Goal: Task Accomplishment & Management: Complete application form

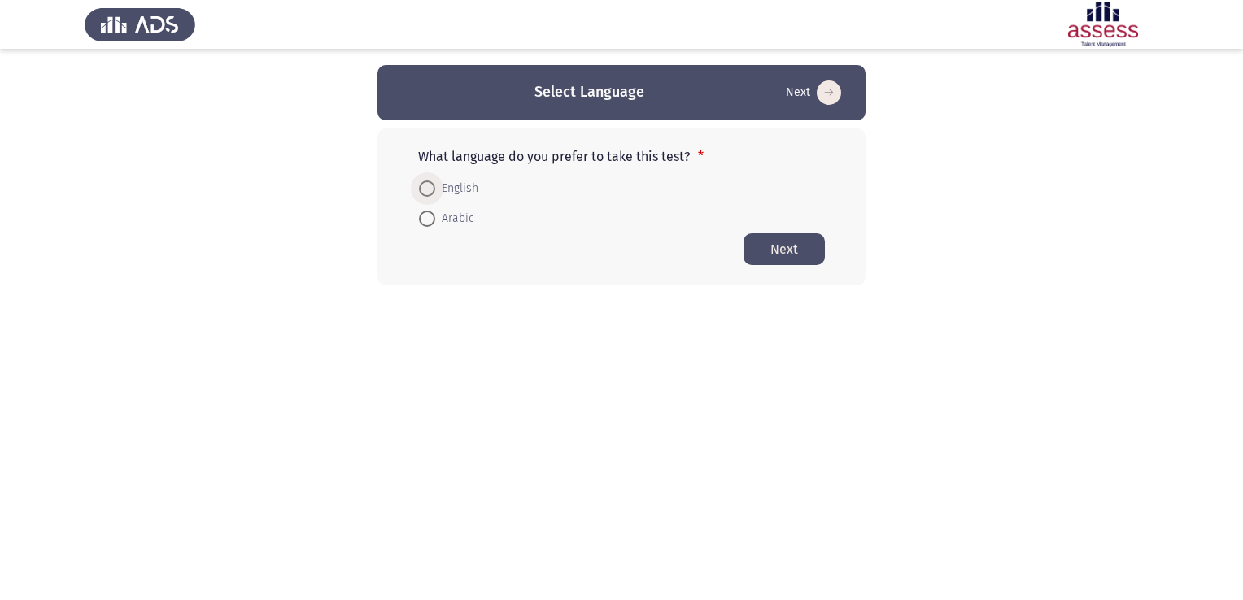
click at [425, 185] on span at bounding box center [427, 189] width 16 height 16
click at [425, 185] on input "English" at bounding box center [427, 189] width 16 height 16
radio input "true"
click at [778, 242] on button "Next" at bounding box center [783, 249] width 81 height 32
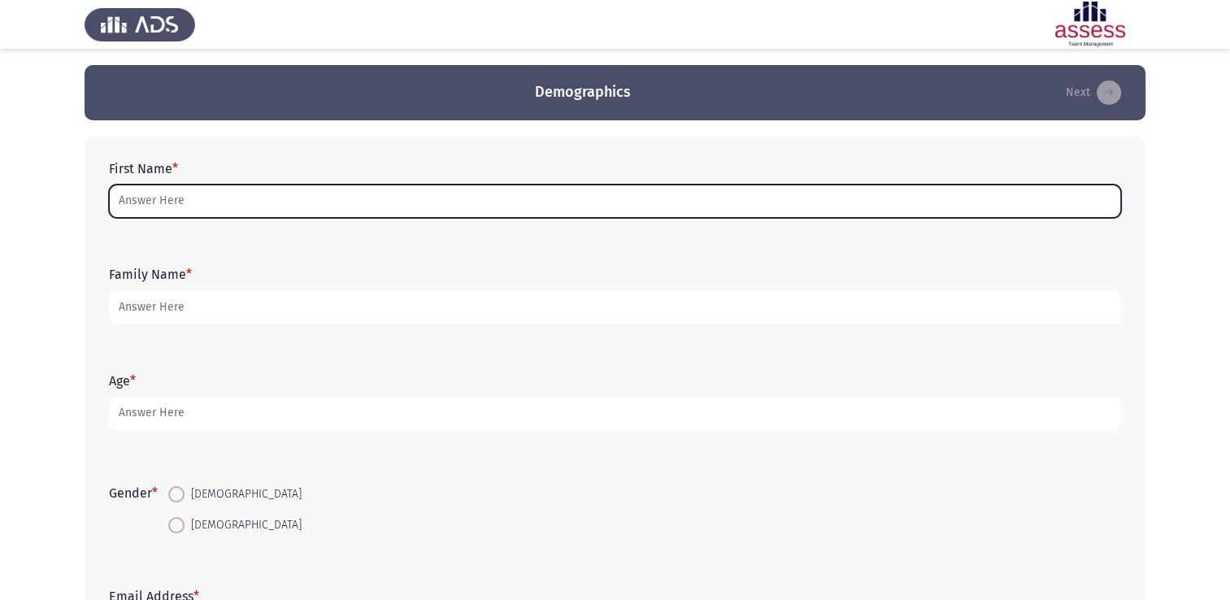
click at [361, 205] on input "First Name *" at bounding box center [615, 201] width 1012 height 33
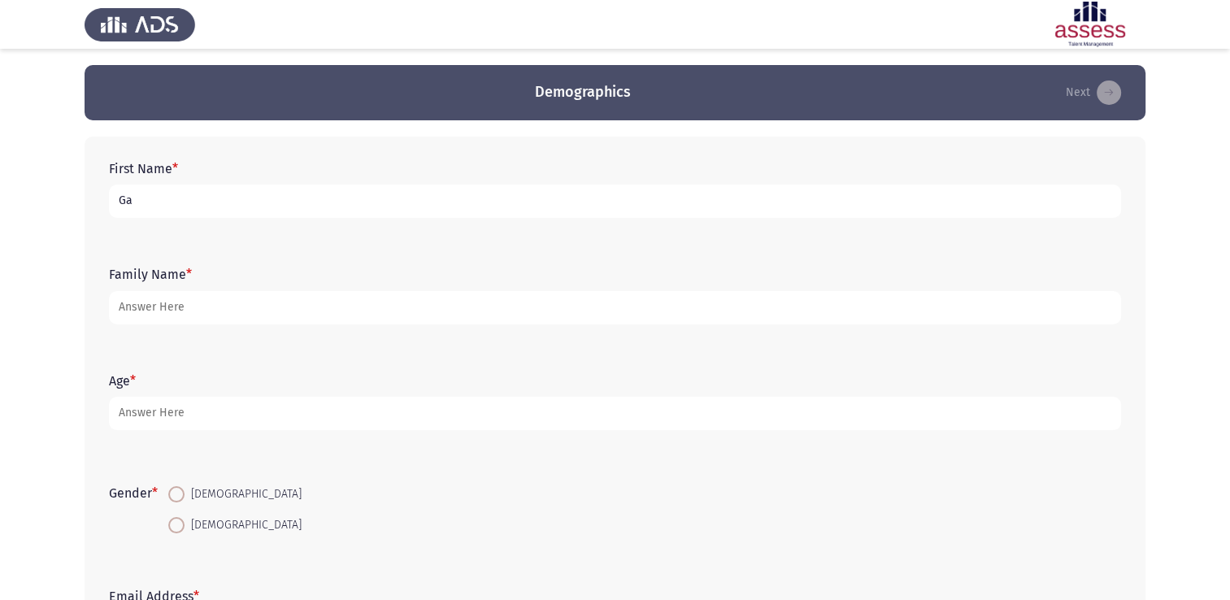
type input "G"
type input "[PERSON_NAME] ata andraws"
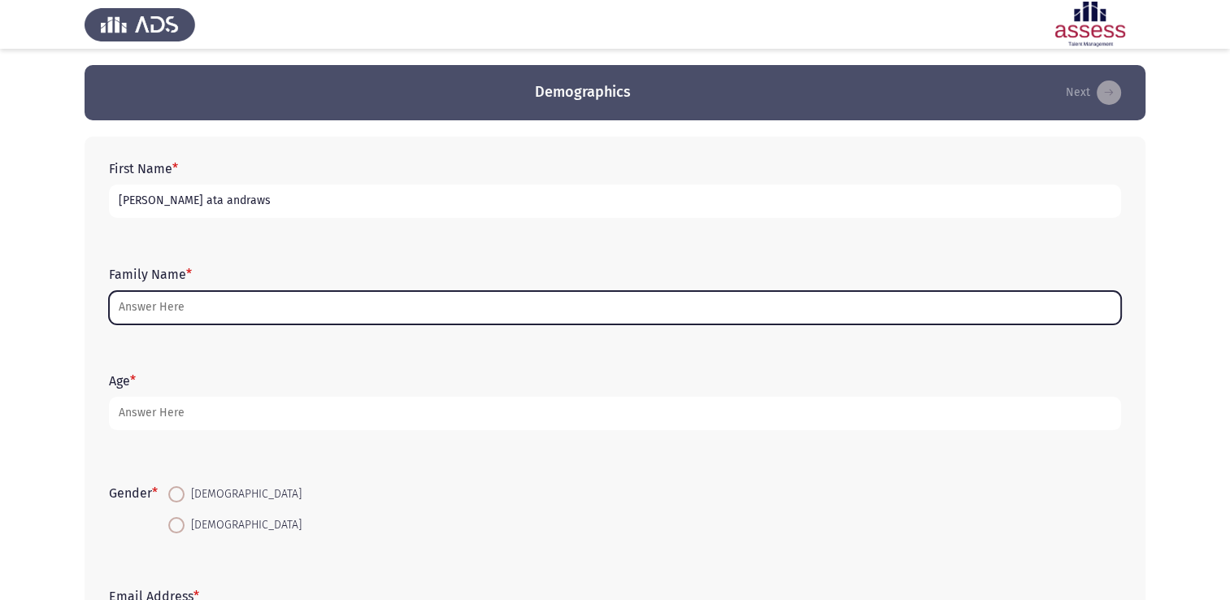
click at [159, 317] on input "Family Name *" at bounding box center [615, 307] width 1012 height 33
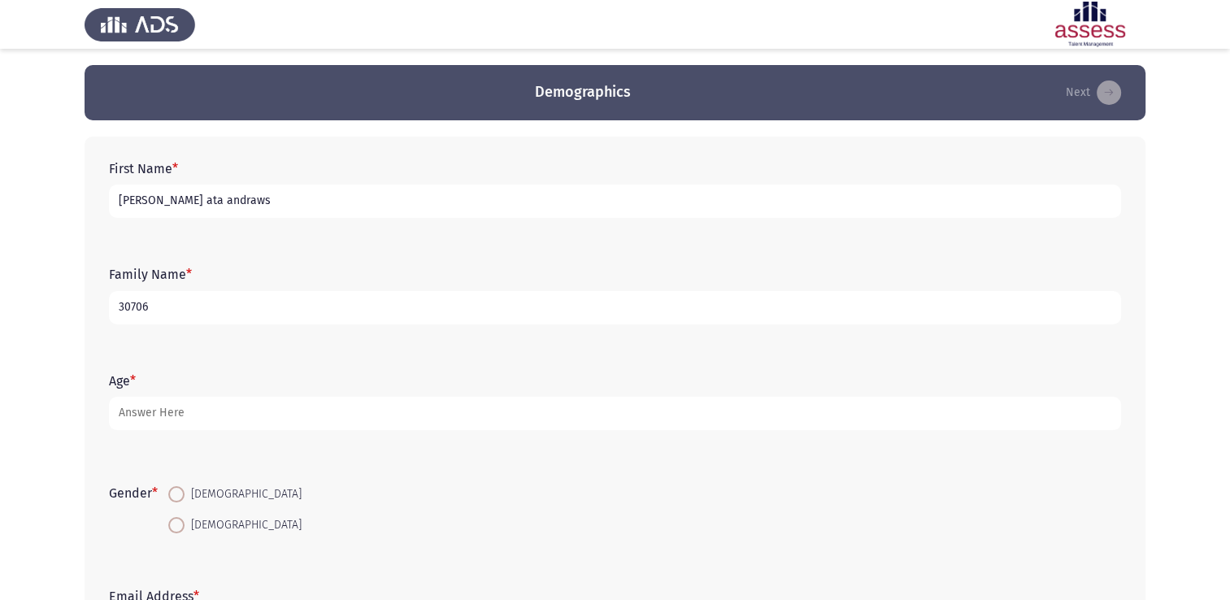
click at [408, 303] on input "30706" at bounding box center [615, 307] width 1012 height 33
type input "30706092601492"
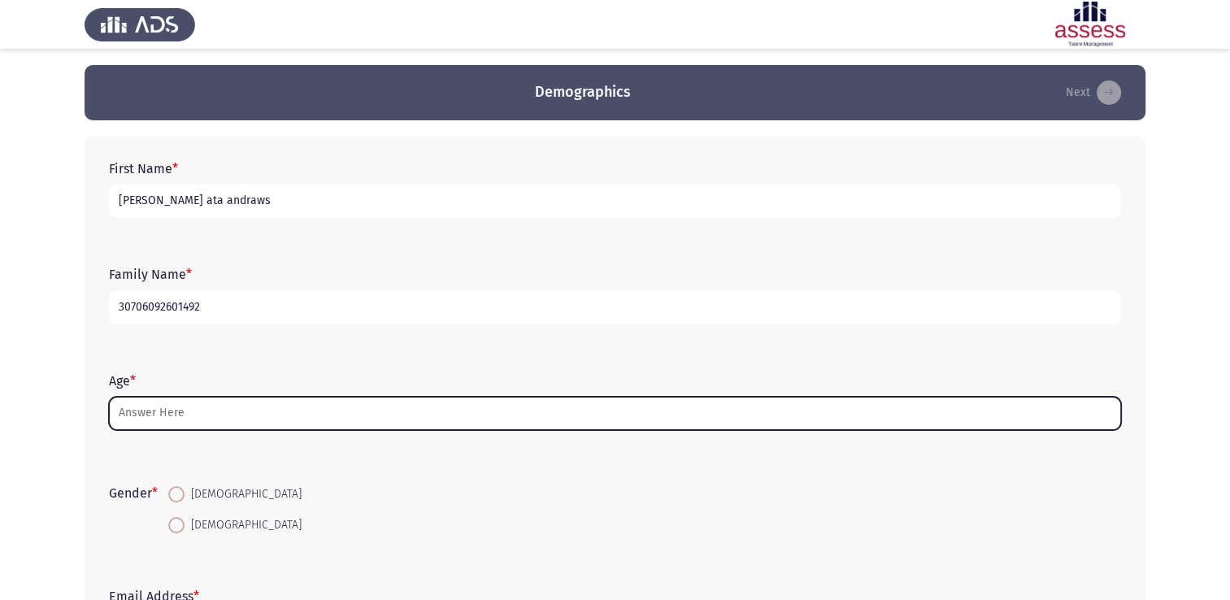
click at [243, 425] on input "Age *" at bounding box center [615, 413] width 1012 height 33
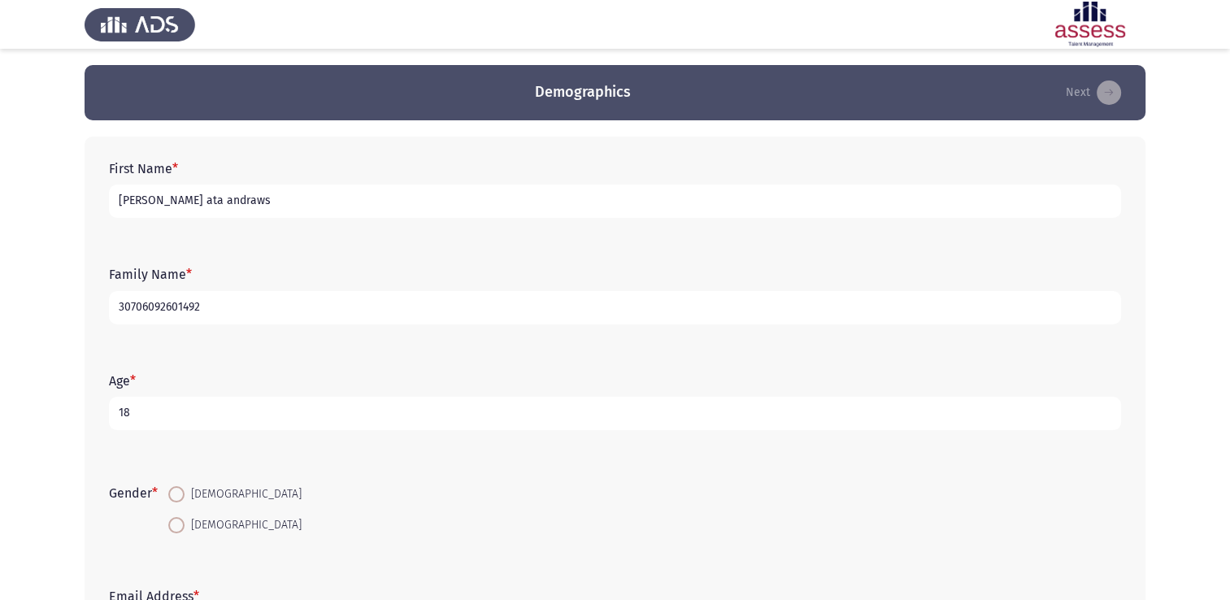
type input "18"
click at [185, 491] on span at bounding box center [176, 494] width 16 height 16
click at [185, 491] on input "[DEMOGRAPHIC_DATA]" at bounding box center [176, 494] width 16 height 16
radio input "true"
click at [168, 517] on input "[DEMOGRAPHIC_DATA]" at bounding box center [176, 525] width 16 height 16
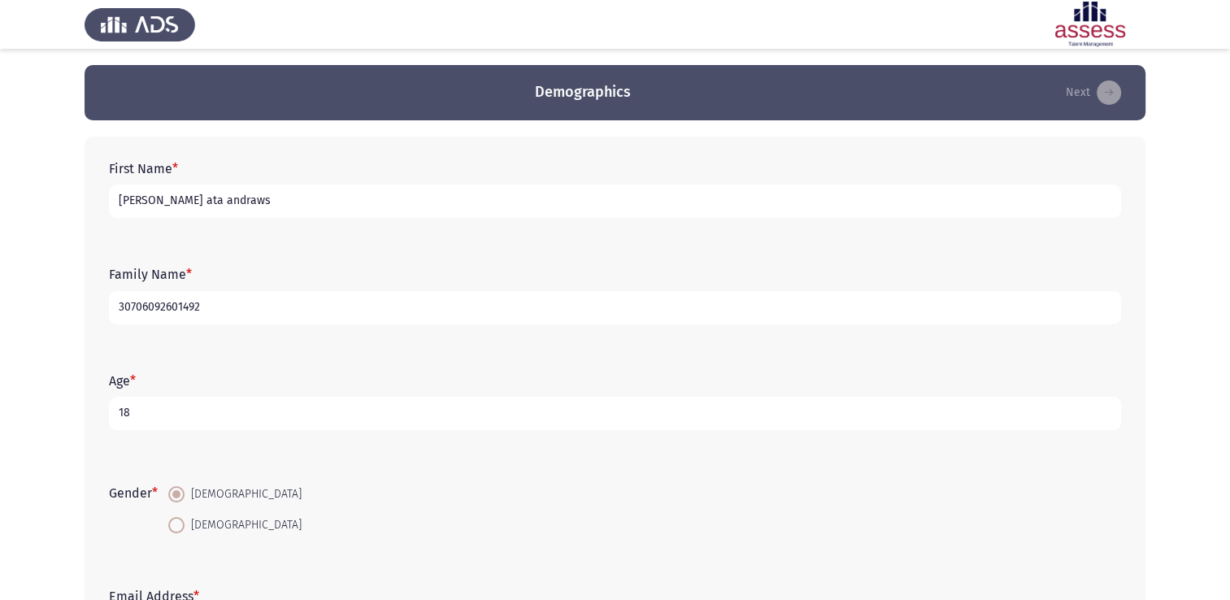
radio input "true"
click at [168, 486] on input "[DEMOGRAPHIC_DATA]" at bounding box center [176, 494] width 16 height 16
radio input "true"
click at [416, 474] on div "Gender * [DEMOGRAPHIC_DATA] [DEMOGRAPHIC_DATA]" at bounding box center [615, 509] width 1029 height 77
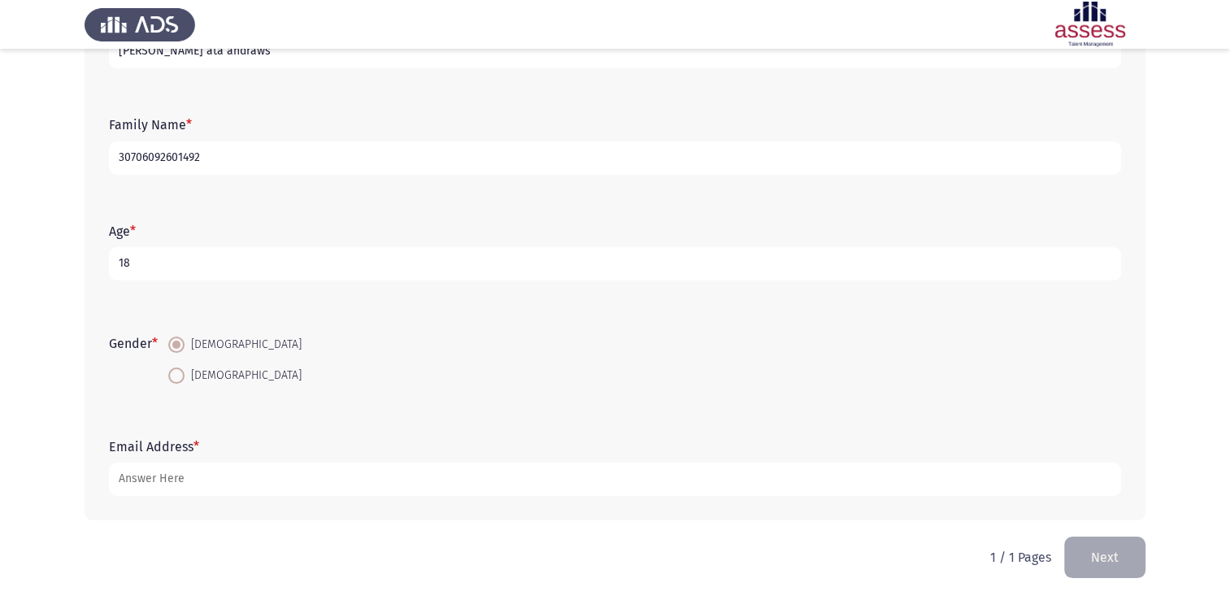
scroll to position [150, 0]
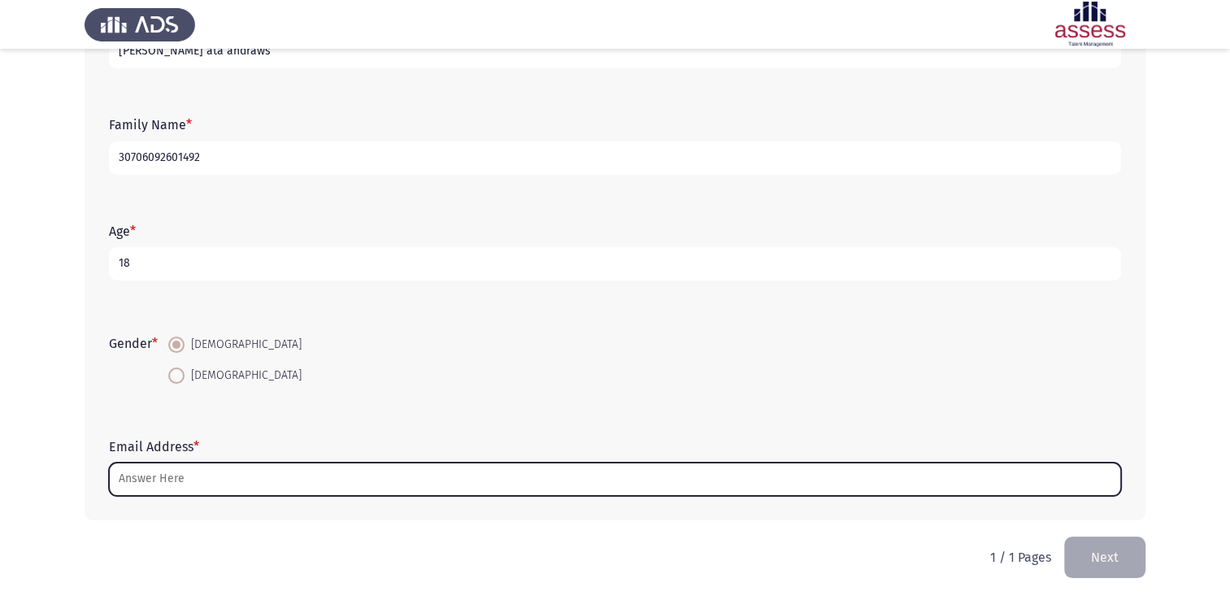
click at [193, 483] on input "Email Address *" at bounding box center [615, 479] width 1012 height 33
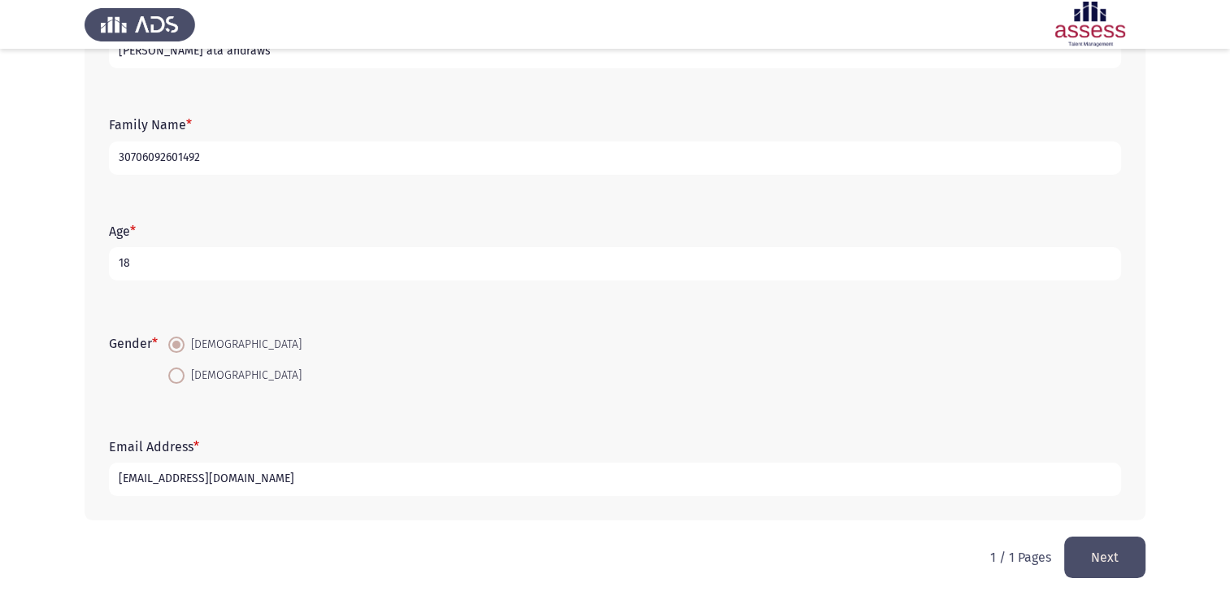
type input "[EMAIL_ADDRESS][DOMAIN_NAME]"
click at [1084, 558] on button "Next" at bounding box center [1105, 557] width 81 height 41
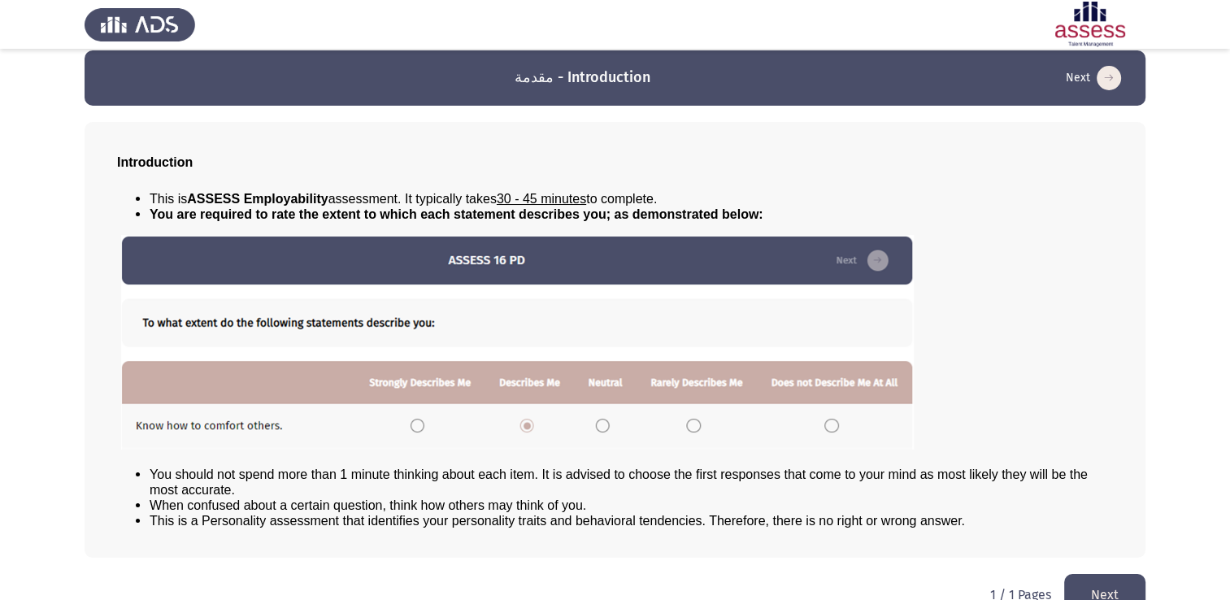
scroll to position [47, 0]
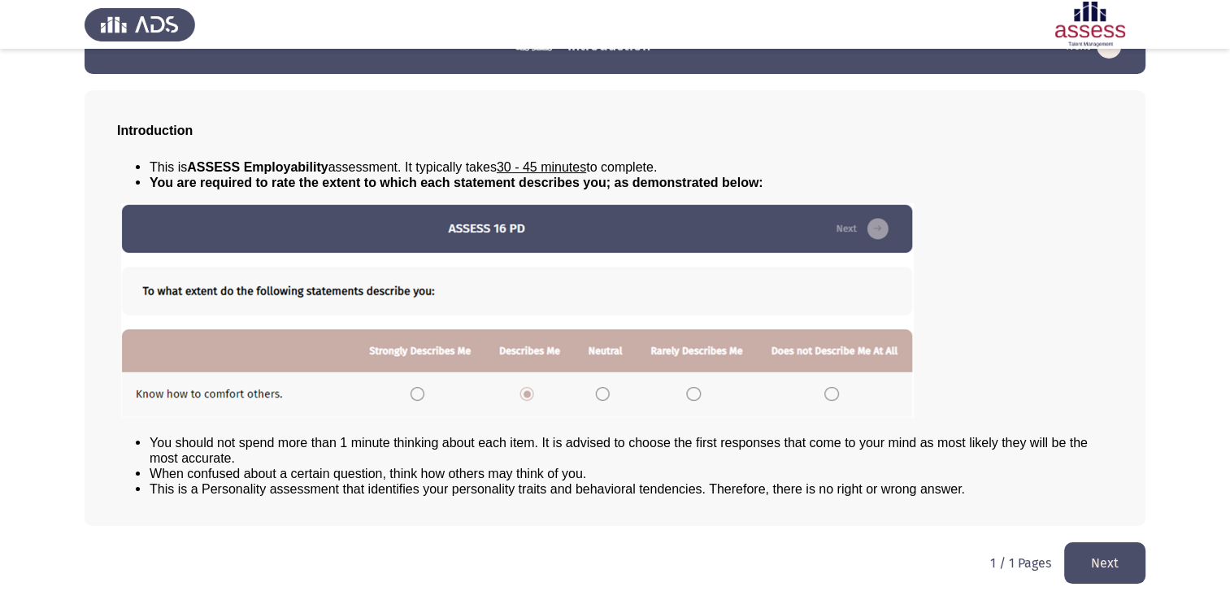
click at [1084, 558] on button "Next" at bounding box center [1105, 562] width 81 height 41
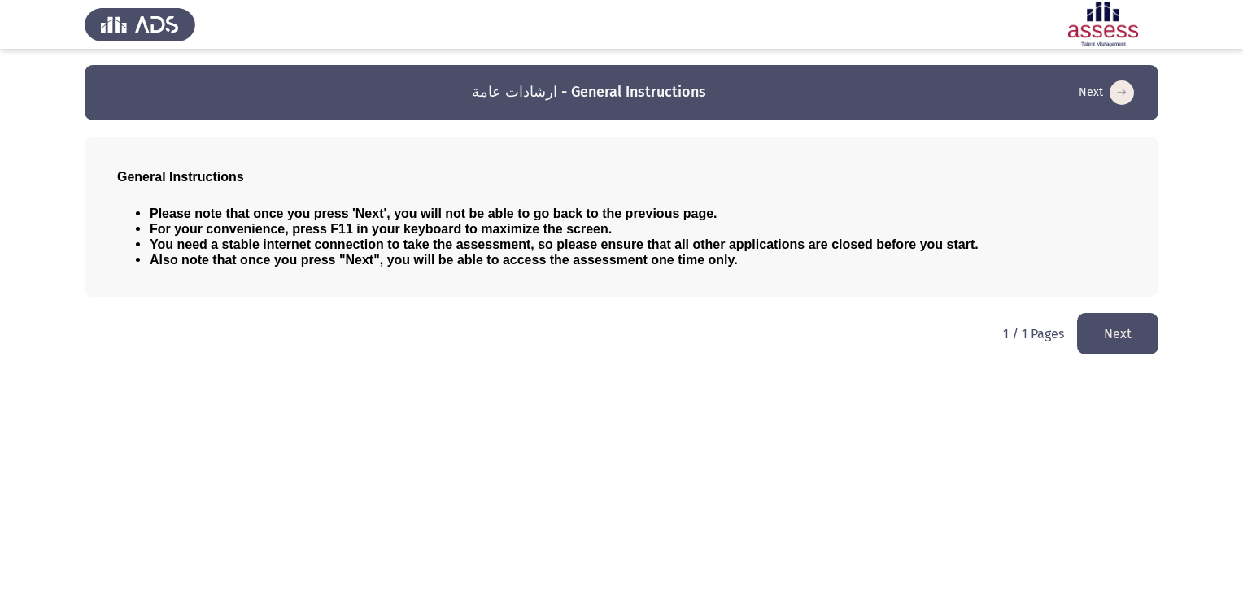
click at [1115, 341] on button "Next" at bounding box center [1117, 333] width 81 height 41
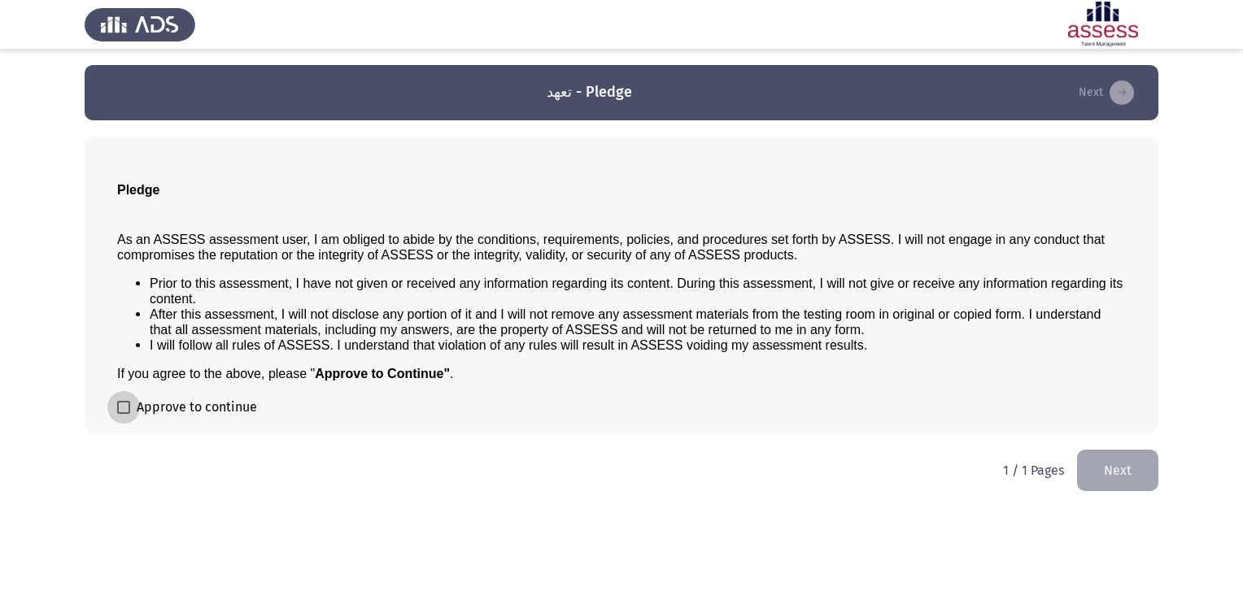
click at [126, 411] on span at bounding box center [123, 407] width 13 height 13
click at [124, 414] on input "Approve to continue" at bounding box center [123, 414] width 1 height 1
checkbox input "true"
click at [1137, 471] on button "Next" at bounding box center [1117, 470] width 81 height 41
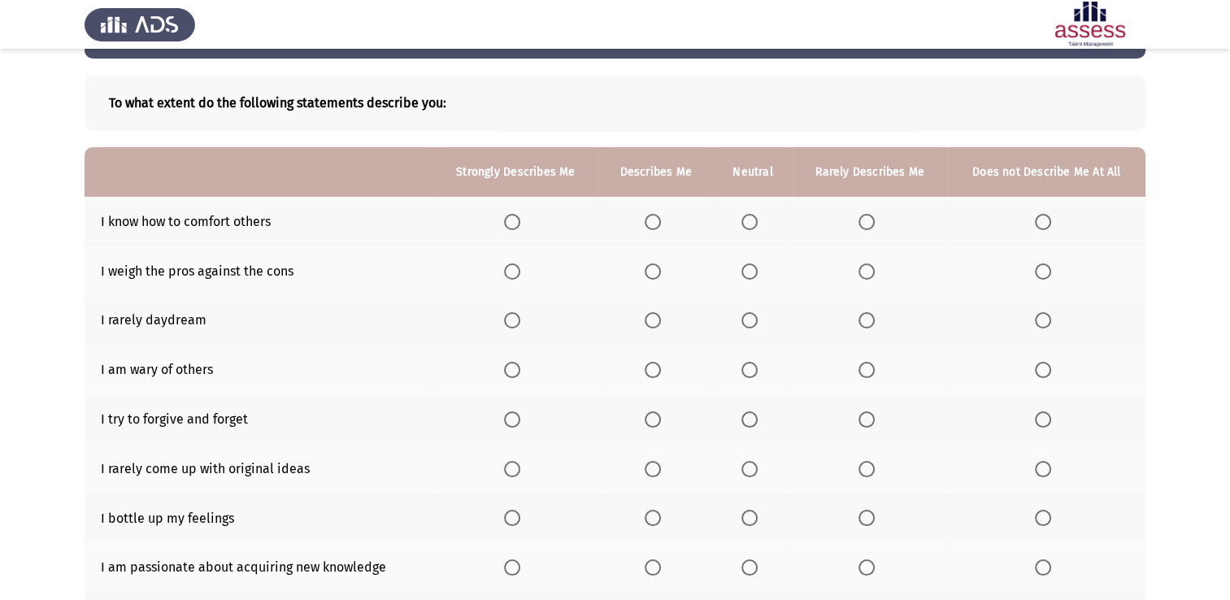
scroll to position [65, 0]
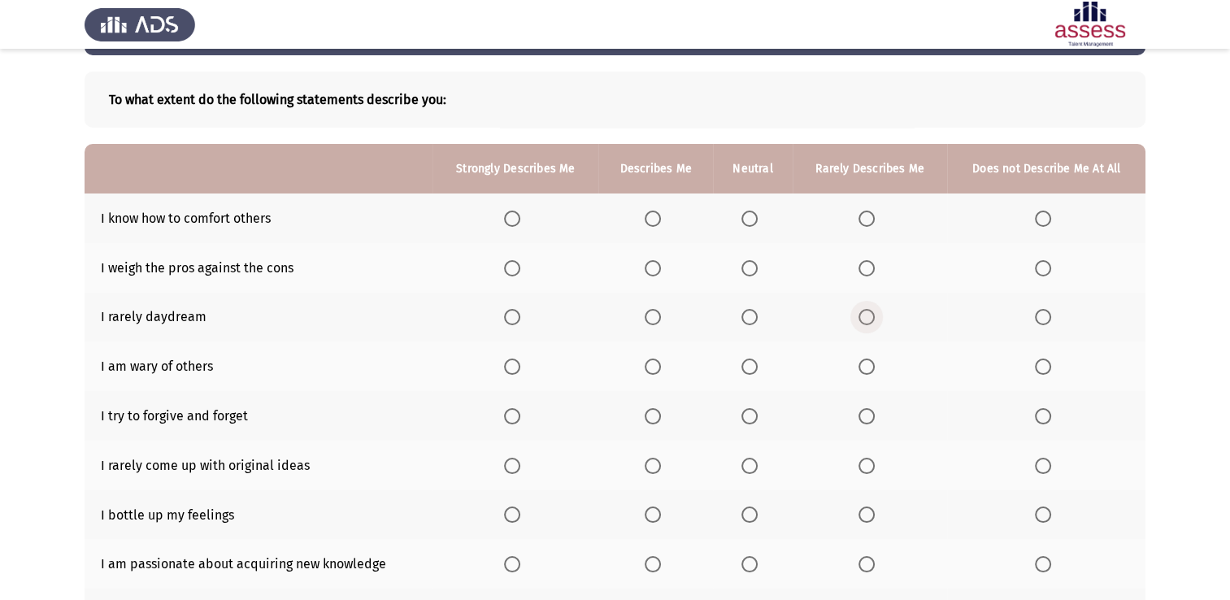
click at [875, 316] on span "Select an option" at bounding box center [867, 317] width 16 height 16
click at [875, 316] on input "Select an option" at bounding box center [867, 317] width 16 height 16
click at [653, 272] on span "Select an option" at bounding box center [653, 268] width 16 height 16
click at [653, 272] on input "Select an option" at bounding box center [653, 268] width 16 height 16
click at [1038, 213] on span "Select an option" at bounding box center [1043, 219] width 16 height 16
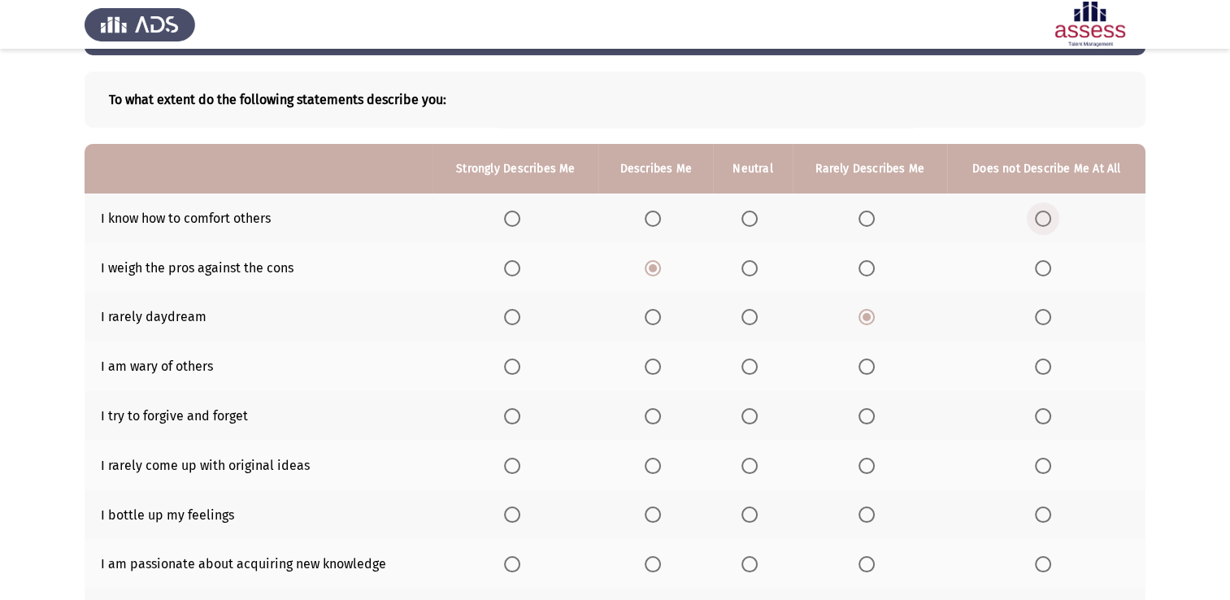
click at [1038, 213] on input "Select an option" at bounding box center [1043, 219] width 16 height 16
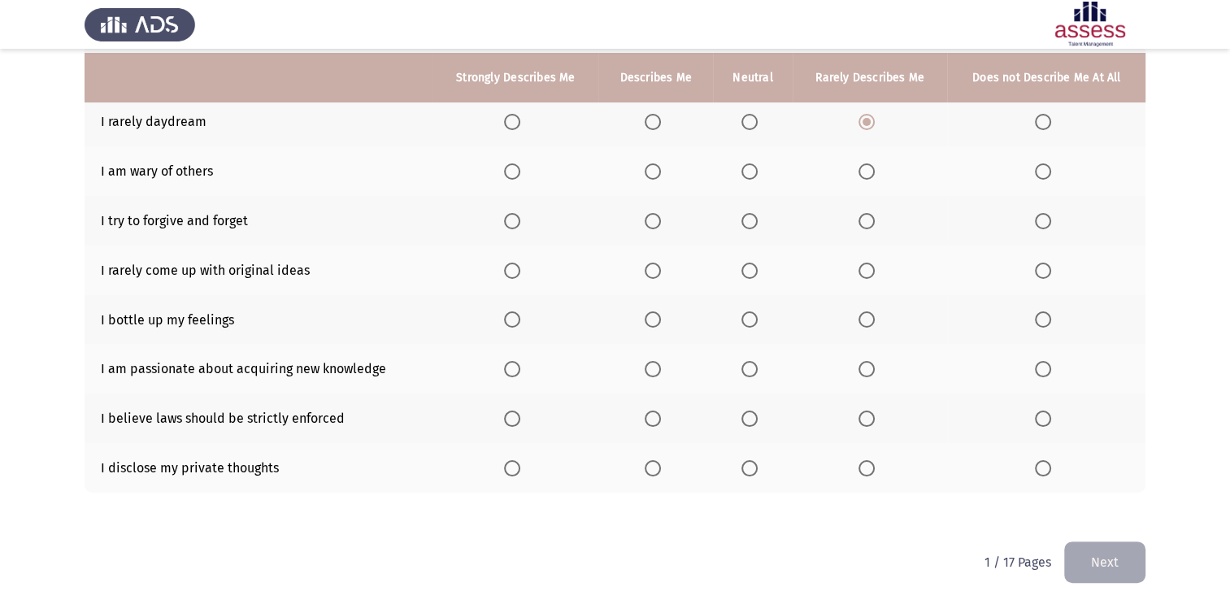
scroll to position [268, 0]
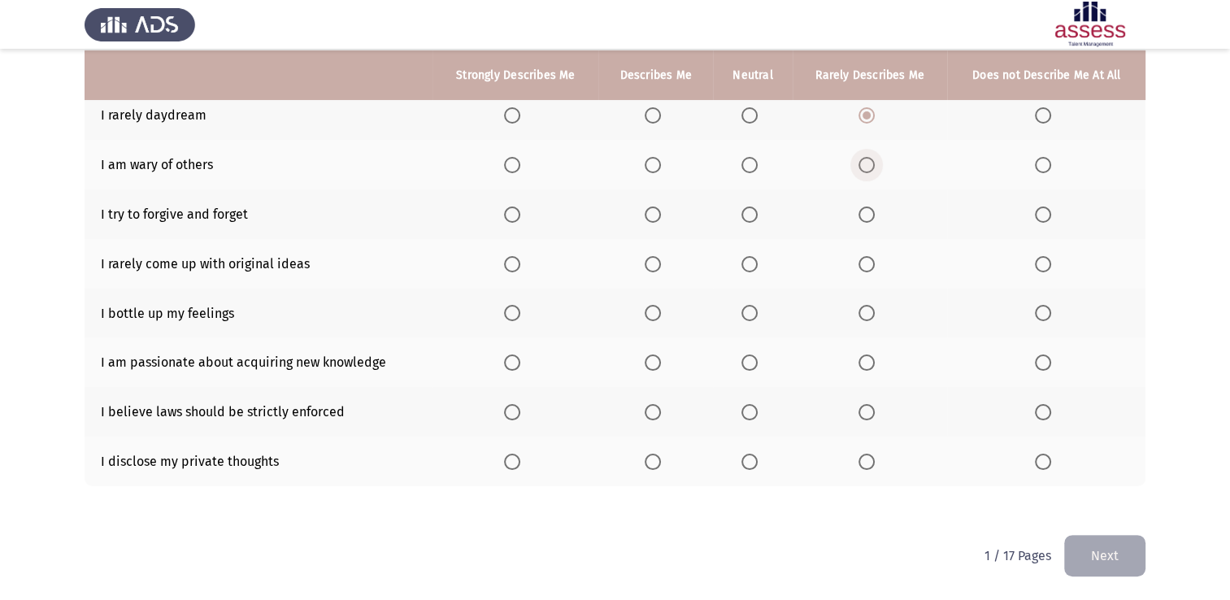
click at [862, 158] on span "Select an option" at bounding box center [867, 165] width 16 height 16
click at [862, 158] on input "Select an option" at bounding box center [867, 165] width 16 height 16
click at [1050, 207] on span "Select an option" at bounding box center [1043, 215] width 16 height 16
click at [1050, 207] on input "Select an option" at bounding box center [1043, 215] width 16 height 16
click at [651, 256] on span "Select an option" at bounding box center [653, 264] width 16 height 16
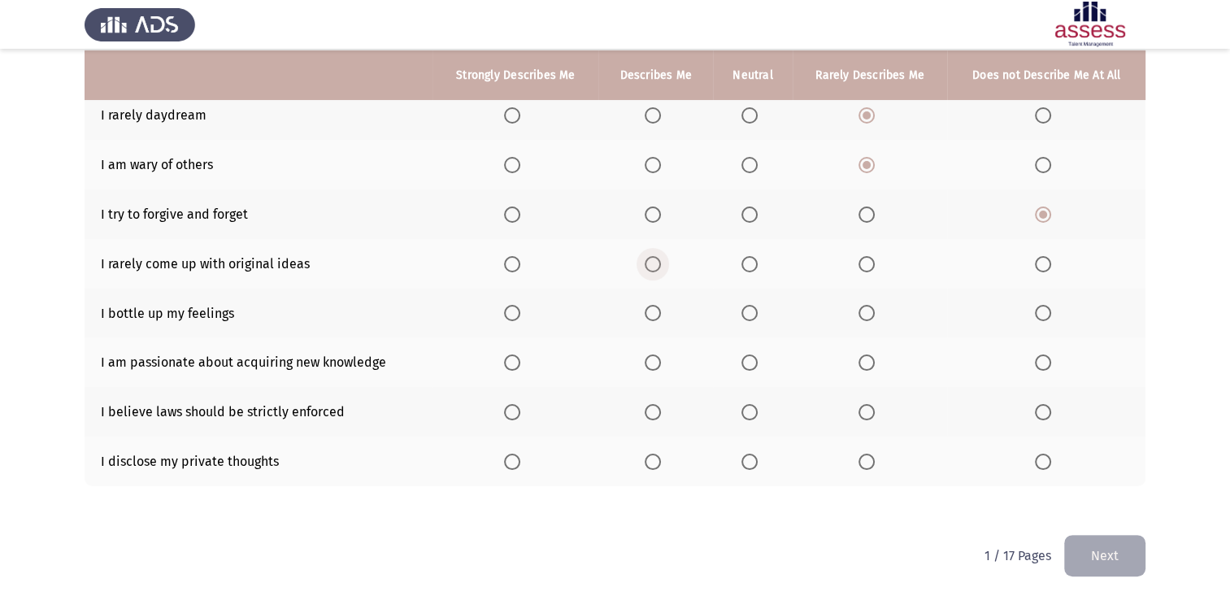
click at [651, 256] on input "Select an option" at bounding box center [653, 264] width 16 height 16
click at [1034, 309] on th at bounding box center [1046, 314] width 198 height 50
click at [1052, 311] on label "Select an option" at bounding box center [1046, 313] width 23 height 16
click at [1052, 311] on input "Select an option" at bounding box center [1043, 313] width 16 height 16
click at [651, 366] on span "Select an option" at bounding box center [653, 363] width 16 height 16
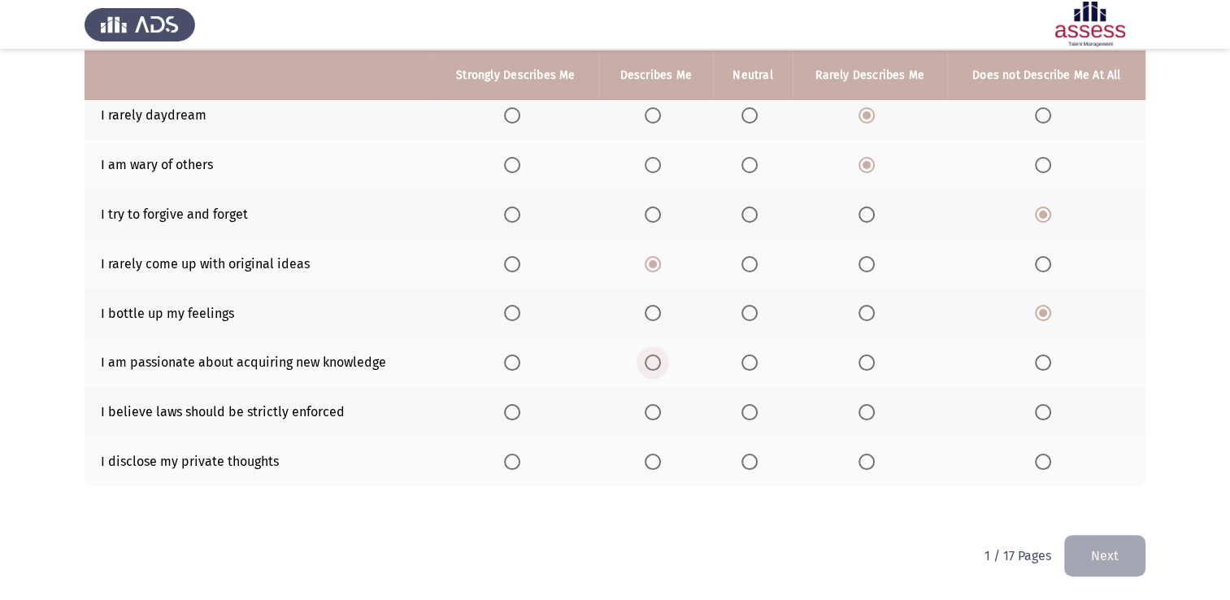
click at [651, 366] on input "Select an option" at bounding box center [653, 363] width 16 height 16
click at [1039, 413] on span "Select an option" at bounding box center [1043, 412] width 16 height 16
click at [1039, 413] on input "Select an option" at bounding box center [1043, 412] width 16 height 16
click at [864, 465] on span "Select an option" at bounding box center [867, 462] width 16 height 16
click at [864, 465] on input "Select an option" at bounding box center [867, 462] width 16 height 16
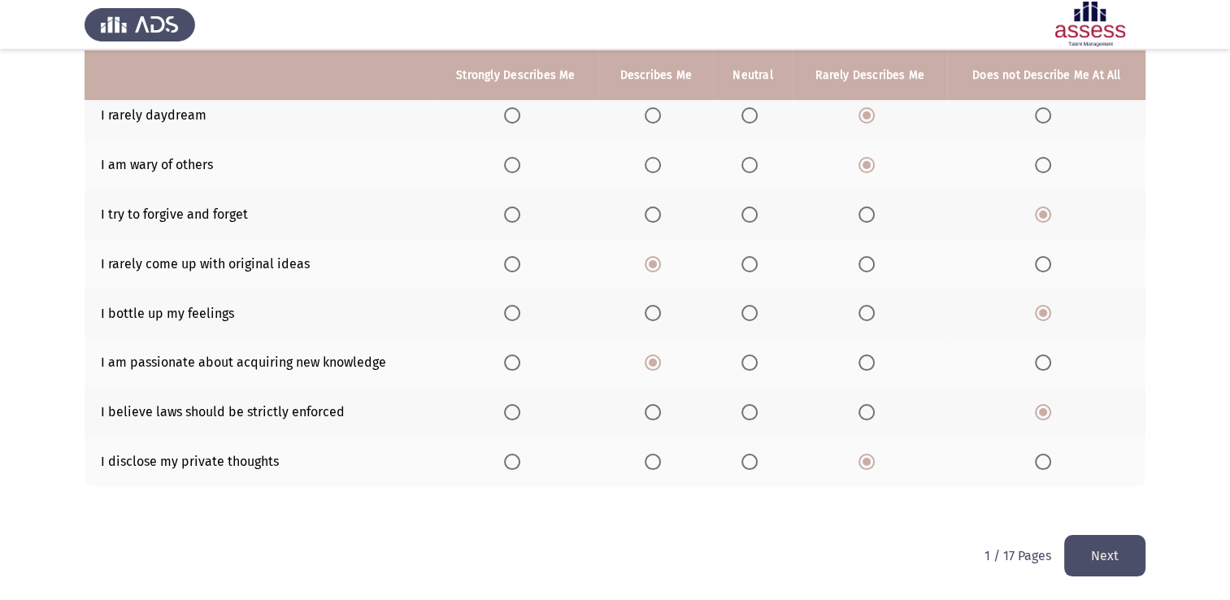
click at [1080, 551] on button "Next" at bounding box center [1105, 555] width 81 height 41
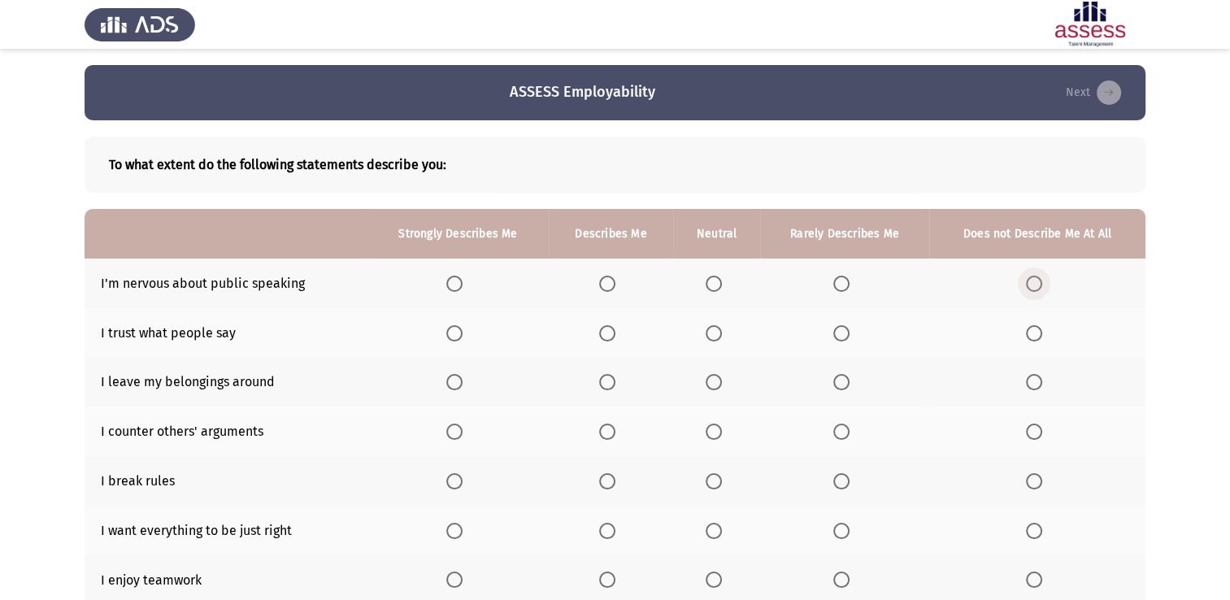
click at [1035, 278] on span "Select an option" at bounding box center [1034, 284] width 16 height 16
click at [1035, 278] on input "Select an option" at bounding box center [1034, 284] width 16 height 16
click at [843, 338] on span "Select an option" at bounding box center [842, 333] width 16 height 16
click at [843, 338] on input "Select an option" at bounding box center [842, 333] width 16 height 16
click at [838, 382] on span "Select an option" at bounding box center [842, 382] width 16 height 16
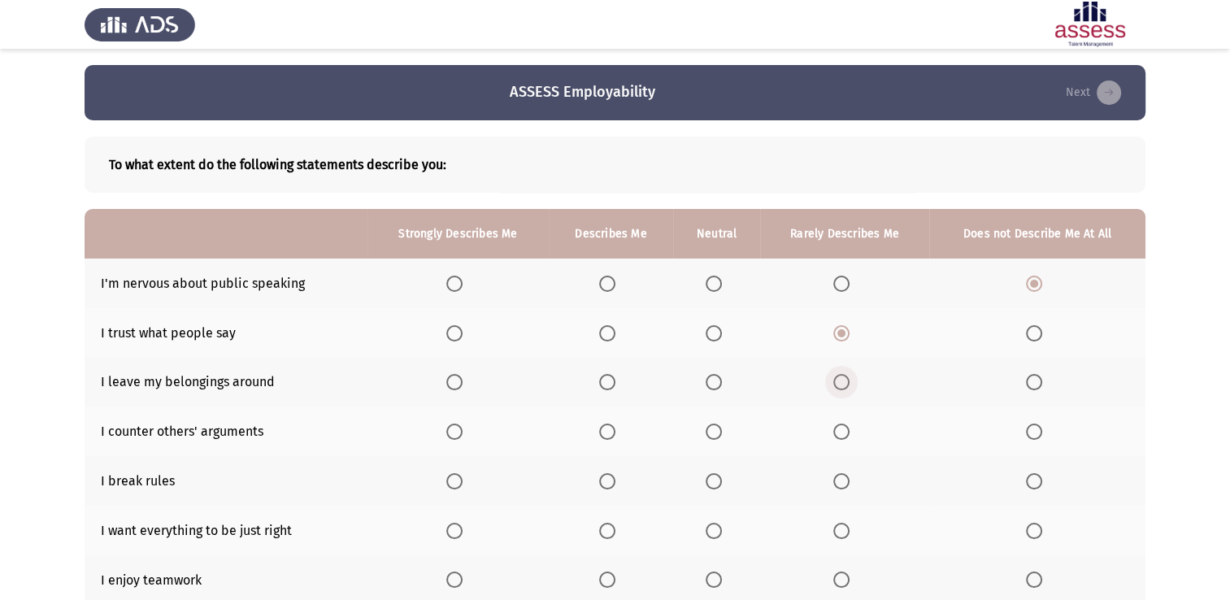
click at [838, 382] on input "Select an option" at bounding box center [842, 382] width 16 height 16
click at [838, 427] on span "Select an option" at bounding box center [842, 432] width 16 height 16
click at [838, 427] on input "Select an option" at bounding box center [842, 432] width 16 height 16
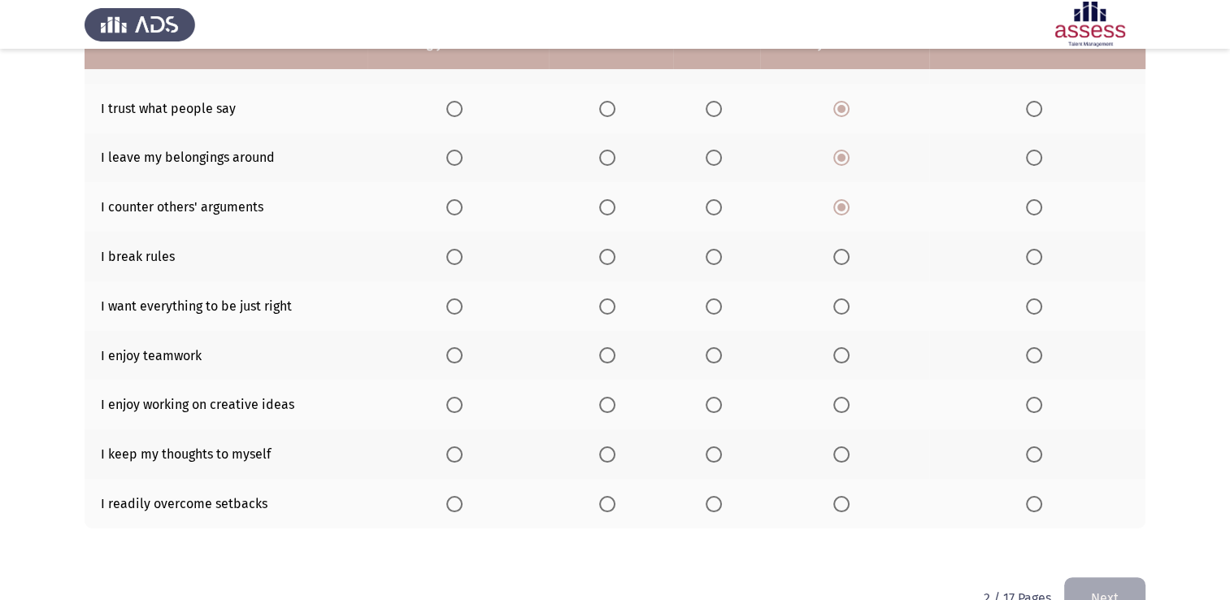
scroll to position [228, 0]
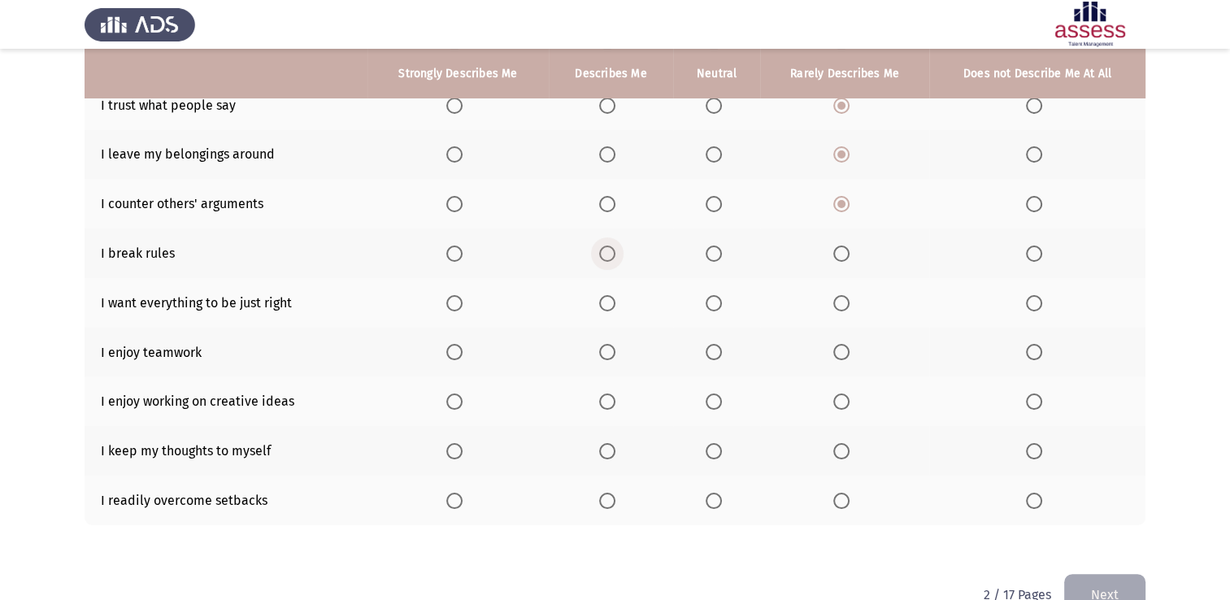
click at [602, 259] on span "Select an option" at bounding box center [607, 254] width 16 height 16
click at [602, 259] on input "Select an option" at bounding box center [607, 254] width 16 height 16
click at [1039, 298] on span "Select an option" at bounding box center [1034, 303] width 16 height 16
click at [1039, 298] on input "Select an option" at bounding box center [1034, 303] width 16 height 16
click at [838, 311] on span "Select an option" at bounding box center [842, 303] width 16 height 16
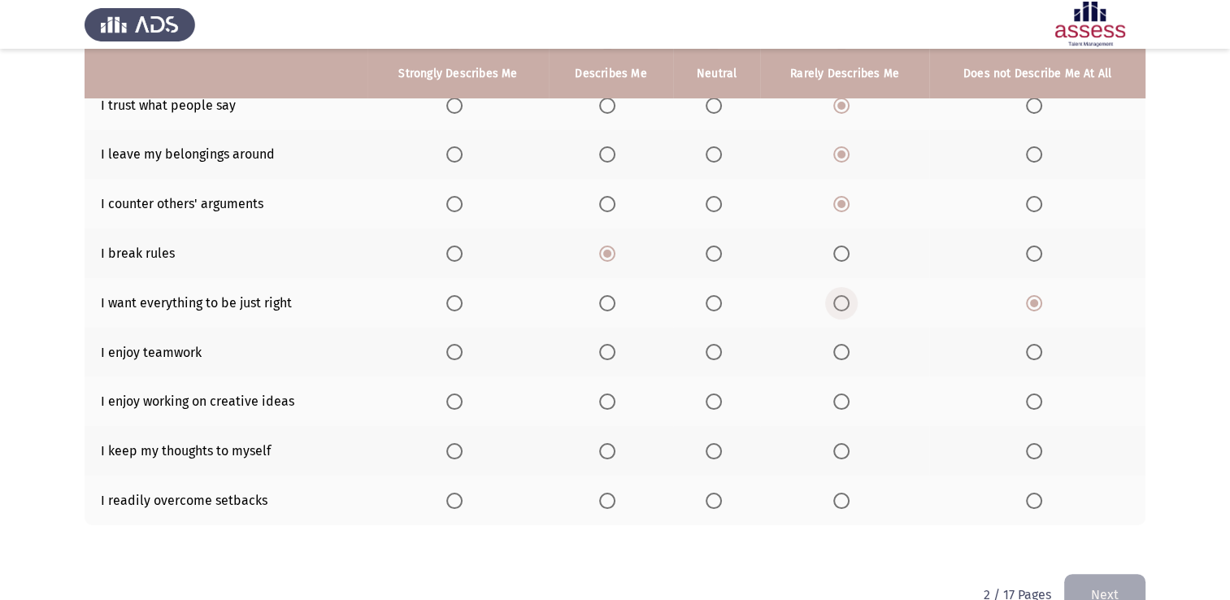
click at [838, 311] on input "Select an option" at bounding box center [842, 303] width 16 height 16
click at [846, 348] on span "Select an option" at bounding box center [842, 352] width 16 height 16
click at [846, 348] on input "Select an option" at bounding box center [842, 352] width 16 height 16
click at [1026, 400] on span "Select an option" at bounding box center [1034, 402] width 16 height 16
click at [1026, 400] on input "Select an option" at bounding box center [1034, 402] width 16 height 16
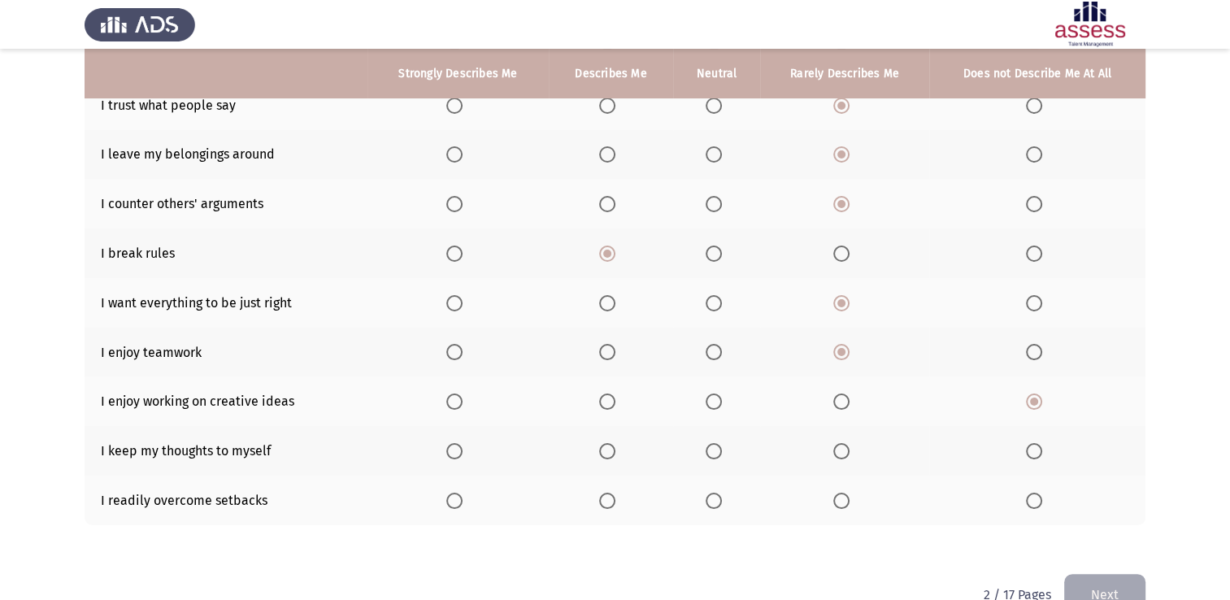
click at [1032, 447] on span "Select an option" at bounding box center [1034, 451] width 16 height 16
click at [1032, 447] on input "Select an option" at bounding box center [1034, 451] width 16 height 16
click at [1032, 447] on span "Select an option" at bounding box center [1034, 451] width 16 height 16
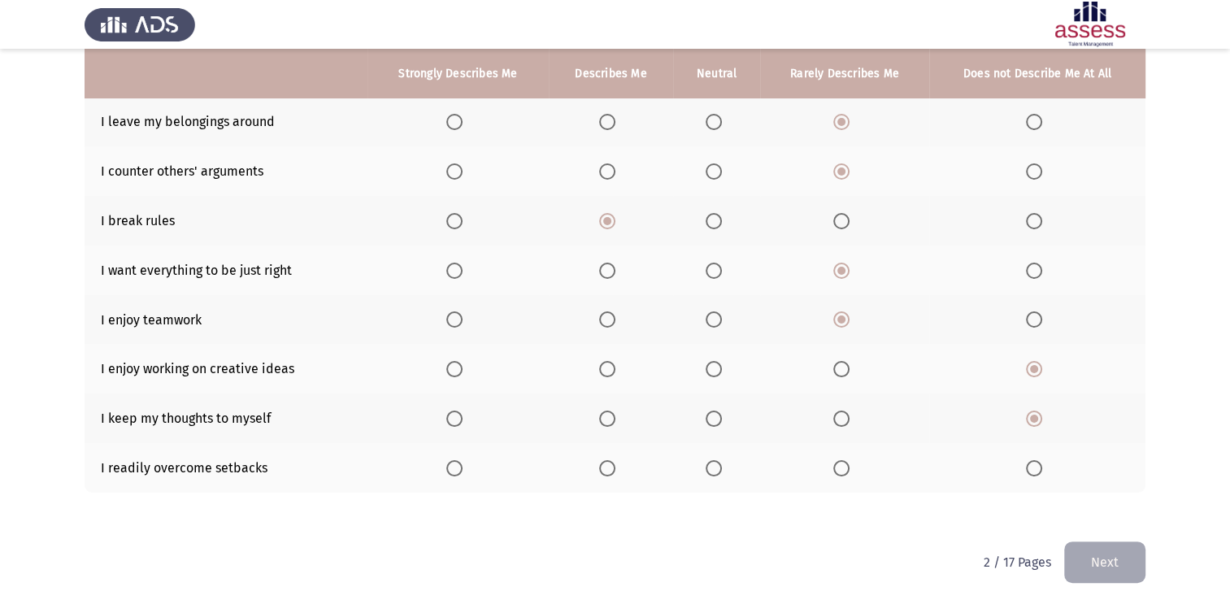
scroll to position [268, 0]
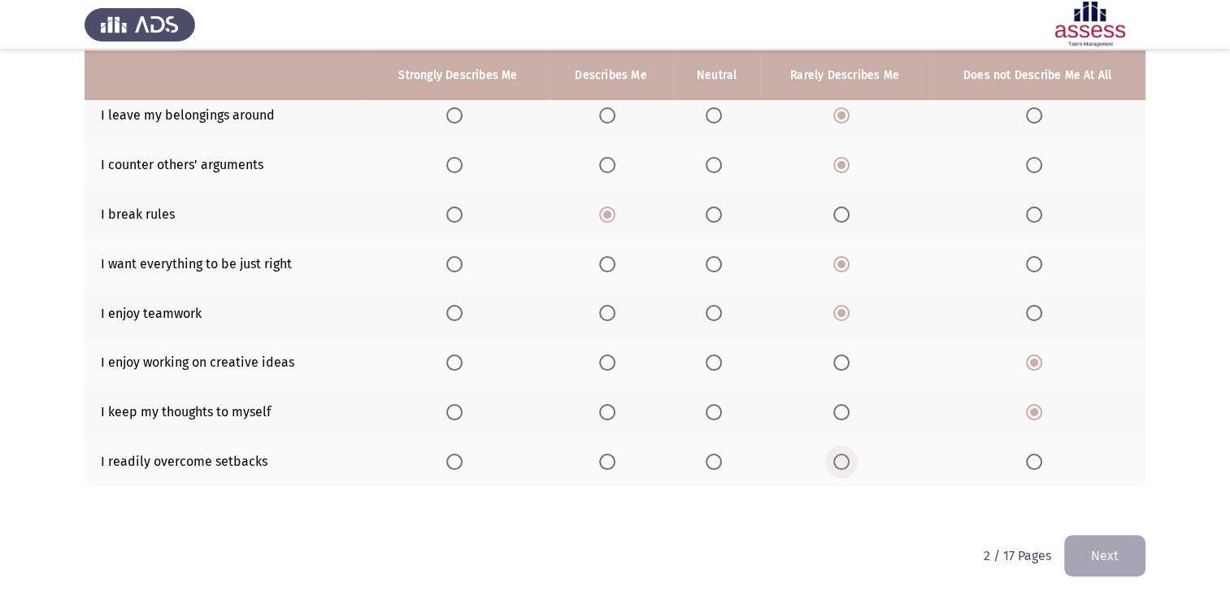
click at [838, 469] on span "Select an option" at bounding box center [842, 462] width 16 height 16
click at [838, 469] on input "Select an option" at bounding box center [842, 462] width 16 height 16
click at [1085, 545] on button "Next" at bounding box center [1105, 555] width 81 height 41
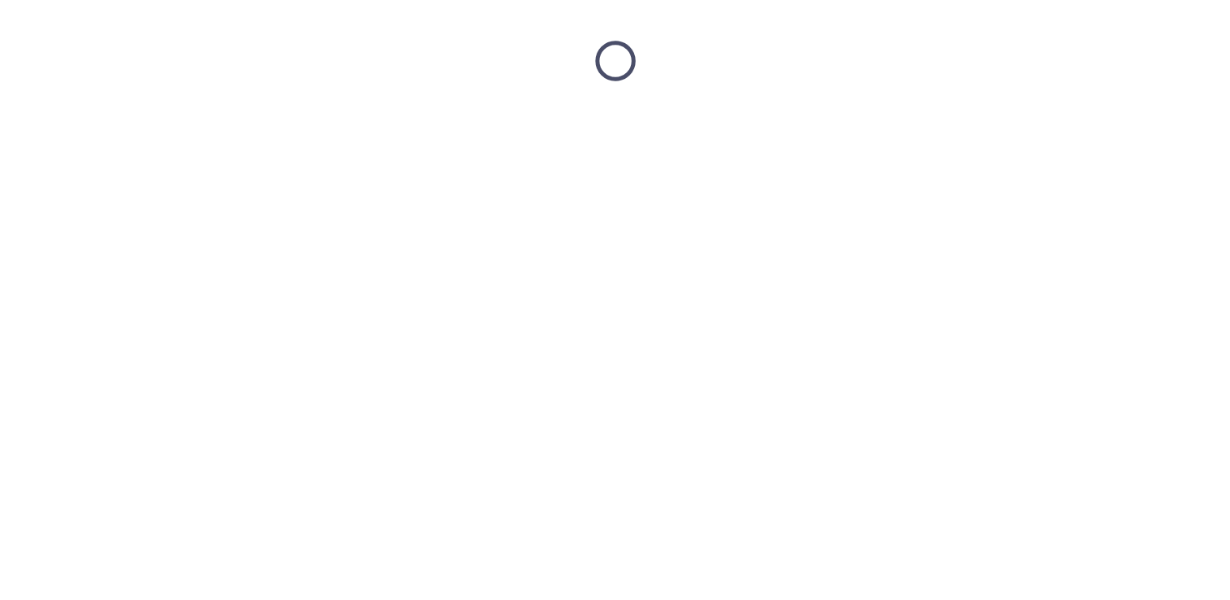
scroll to position [0, 0]
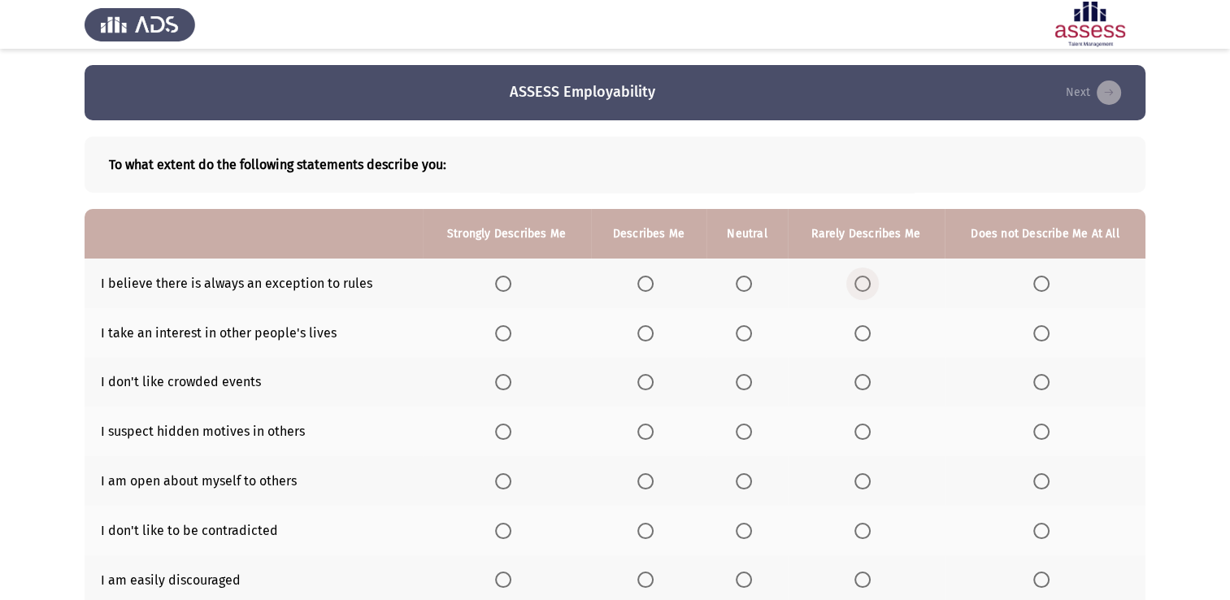
click at [859, 284] on span "Select an option" at bounding box center [863, 284] width 16 height 16
click at [859, 284] on input "Select an option" at bounding box center [863, 284] width 16 height 16
click at [865, 333] on span "Select an option" at bounding box center [863, 333] width 16 height 16
click at [865, 333] on input "Select an option" at bounding box center [863, 333] width 16 height 16
click at [1046, 378] on span "Select an option" at bounding box center [1042, 382] width 16 height 16
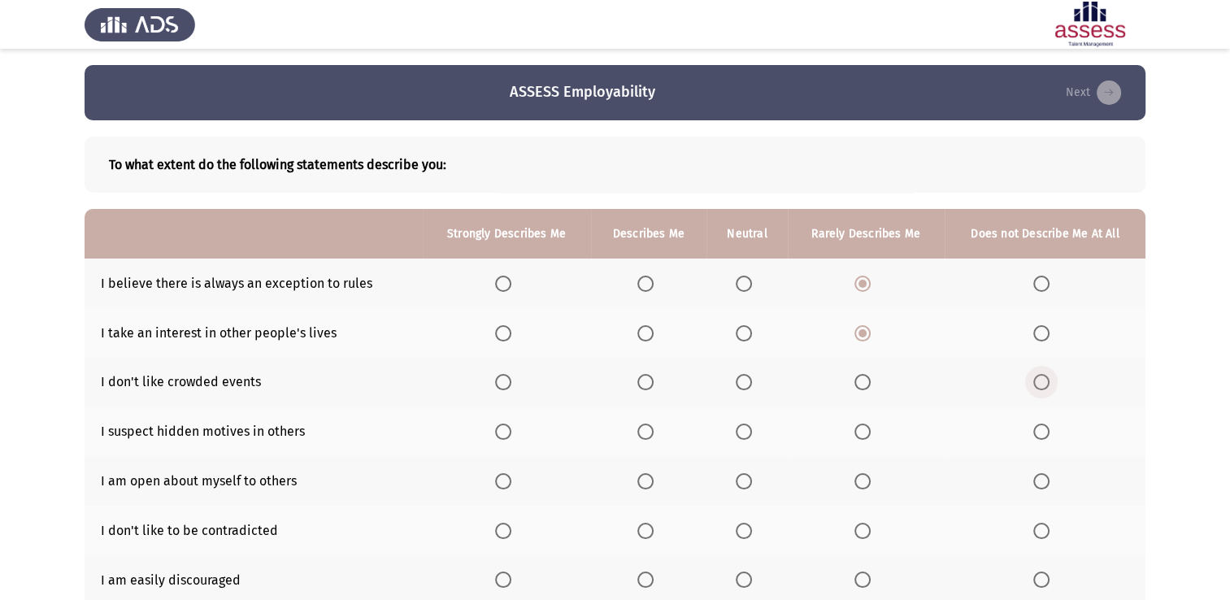
click at [1046, 378] on input "Select an option" at bounding box center [1042, 382] width 16 height 16
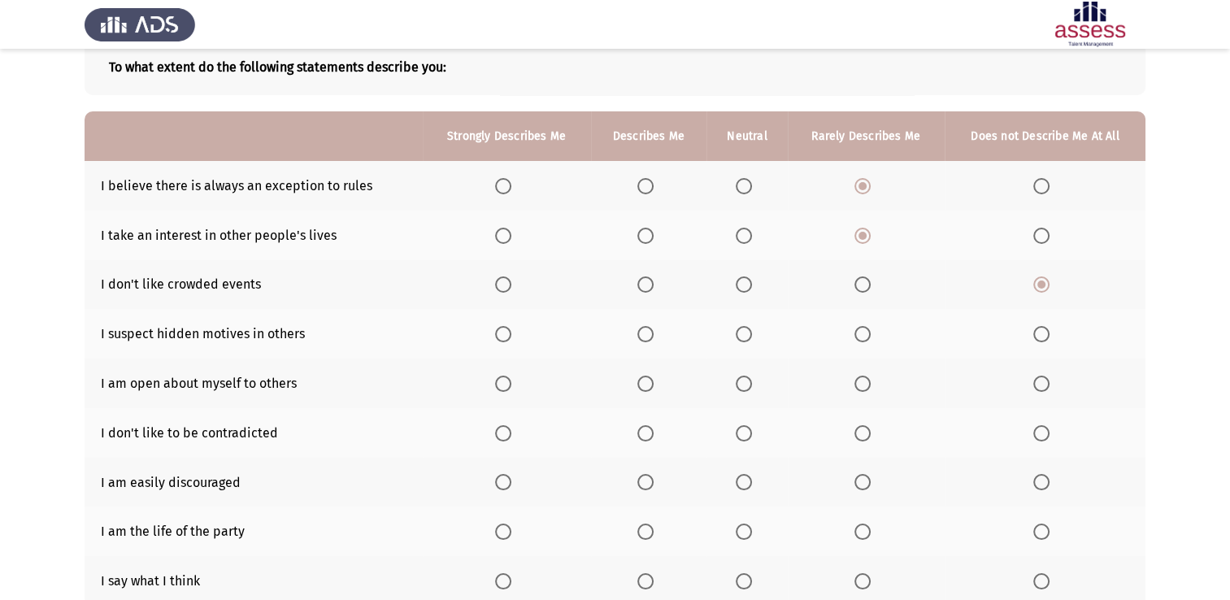
scroll to position [130, 0]
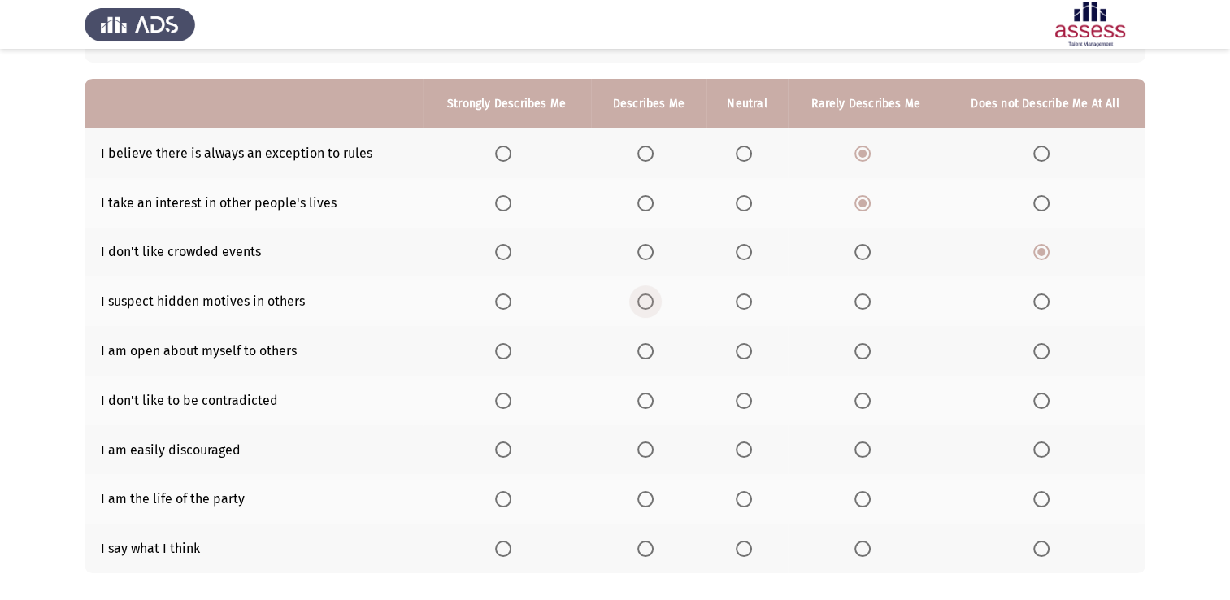
click at [645, 303] on span "Select an option" at bounding box center [646, 302] width 16 height 16
click at [645, 303] on input "Select an option" at bounding box center [646, 302] width 16 height 16
click at [1044, 353] on span "Select an option" at bounding box center [1042, 351] width 16 height 16
click at [1044, 353] on input "Select an option" at bounding box center [1042, 351] width 16 height 16
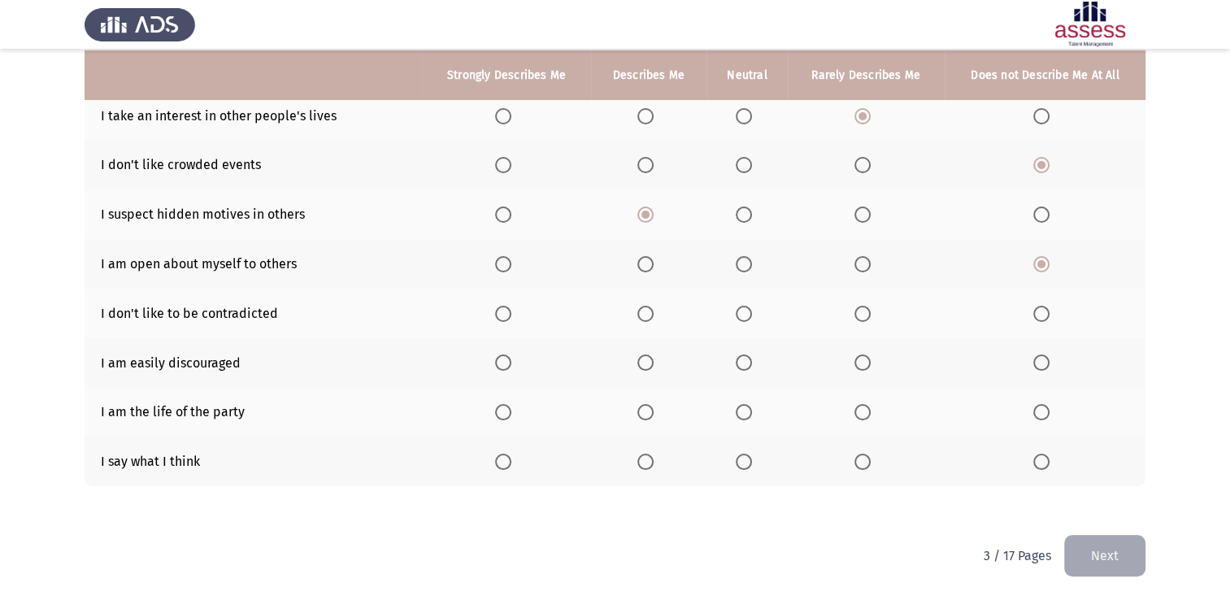
scroll to position [218, 0]
click at [857, 307] on span "Select an option" at bounding box center [863, 314] width 16 height 16
click at [857, 307] on input "Select an option" at bounding box center [863, 314] width 16 height 16
click at [862, 359] on span "Select an option" at bounding box center [863, 363] width 16 height 16
click at [862, 359] on input "Select an option" at bounding box center [863, 363] width 16 height 16
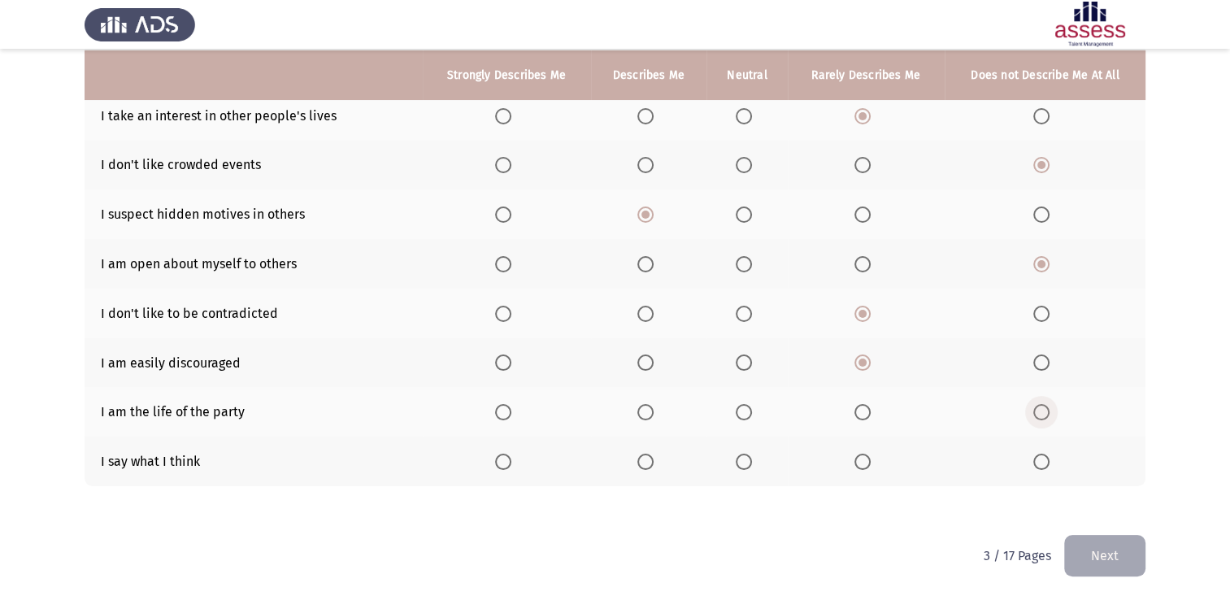
click at [1047, 404] on span "Select an option" at bounding box center [1042, 412] width 16 height 16
click at [1047, 404] on input "Select an option" at bounding box center [1042, 412] width 16 height 16
click at [1047, 458] on span "Select an option" at bounding box center [1042, 462] width 16 height 16
click at [1047, 458] on input "Select an option" at bounding box center [1042, 462] width 16 height 16
click at [1114, 548] on button "Next" at bounding box center [1105, 555] width 81 height 41
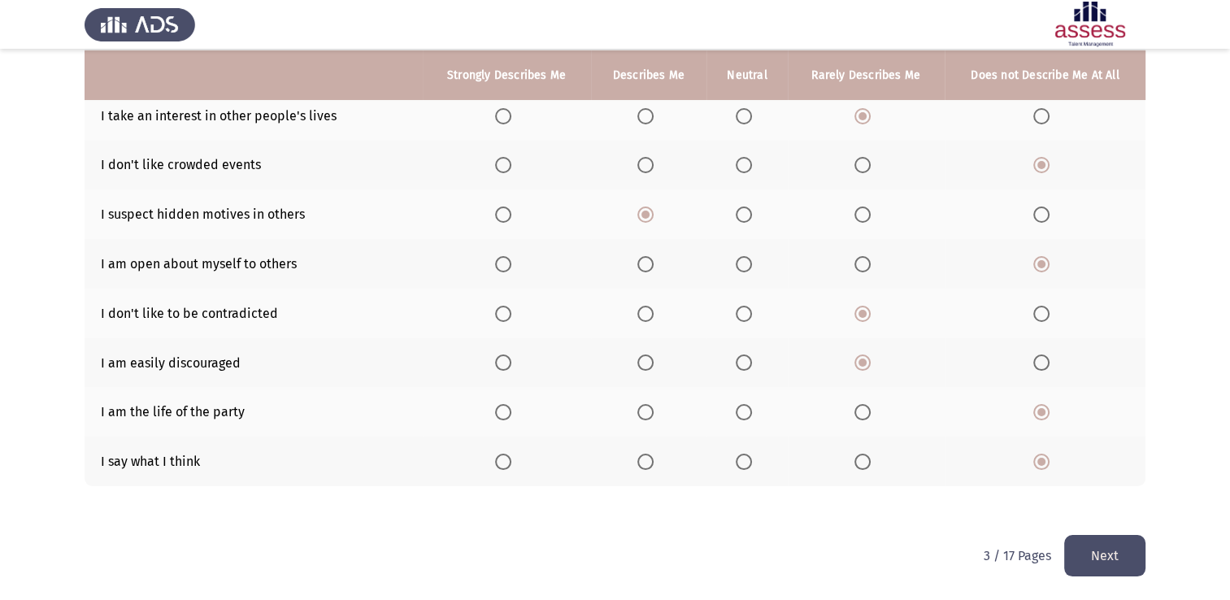
scroll to position [0, 0]
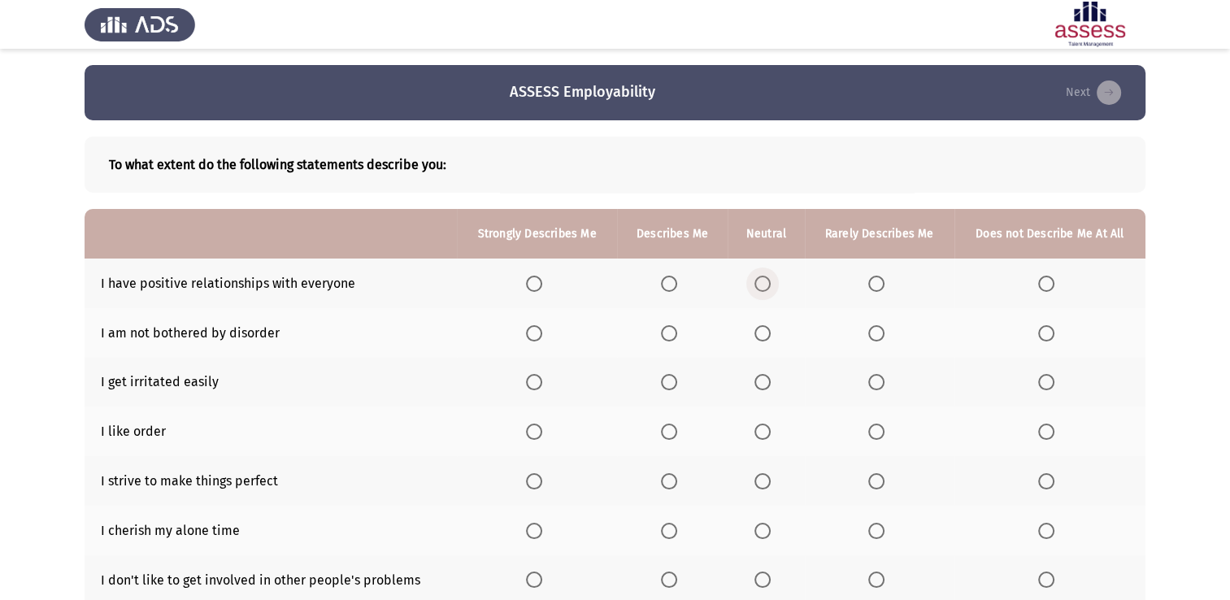
click at [771, 277] on span "Select an option" at bounding box center [763, 284] width 16 height 16
click at [771, 277] on input "Select an option" at bounding box center [763, 284] width 16 height 16
click at [876, 329] on span "Select an option" at bounding box center [877, 333] width 16 height 16
click at [876, 329] on input "Select an option" at bounding box center [877, 333] width 16 height 16
click at [1048, 385] on span "Select an option" at bounding box center [1047, 382] width 16 height 16
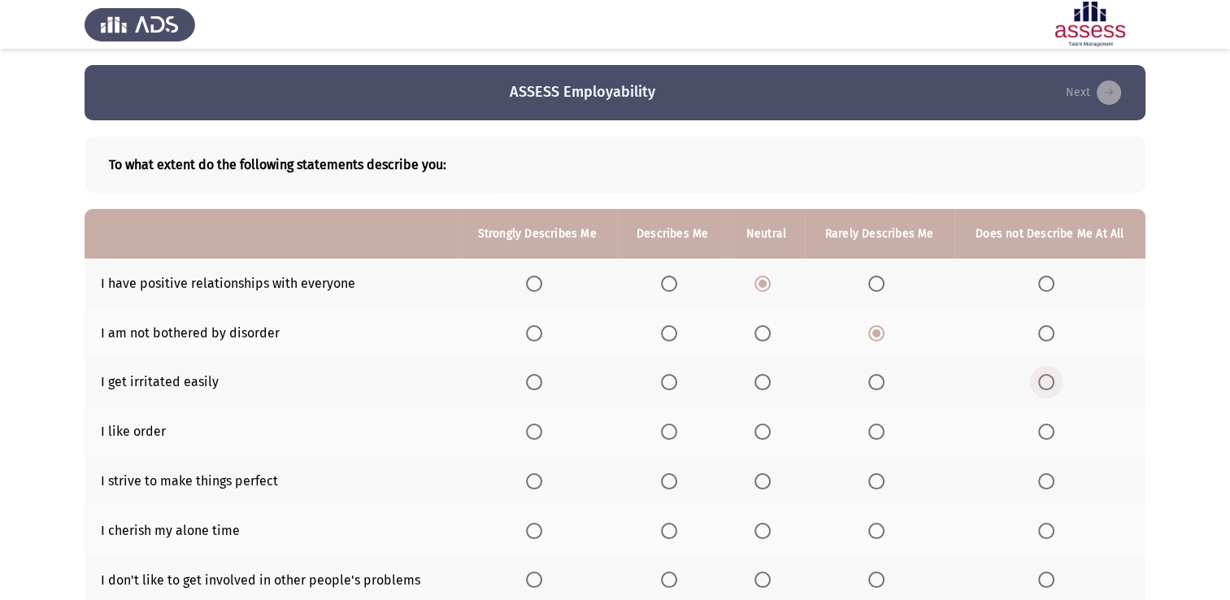
click at [1048, 385] on input "Select an option" at bounding box center [1047, 382] width 16 height 16
click at [880, 429] on span "Select an option" at bounding box center [877, 432] width 16 height 16
click at [880, 429] on input "Select an option" at bounding box center [877, 432] width 16 height 16
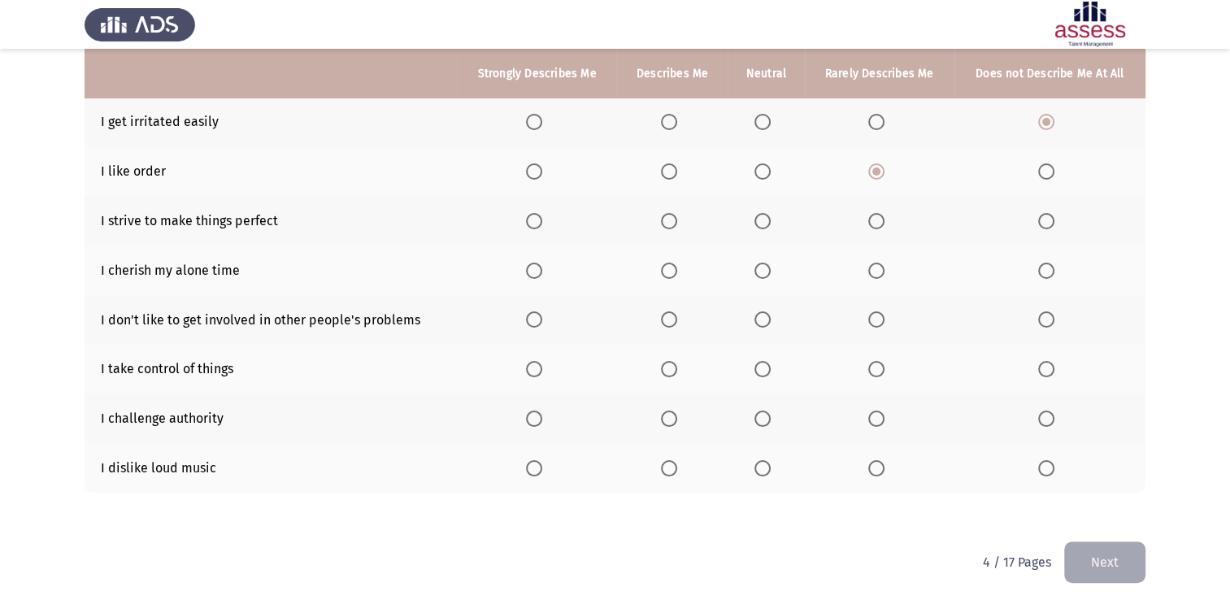
scroll to position [268, 0]
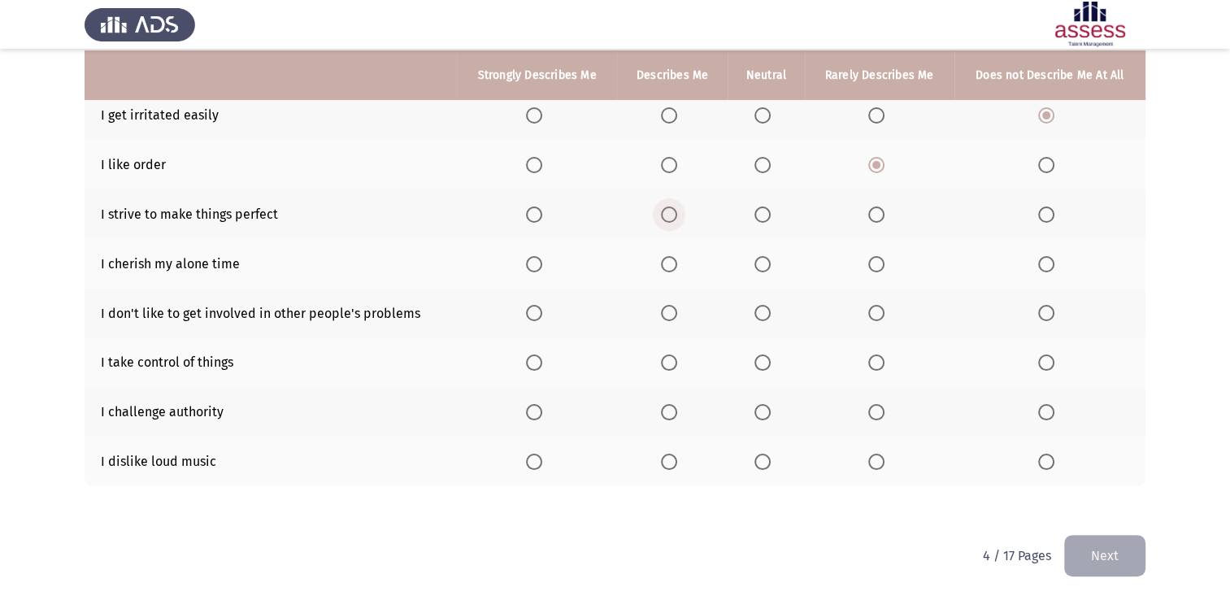
click at [670, 207] on span "Select an option" at bounding box center [669, 215] width 16 height 16
click at [670, 207] on input "Select an option" at bounding box center [669, 215] width 16 height 16
click at [873, 258] on th at bounding box center [880, 264] width 150 height 50
click at [873, 258] on span "Select an option" at bounding box center [877, 264] width 16 height 16
click at [873, 258] on input "Select an option" at bounding box center [877, 264] width 16 height 16
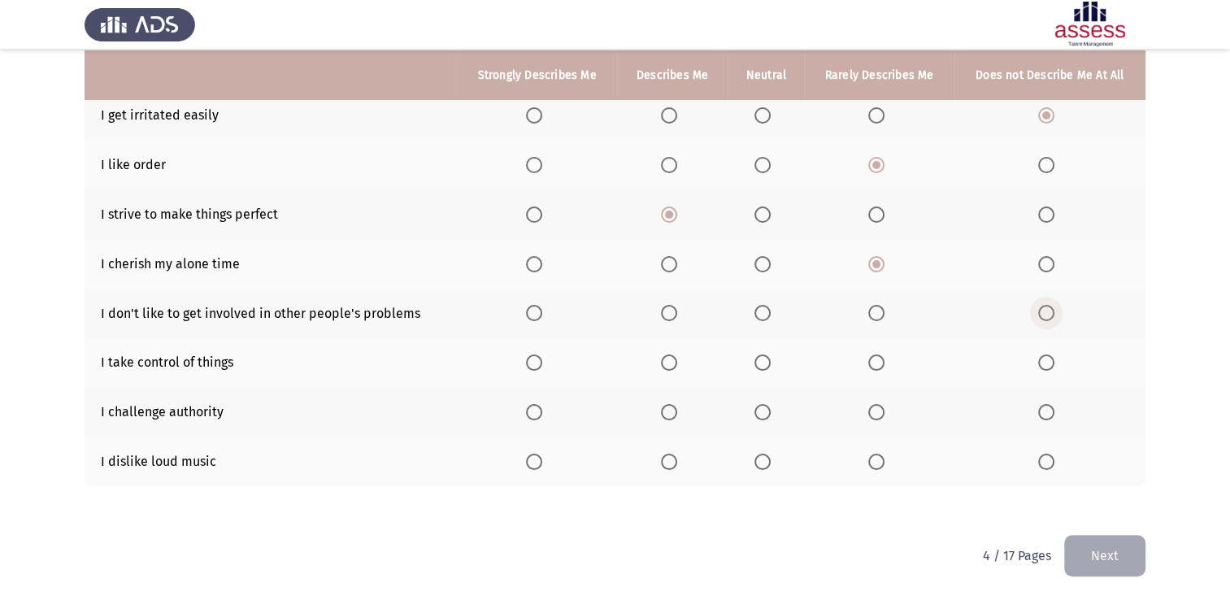
click at [1050, 318] on span "Select an option" at bounding box center [1047, 313] width 16 height 16
click at [1050, 318] on input "Select an option" at bounding box center [1047, 313] width 16 height 16
click at [664, 362] on span "Select an option" at bounding box center [669, 363] width 16 height 16
click at [664, 362] on input "Select an option" at bounding box center [669, 363] width 16 height 16
click at [869, 459] on span "Select an option" at bounding box center [877, 462] width 16 height 16
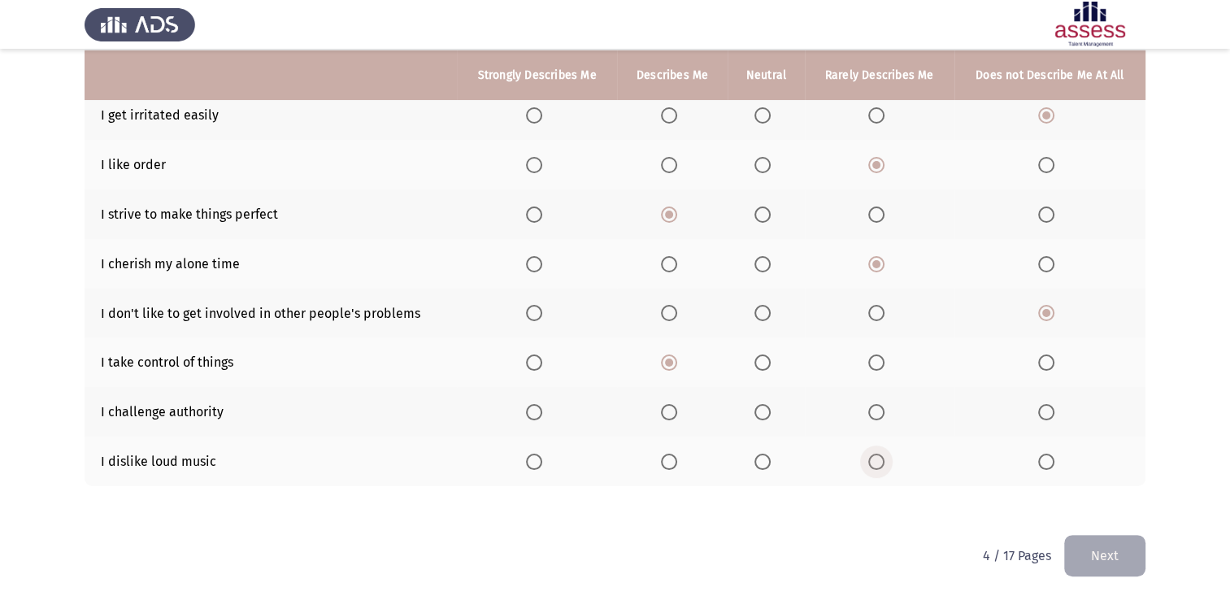
click at [869, 459] on input "Select an option" at bounding box center [877, 462] width 16 height 16
click at [758, 405] on span "Select an option" at bounding box center [763, 412] width 16 height 16
click at [758, 405] on input "Select an option" at bounding box center [763, 412] width 16 height 16
click at [1117, 532] on div "To what extent do the following statements describe you: Strongly Describes Me …" at bounding box center [615, 194] width 1061 height 681
click at [1117, 555] on button "Next" at bounding box center [1105, 555] width 81 height 41
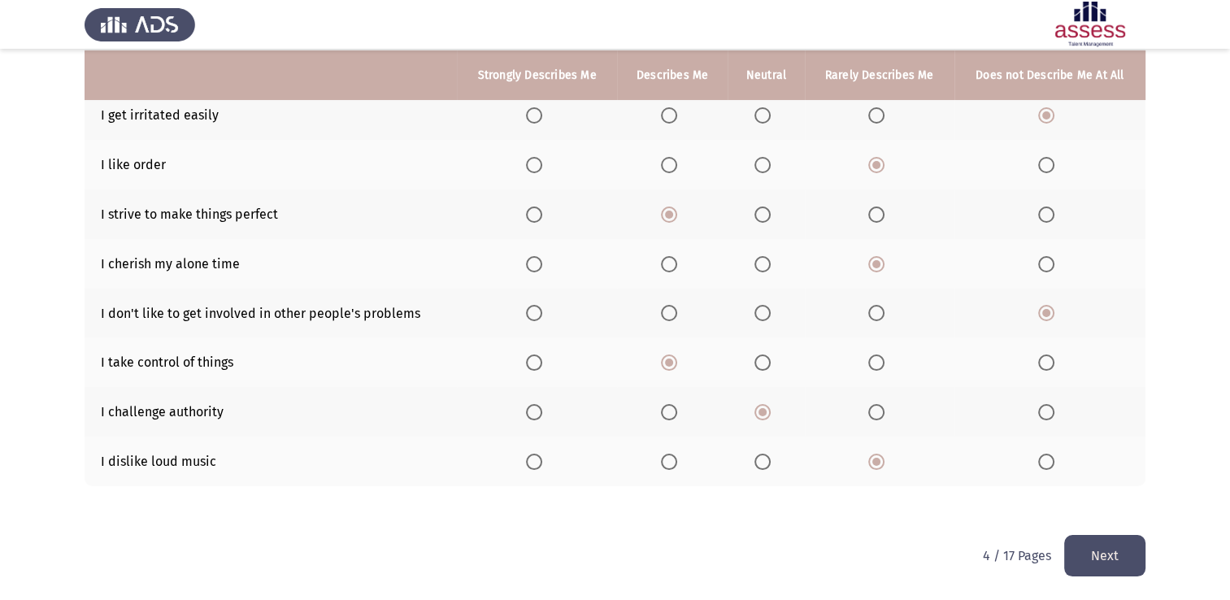
scroll to position [0, 0]
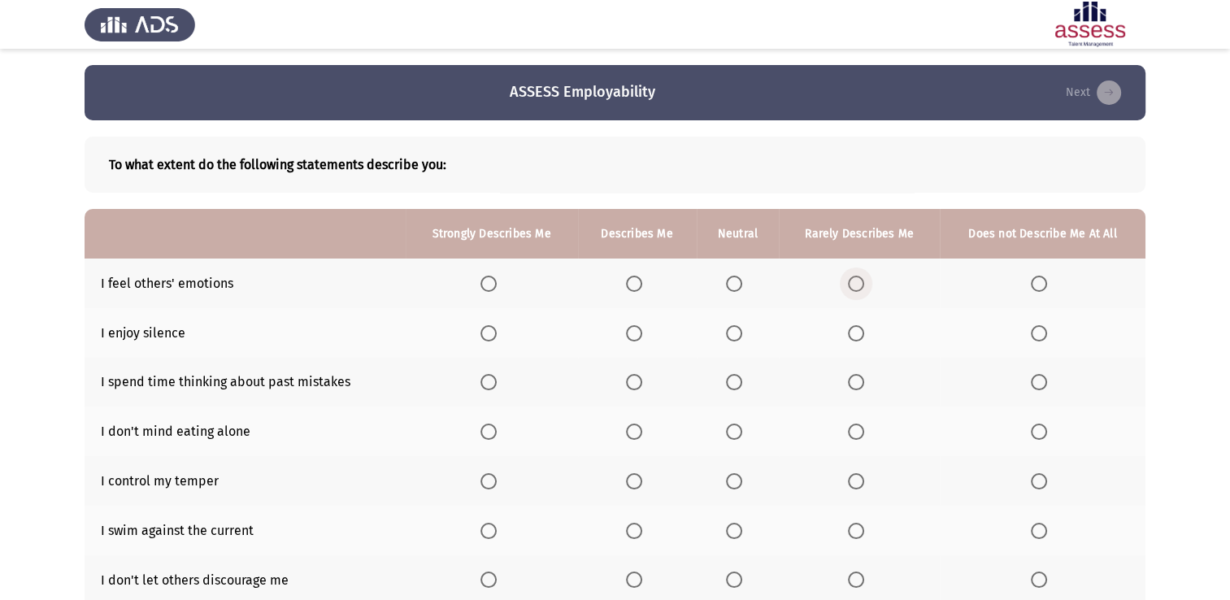
click at [862, 283] on span "Select an option" at bounding box center [856, 284] width 16 height 16
click at [862, 283] on input "Select an option" at bounding box center [856, 284] width 16 height 16
click at [1044, 337] on span "Select an option" at bounding box center [1039, 333] width 16 height 16
click at [1044, 337] on input "Select an option" at bounding box center [1039, 333] width 16 height 16
click at [1042, 374] on span "Select an option" at bounding box center [1039, 382] width 16 height 16
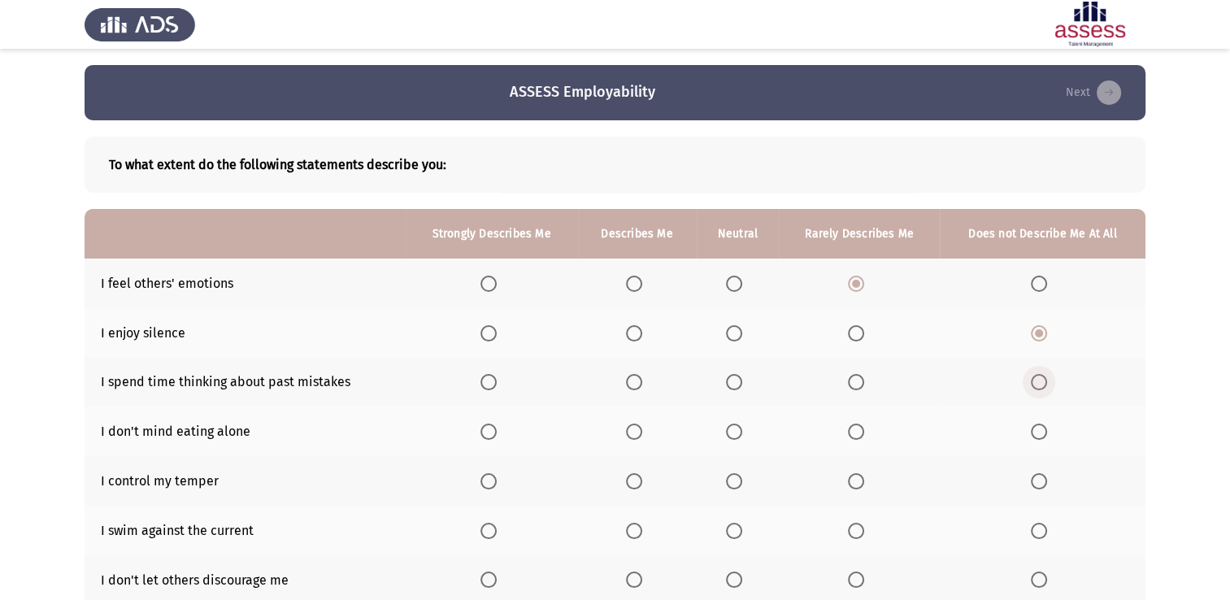
click at [1042, 374] on input "Select an option" at bounding box center [1039, 382] width 16 height 16
click at [1048, 428] on label "Select an option" at bounding box center [1042, 432] width 23 height 16
click at [1047, 428] on input "Select an option" at bounding box center [1039, 432] width 16 height 16
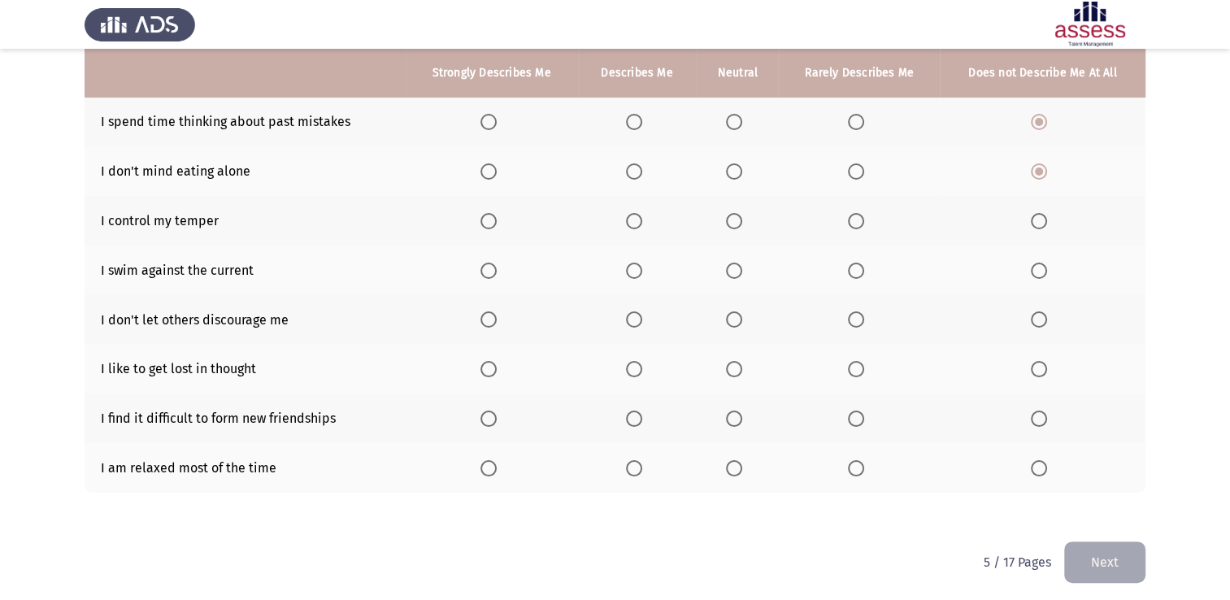
scroll to position [268, 0]
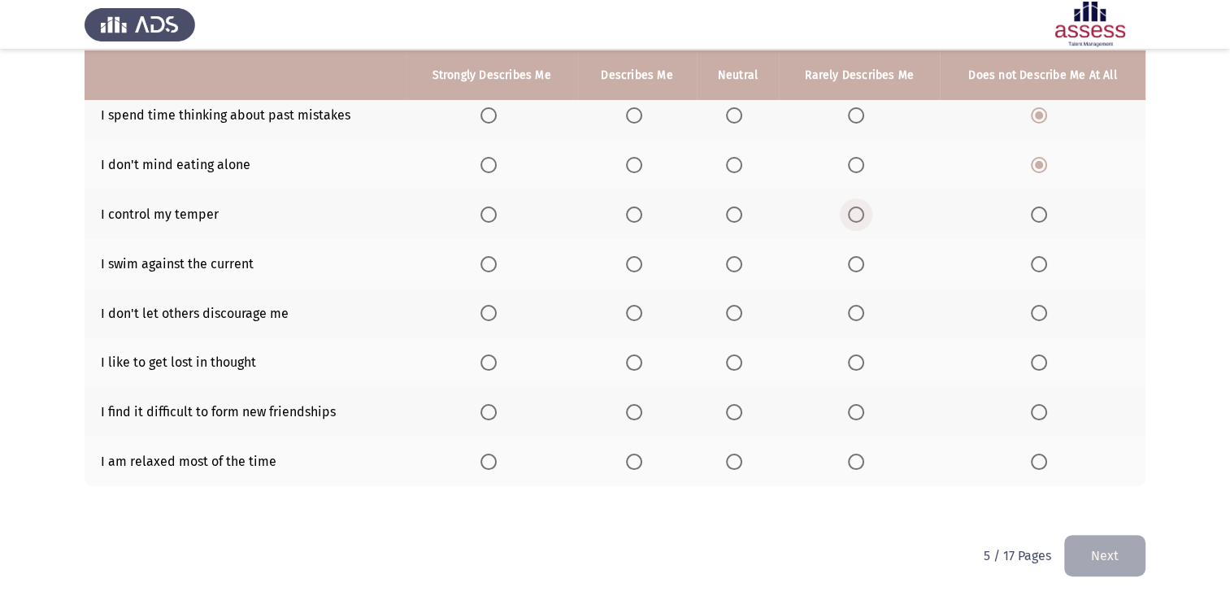
click at [860, 216] on span "Select an option" at bounding box center [856, 215] width 16 height 16
click at [860, 216] on input "Select an option" at bounding box center [856, 215] width 16 height 16
click at [637, 262] on span "Select an option" at bounding box center [634, 264] width 16 height 16
click at [637, 262] on input "Select an option" at bounding box center [634, 264] width 16 height 16
click at [630, 316] on span "Select an option" at bounding box center [634, 313] width 16 height 16
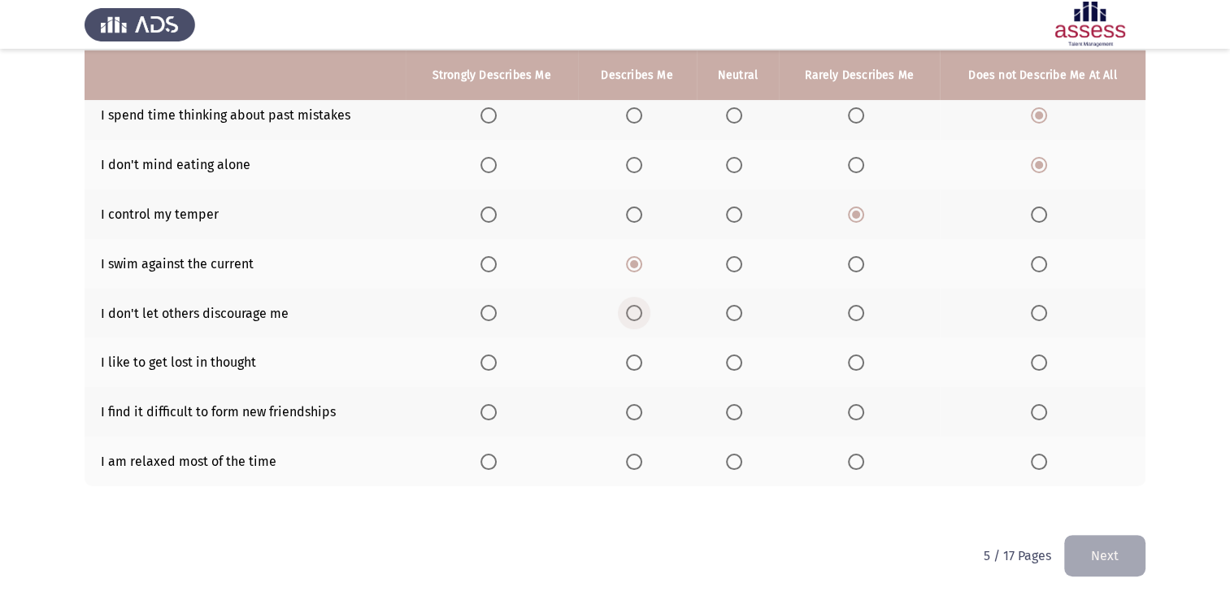
click at [630, 316] on input "Select an option" at bounding box center [634, 313] width 16 height 16
click at [859, 356] on span "Select an option" at bounding box center [856, 363] width 16 height 16
click at [859, 356] on input "Select an option" at bounding box center [856, 363] width 16 height 16
click at [1047, 407] on label "Select an option" at bounding box center [1042, 412] width 23 height 16
click at [1047, 407] on input "Select an option" at bounding box center [1039, 412] width 16 height 16
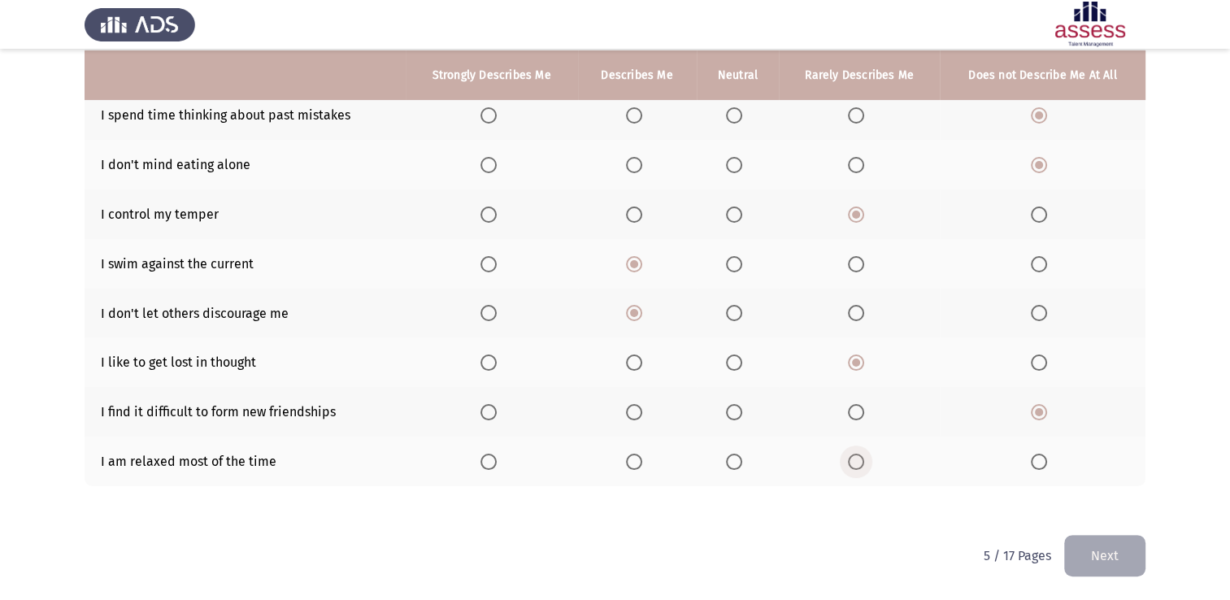
click at [851, 469] on span "Select an option" at bounding box center [856, 462] width 16 height 16
click at [851, 469] on input "Select an option" at bounding box center [856, 462] width 16 height 16
click at [1069, 548] on button "Next" at bounding box center [1105, 555] width 81 height 41
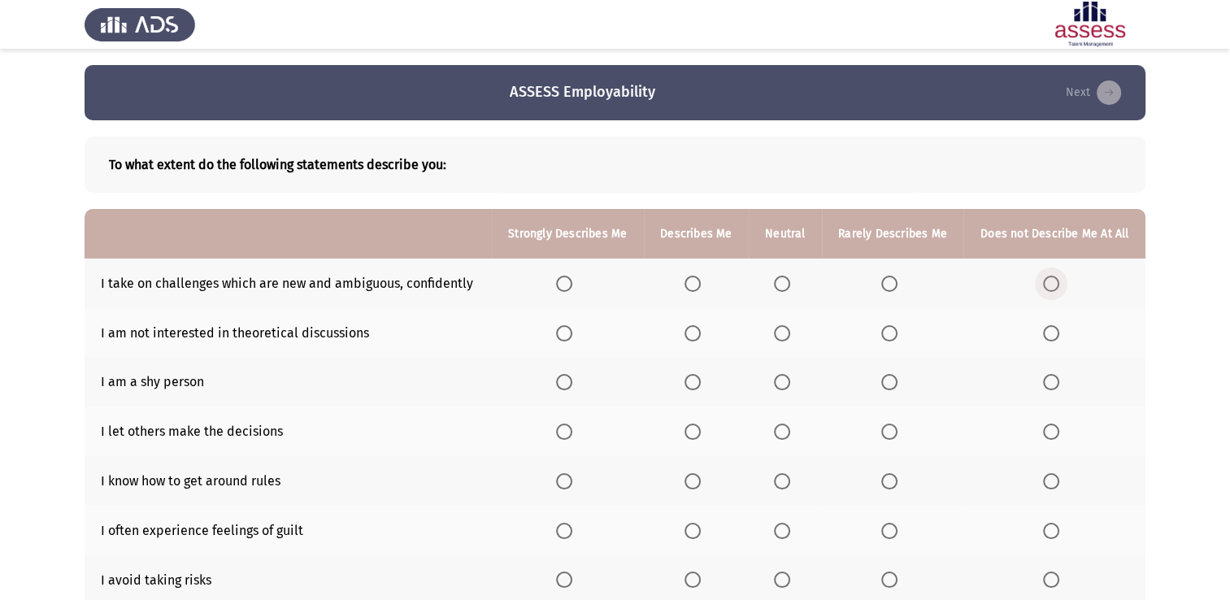
click at [1056, 281] on span "Select an option" at bounding box center [1051, 284] width 16 height 16
click at [1056, 281] on input "Select an option" at bounding box center [1051, 284] width 16 height 16
click at [886, 328] on span "Select an option" at bounding box center [890, 333] width 16 height 16
click at [886, 328] on input "Select an option" at bounding box center [890, 333] width 16 height 16
click at [898, 388] on span "Select an option" at bounding box center [890, 382] width 16 height 16
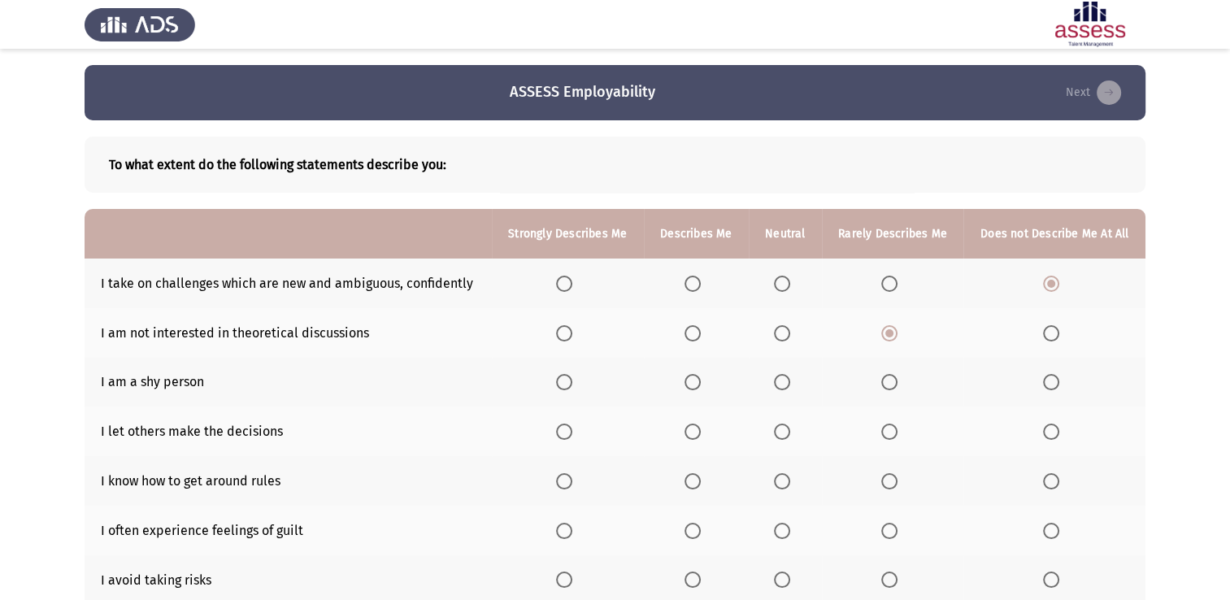
click at [898, 388] on input "Select an option" at bounding box center [890, 382] width 16 height 16
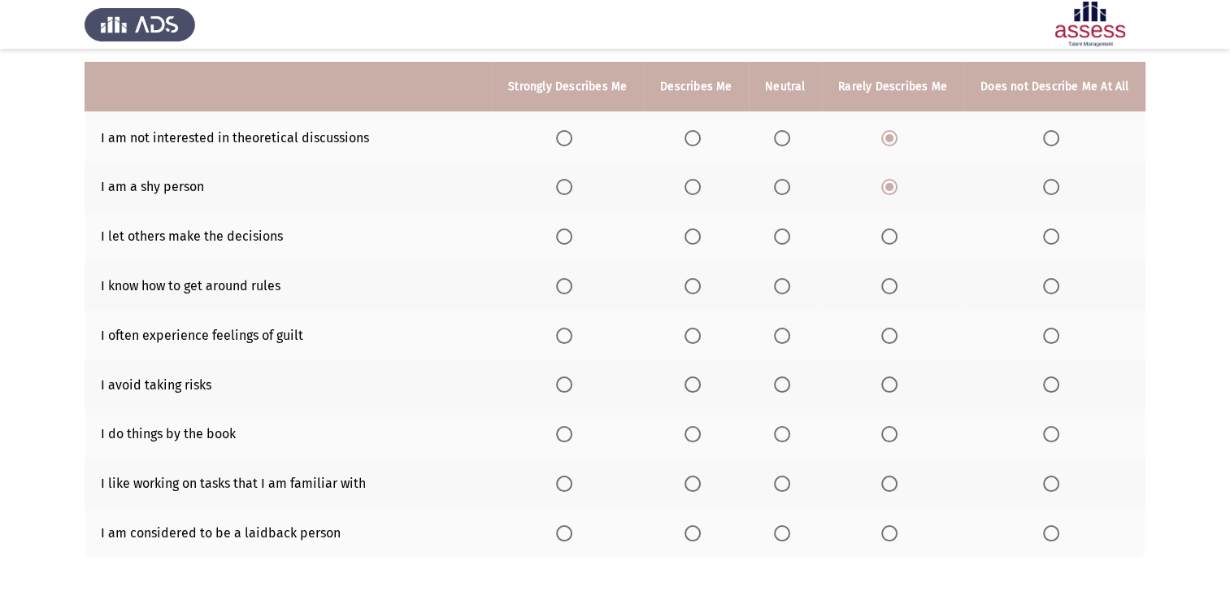
scroll to position [228, 0]
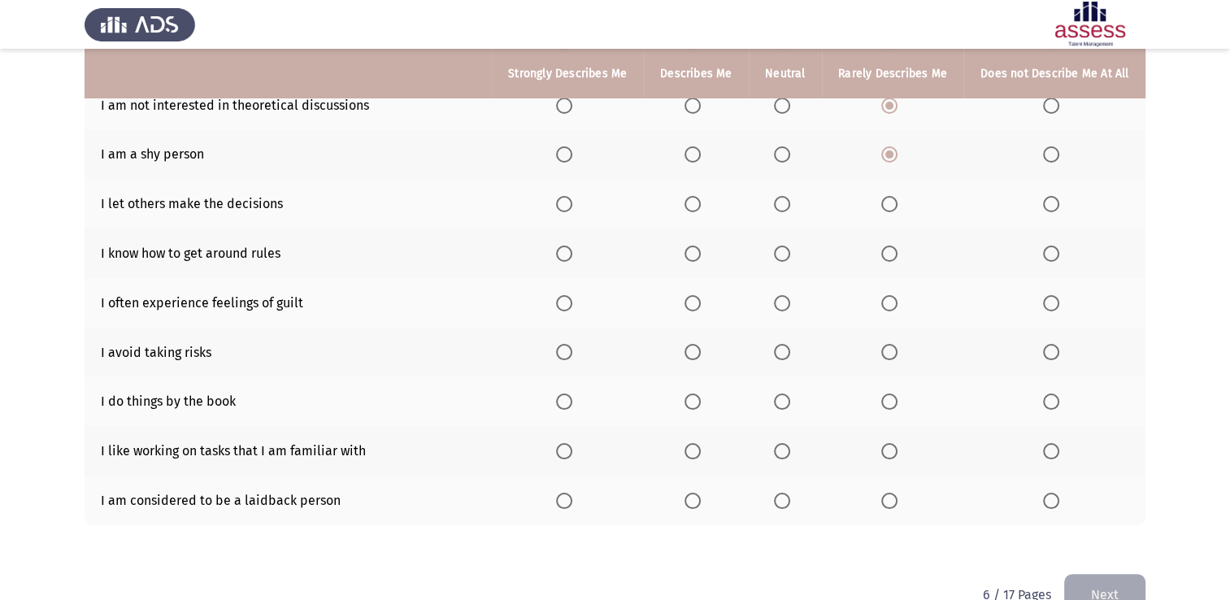
click at [1046, 211] on span "Select an option" at bounding box center [1051, 204] width 16 height 16
click at [1046, 211] on input "Select an option" at bounding box center [1051, 204] width 16 height 16
click at [895, 247] on span "Select an option" at bounding box center [890, 254] width 16 height 16
click at [895, 247] on input "Select an option" at bounding box center [890, 254] width 16 height 16
click at [694, 302] on span "Select an option" at bounding box center [693, 303] width 16 height 16
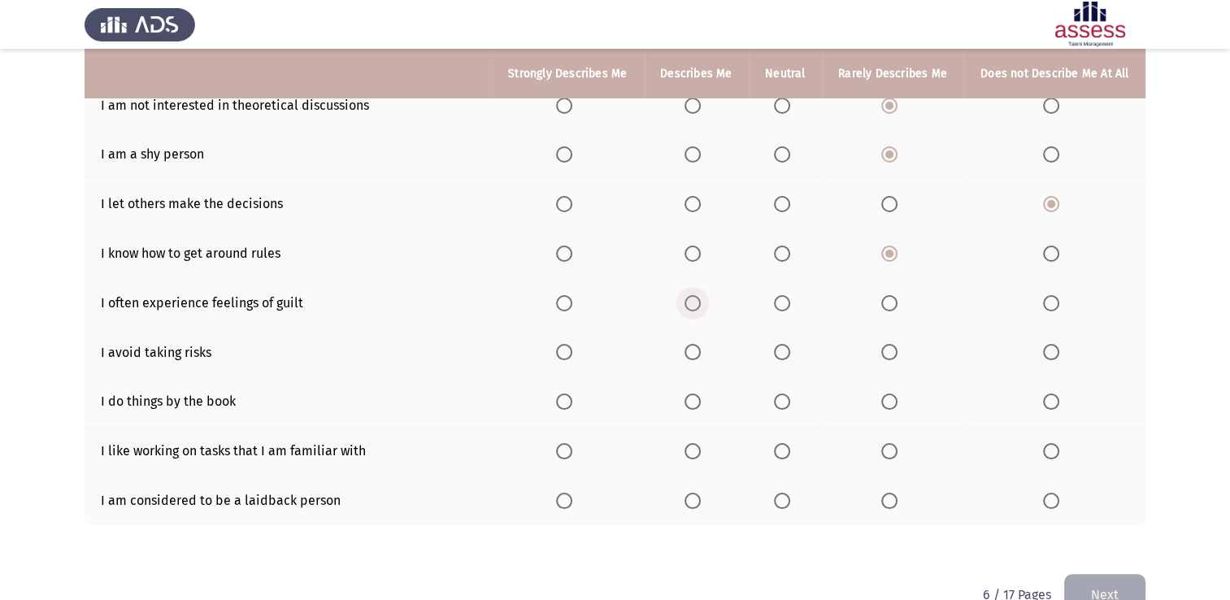
click at [694, 302] on input "Select an option" at bounding box center [693, 303] width 16 height 16
click at [898, 355] on span "Select an option" at bounding box center [890, 352] width 16 height 16
click at [898, 355] on input "Select an option" at bounding box center [890, 352] width 16 height 16
click at [578, 348] on label "Select an option" at bounding box center [567, 352] width 23 height 16
click at [573, 348] on input "Select an option" at bounding box center [564, 352] width 16 height 16
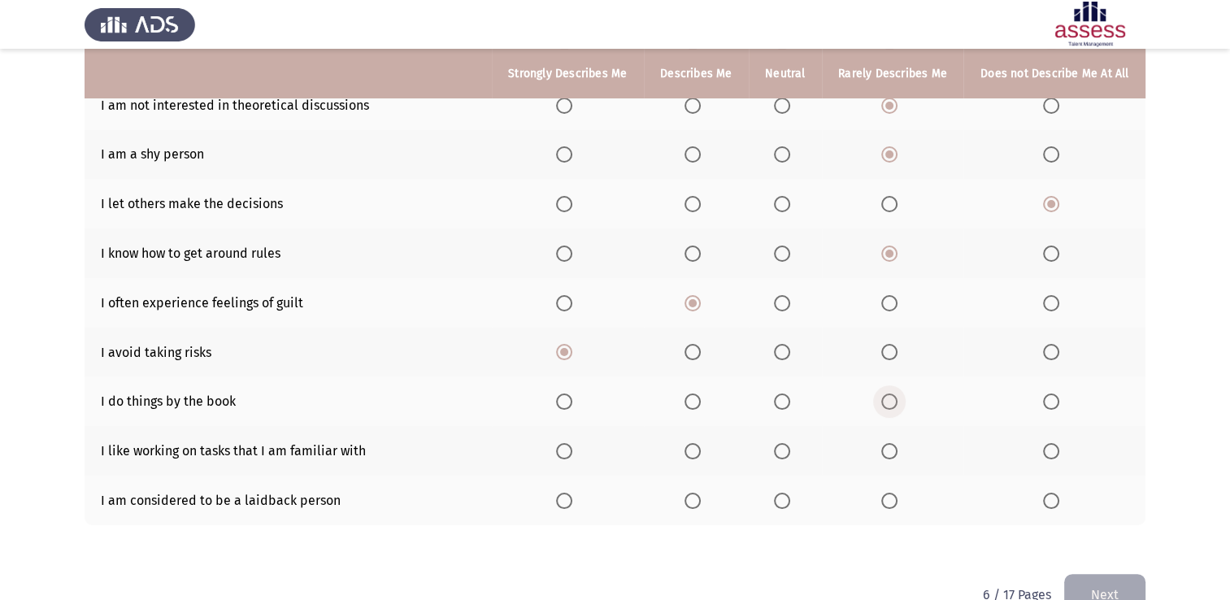
click at [884, 395] on span "Select an option" at bounding box center [890, 402] width 16 height 16
click at [884, 395] on input "Select an option" at bounding box center [890, 402] width 16 height 16
click at [1056, 445] on span "Select an option" at bounding box center [1051, 451] width 16 height 16
click at [1056, 445] on input "Select an option" at bounding box center [1051, 451] width 16 height 16
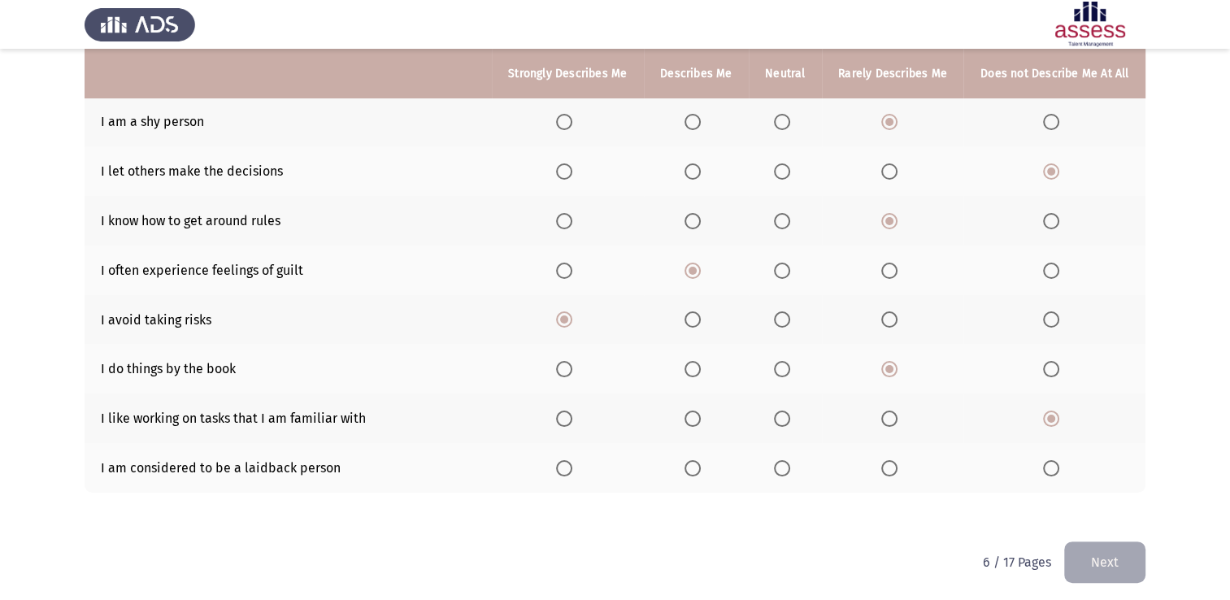
scroll to position [268, 0]
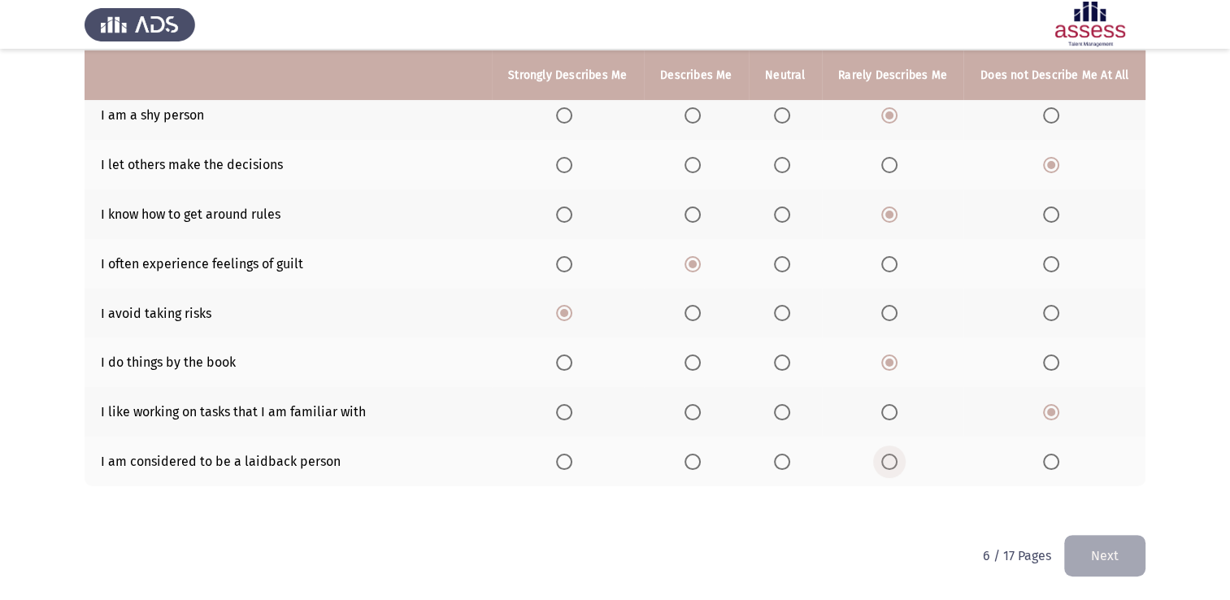
click at [895, 455] on span "Select an option" at bounding box center [890, 462] width 16 height 16
click at [895, 455] on input "Select an option" at bounding box center [890, 462] width 16 height 16
click at [1131, 554] on button "Next" at bounding box center [1105, 555] width 81 height 41
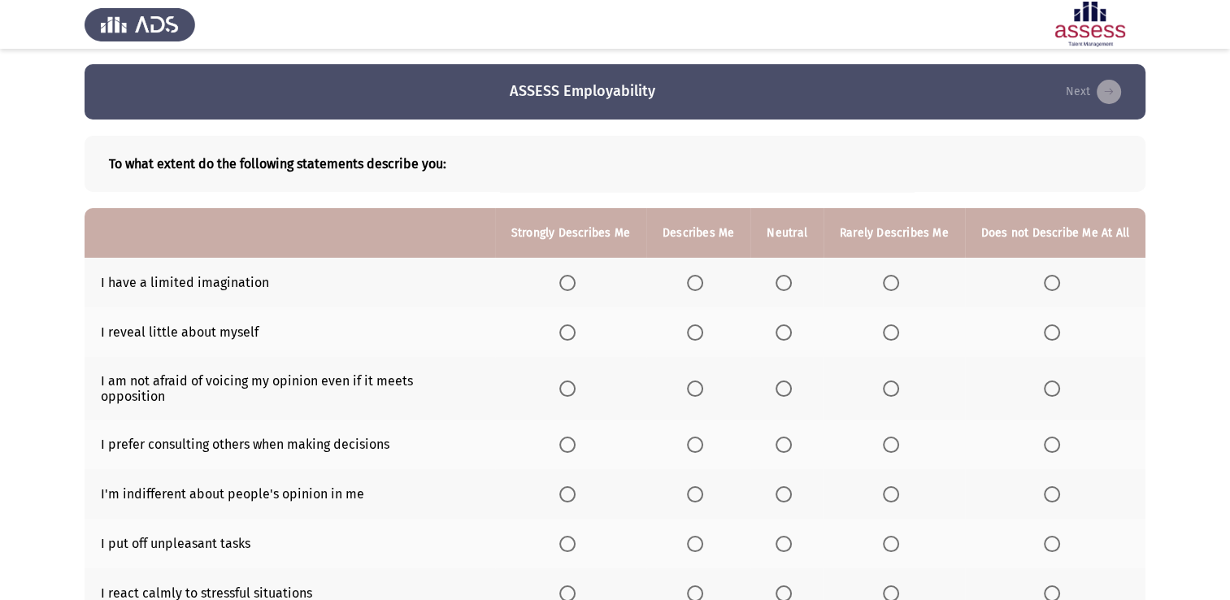
scroll to position [0, 0]
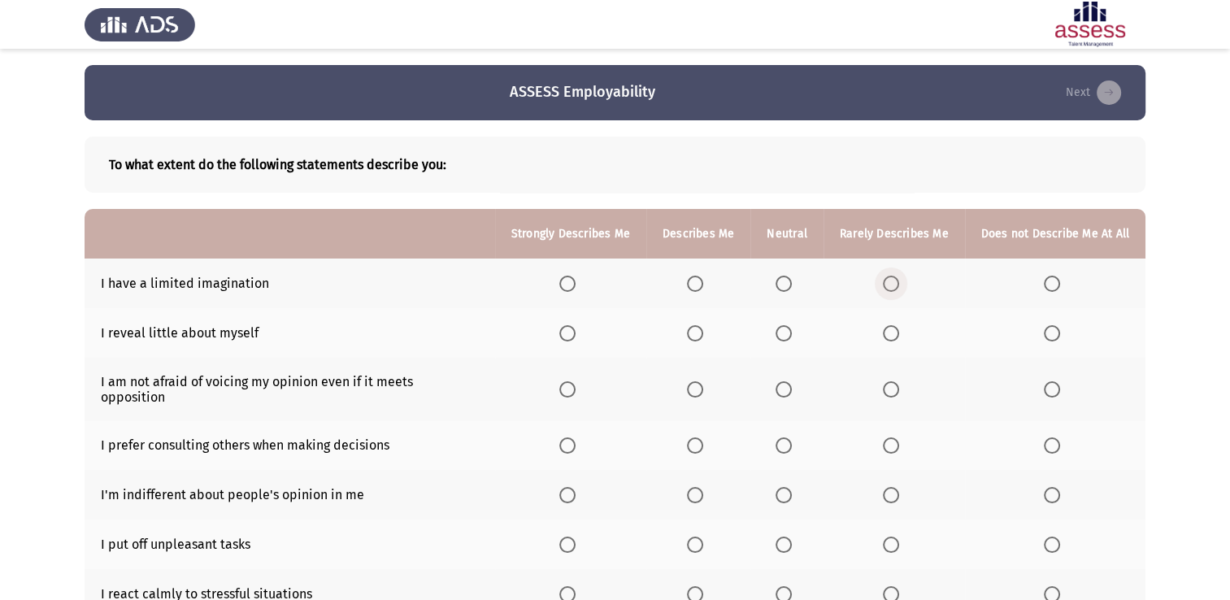
click at [888, 277] on span "Select an option" at bounding box center [891, 284] width 16 height 16
click at [888, 277] on input "Select an option" at bounding box center [891, 284] width 16 height 16
click at [1061, 329] on label "Select an option" at bounding box center [1055, 333] width 23 height 16
click at [1060, 329] on input "Select an option" at bounding box center [1052, 333] width 16 height 16
click at [786, 381] on span "Select an option" at bounding box center [784, 389] width 16 height 16
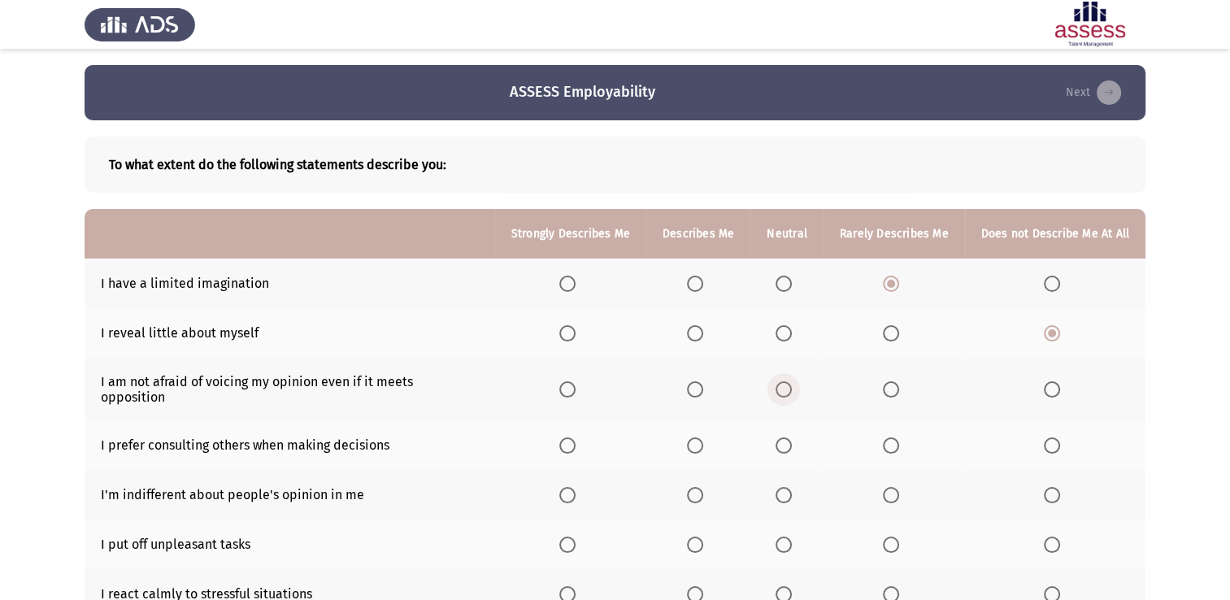
click at [786, 381] on input "Select an option" at bounding box center [784, 389] width 16 height 16
click at [885, 438] on span "Select an option" at bounding box center [891, 446] width 16 height 16
click at [885, 438] on input "Select an option" at bounding box center [891, 446] width 16 height 16
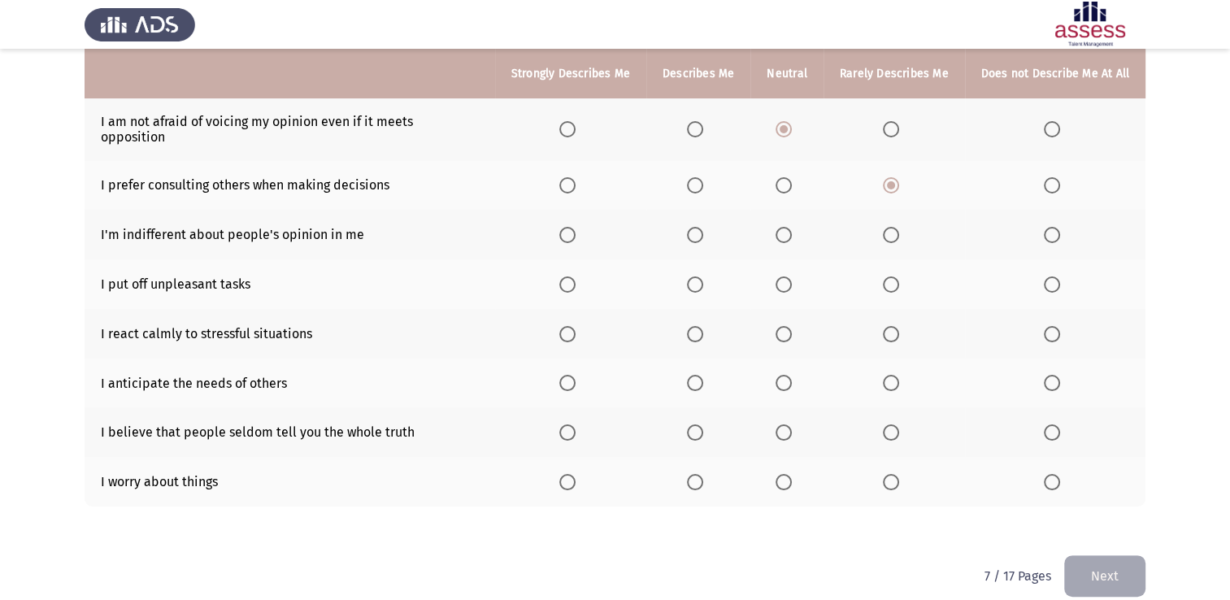
scroll to position [268, 0]
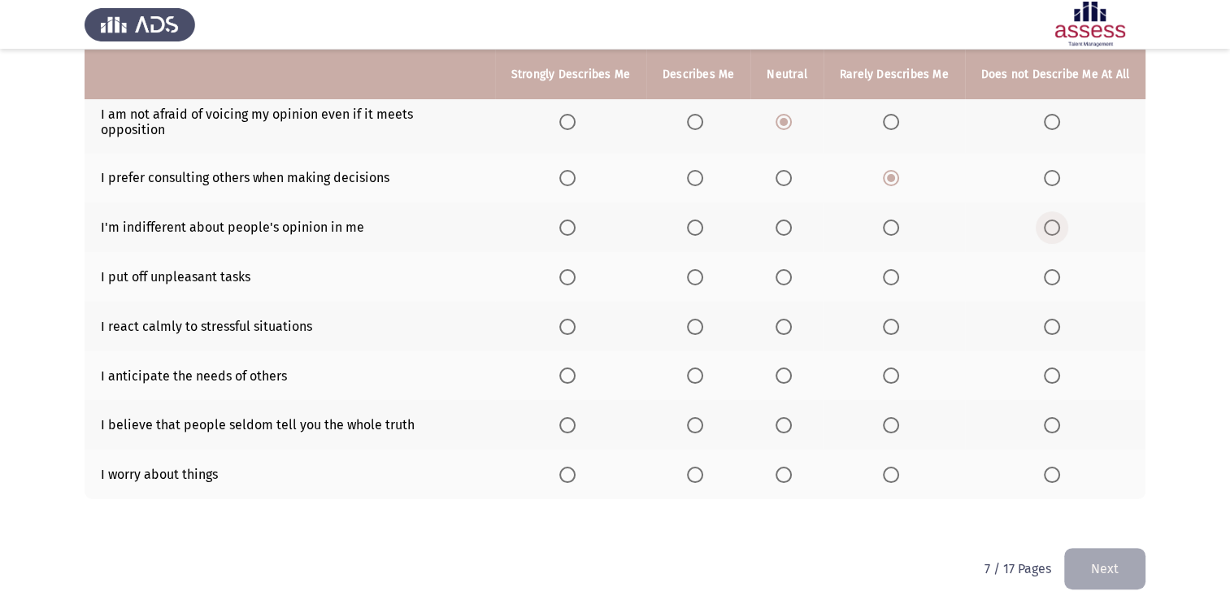
click at [1050, 220] on span "Select an option" at bounding box center [1052, 228] width 16 height 16
click at [1050, 220] on input "Select an option" at bounding box center [1052, 228] width 16 height 16
click at [895, 269] on span "Select an option" at bounding box center [891, 277] width 16 height 16
click at [895, 269] on input "Select an option" at bounding box center [891, 277] width 16 height 16
click at [1056, 319] on span "Select an option" at bounding box center [1052, 327] width 16 height 16
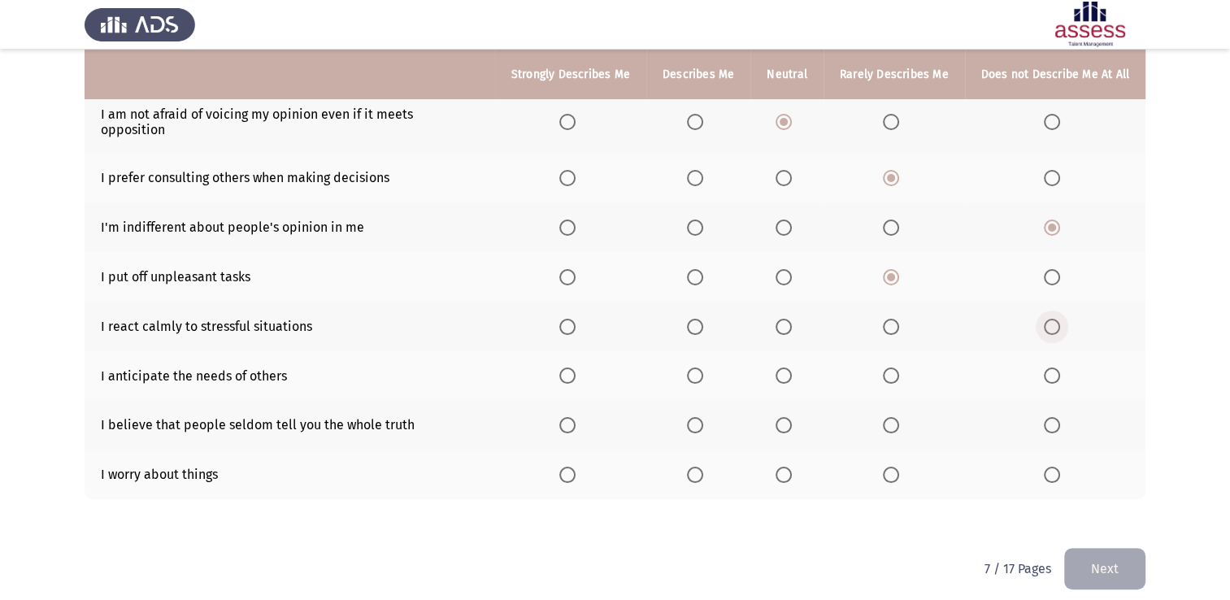
click at [1056, 319] on input "Select an option" at bounding box center [1052, 327] width 16 height 16
click at [888, 368] on span "Select an option" at bounding box center [891, 376] width 16 height 16
click at [888, 368] on input "Select an option" at bounding box center [891, 376] width 16 height 16
click at [890, 417] on span "Select an option" at bounding box center [891, 425] width 16 height 16
click at [890, 417] on input "Select an option" at bounding box center [891, 425] width 16 height 16
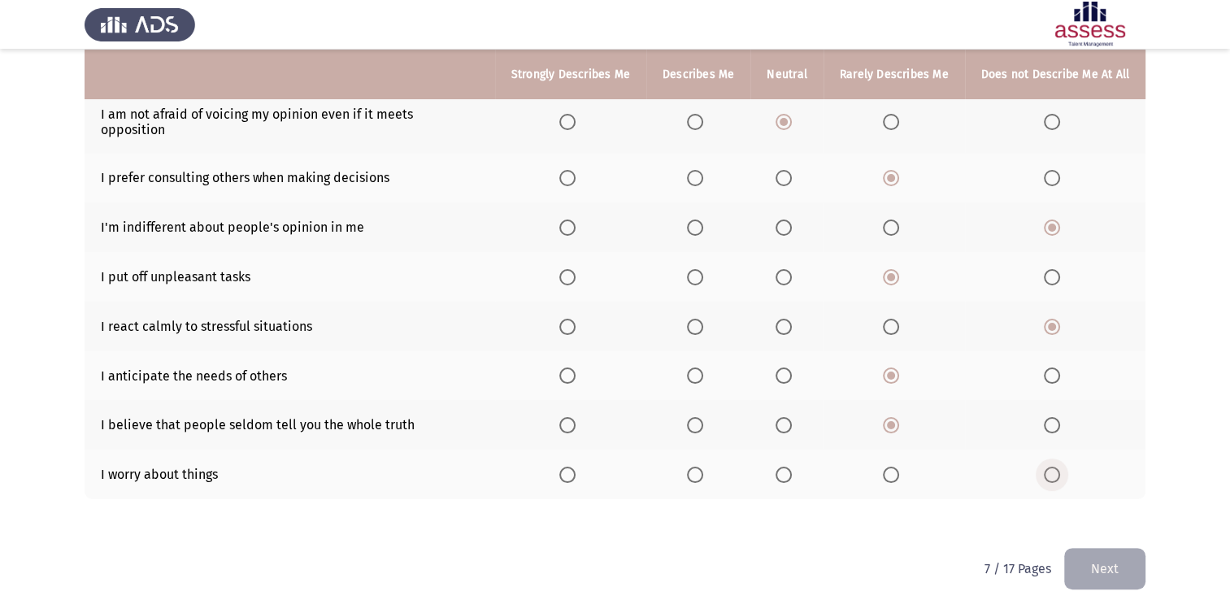
click at [1053, 467] on span "Select an option" at bounding box center [1052, 475] width 16 height 16
click at [1053, 467] on input "Select an option" at bounding box center [1052, 475] width 16 height 16
click at [1124, 550] on button "Next" at bounding box center [1105, 568] width 81 height 41
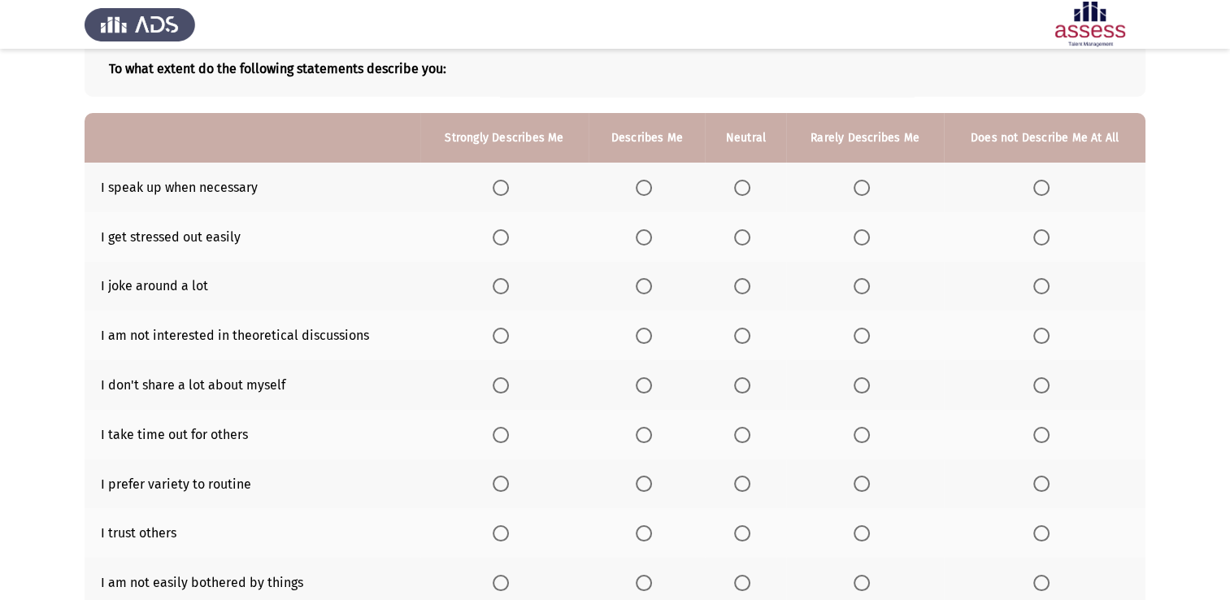
scroll to position [98, 0]
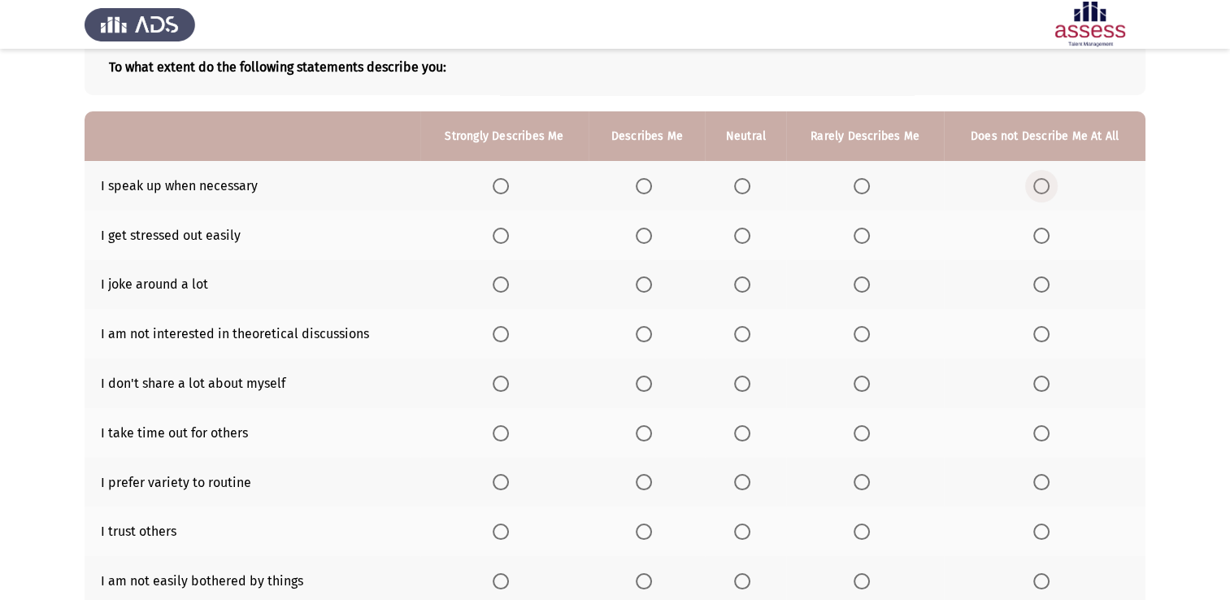
click at [1047, 181] on span "Select an option" at bounding box center [1042, 186] width 16 height 16
click at [1047, 181] on input "Select an option" at bounding box center [1042, 186] width 16 height 16
click at [864, 239] on span "Select an option" at bounding box center [862, 236] width 16 height 16
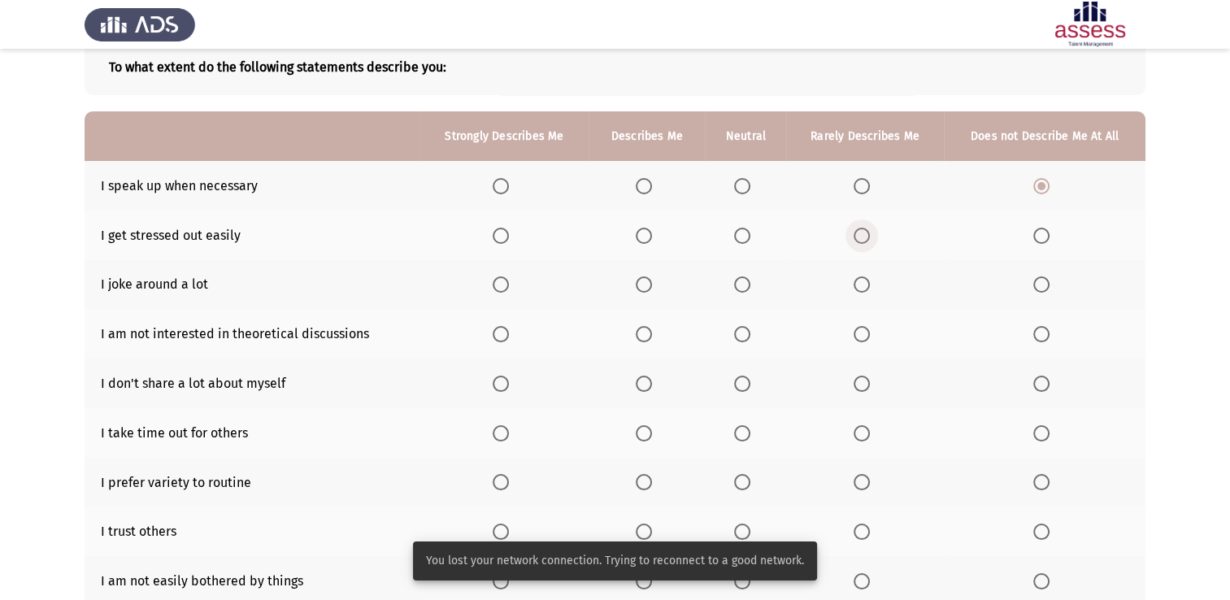
click at [864, 229] on span "Select an option" at bounding box center [862, 236] width 16 height 16
click at [864, 229] on input "Select an option" at bounding box center [862, 236] width 16 height 16
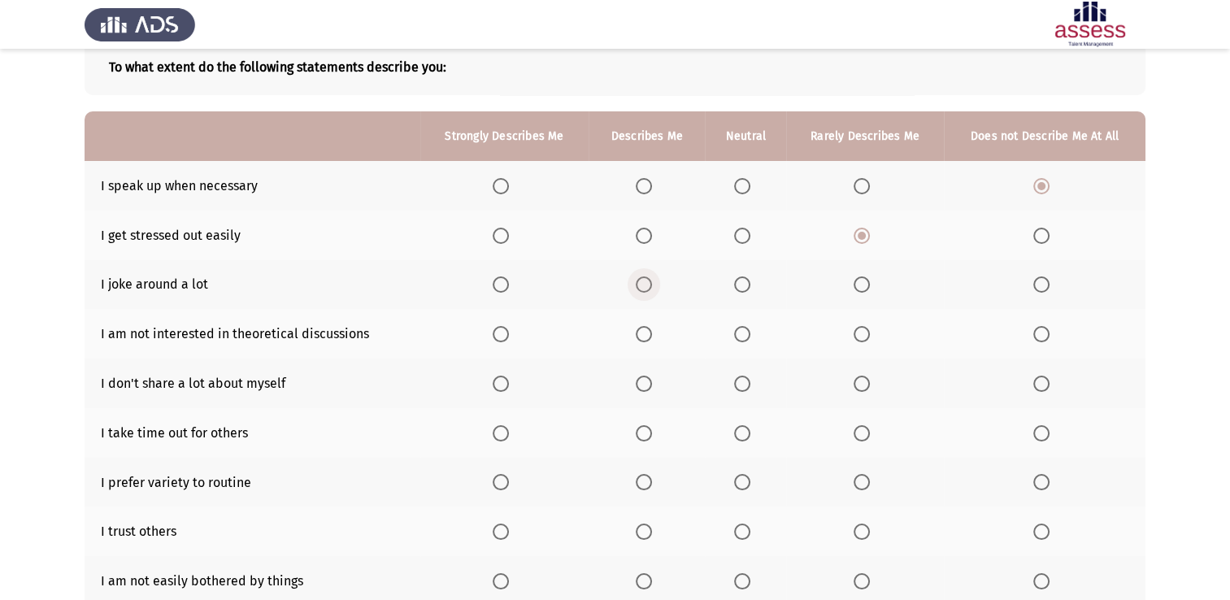
click at [641, 285] on span "Select an option" at bounding box center [644, 285] width 16 height 16
click at [641, 285] on input "Select an option" at bounding box center [644, 285] width 16 height 16
click at [736, 337] on span "Select an option" at bounding box center [742, 334] width 16 height 16
click at [736, 337] on input "Select an option" at bounding box center [742, 334] width 16 height 16
click at [861, 379] on span "Select an option" at bounding box center [862, 384] width 16 height 16
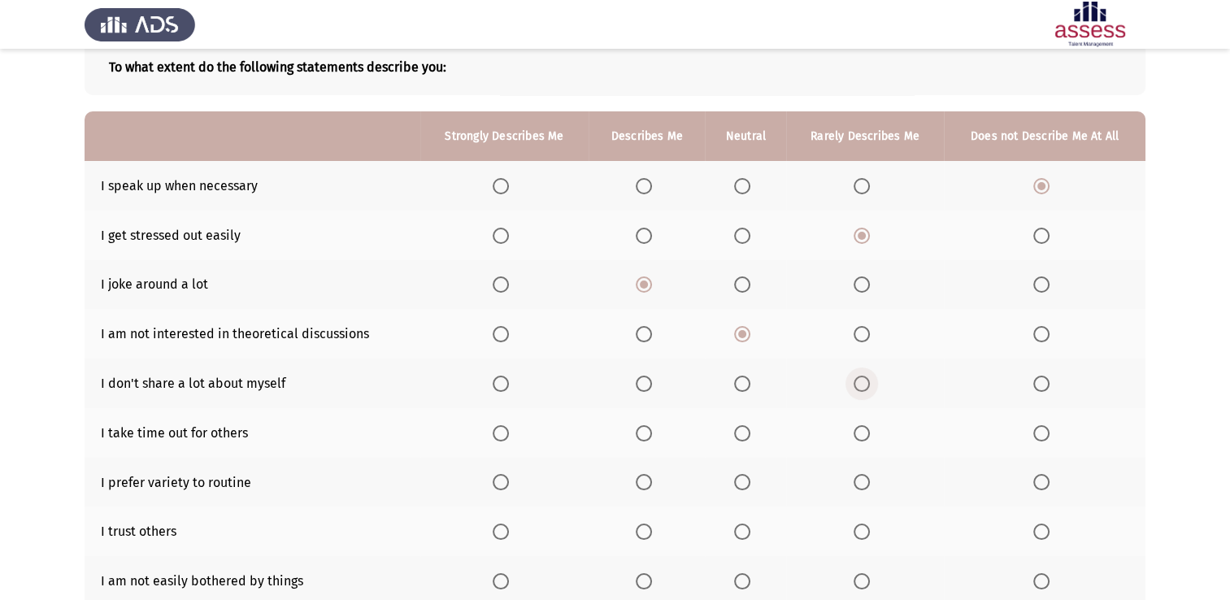
click at [861, 379] on input "Select an option" at bounding box center [862, 384] width 16 height 16
click at [1041, 433] on span "Select an option" at bounding box center [1042, 433] width 16 height 16
click at [1041, 433] on input "Select an option" at bounding box center [1042, 433] width 16 height 16
click at [866, 481] on span "Select an option" at bounding box center [862, 482] width 16 height 16
click at [866, 481] on input "Select an option" at bounding box center [862, 482] width 16 height 16
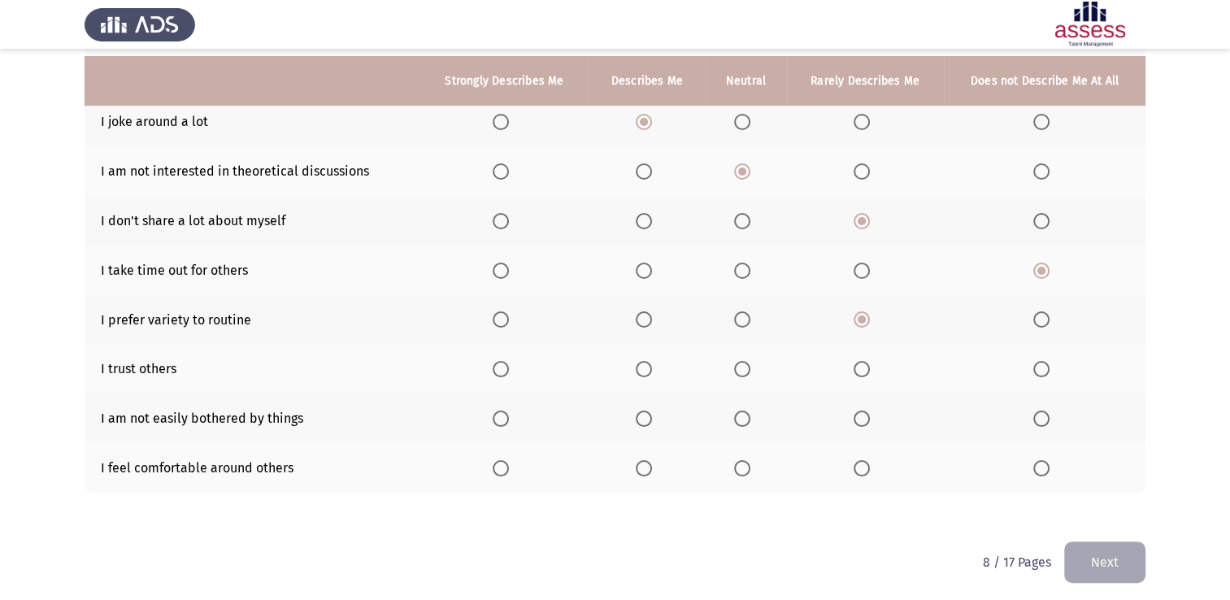
scroll to position [268, 0]
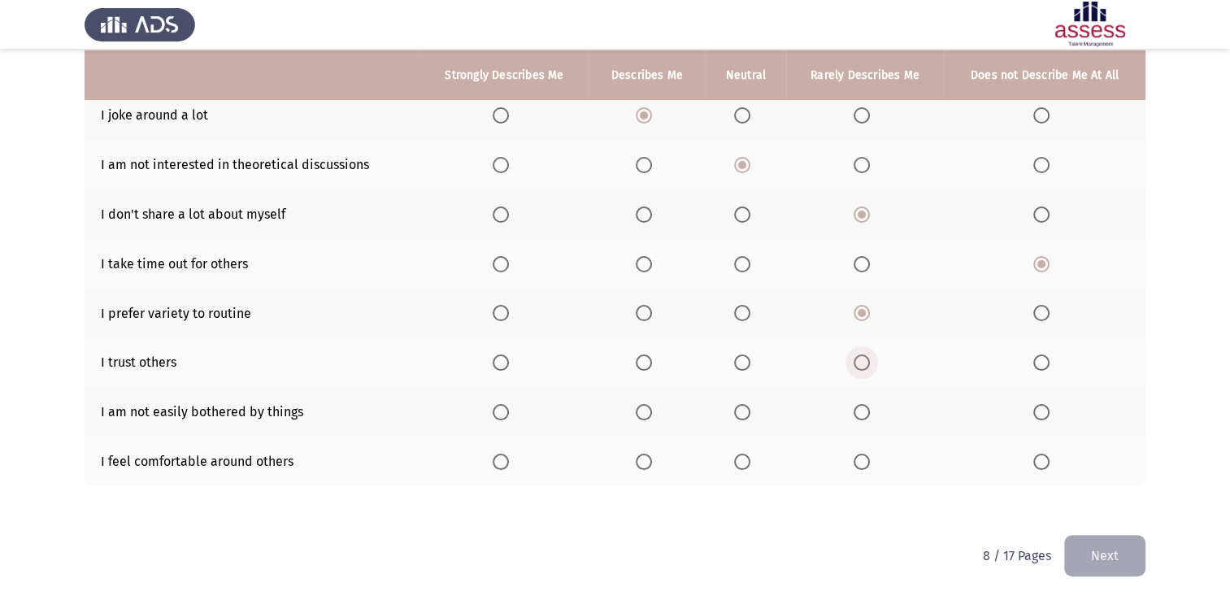
click at [858, 359] on span "Select an option" at bounding box center [862, 363] width 16 height 16
click at [858, 359] on input "Select an option" at bounding box center [862, 363] width 16 height 16
click at [1048, 416] on span "Select an option" at bounding box center [1042, 412] width 16 height 16
click at [1048, 416] on input "Select an option" at bounding box center [1042, 412] width 16 height 16
click at [862, 459] on span "Select an option" at bounding box center [862, 462] width 16 height 16
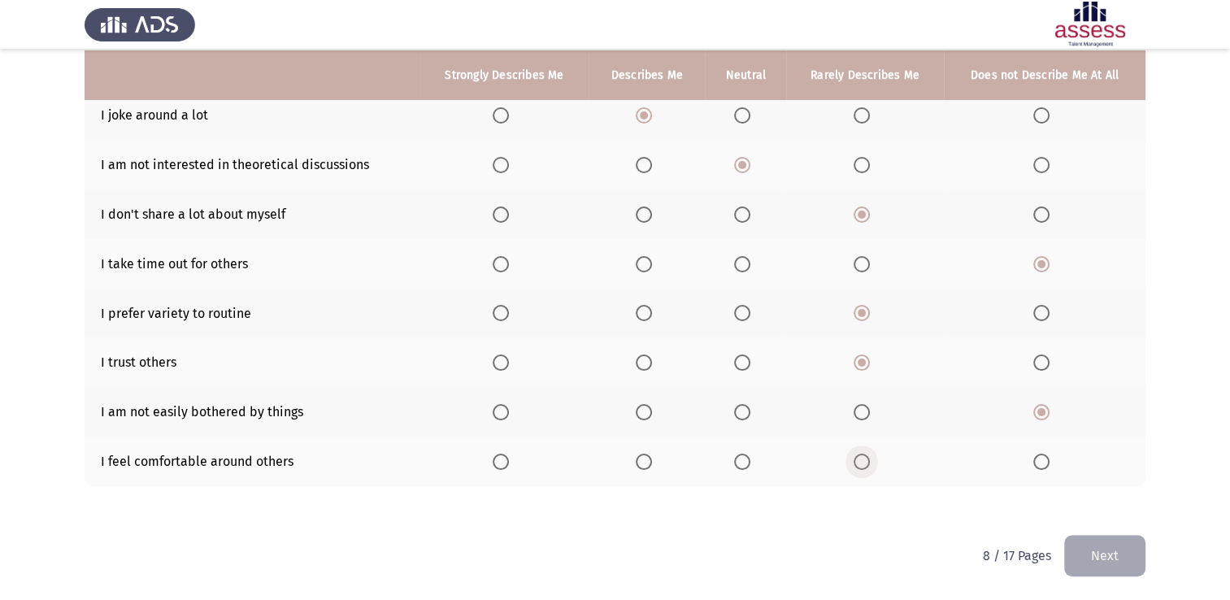
click at [862, 459] on input "Select an option" at bounding box center [862, 462] width 16 height 16
click at [1115, 554] on button "Next" at bounding box center [1105, 555] width 81 height 41
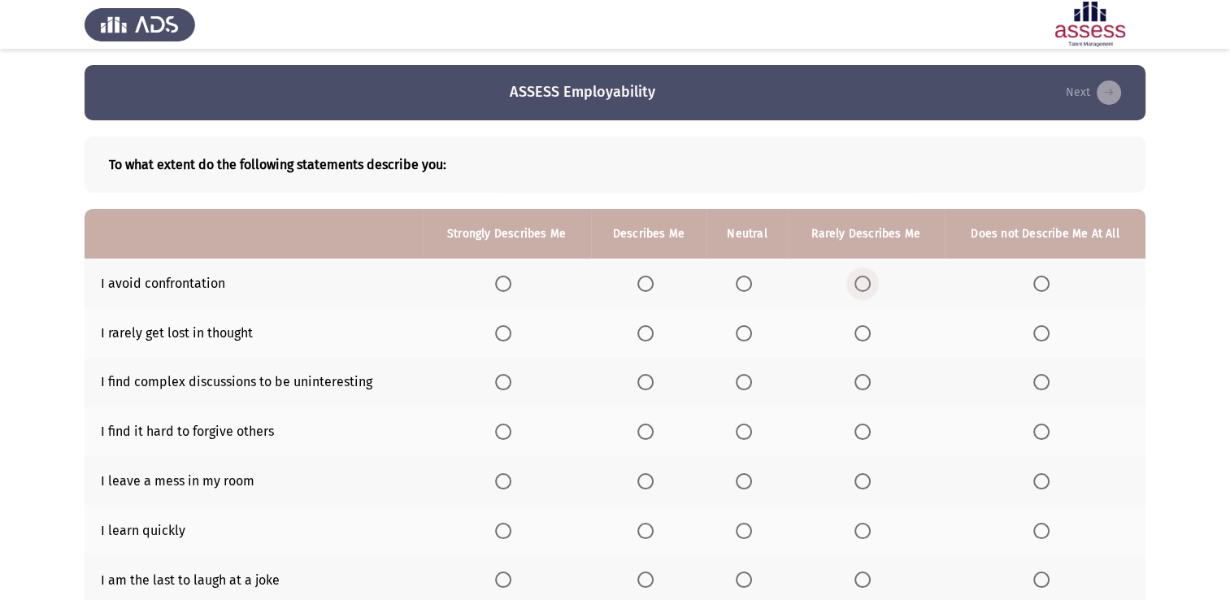
click at [859, 280] on span "Select an option" at bounding box center [863, 284] width 16 height 16
click at [859, 280] on input "Select an option" at bounding box center [863, 284] width 16 height 16
click at [651, 333] on span "Select an option" at bounding box center [646, 333] width 16 height 16
click at [651, 333] on input "Select an option" at bounding box center [646, 333] width 16 height 16
click at [659, 378] on label "Select an option" at bounding box center [649, 382] width 23 height 16
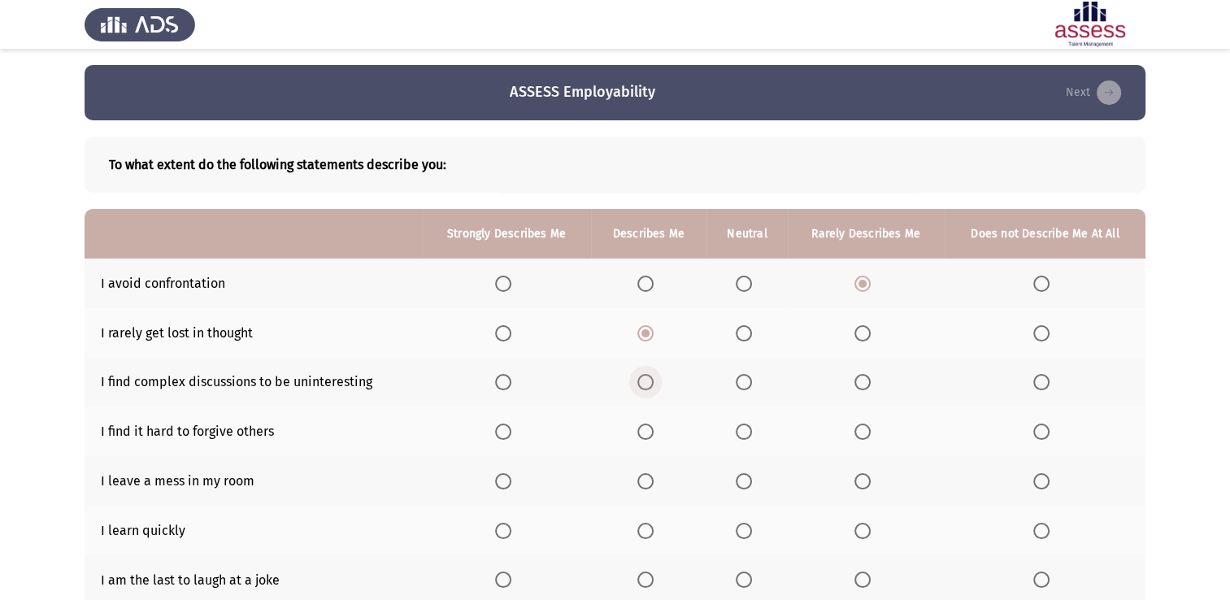
click at [654, 378] on input "Select an option" at bounding box center [646, 382] width 16 height 16
click at [1038, 428] on span "Select an option" at bounding box center [1042, 432] width 16 height 16
click at [1038, 428] on input "Select an option" at bounding box center [1042, 432] width 16 height 16
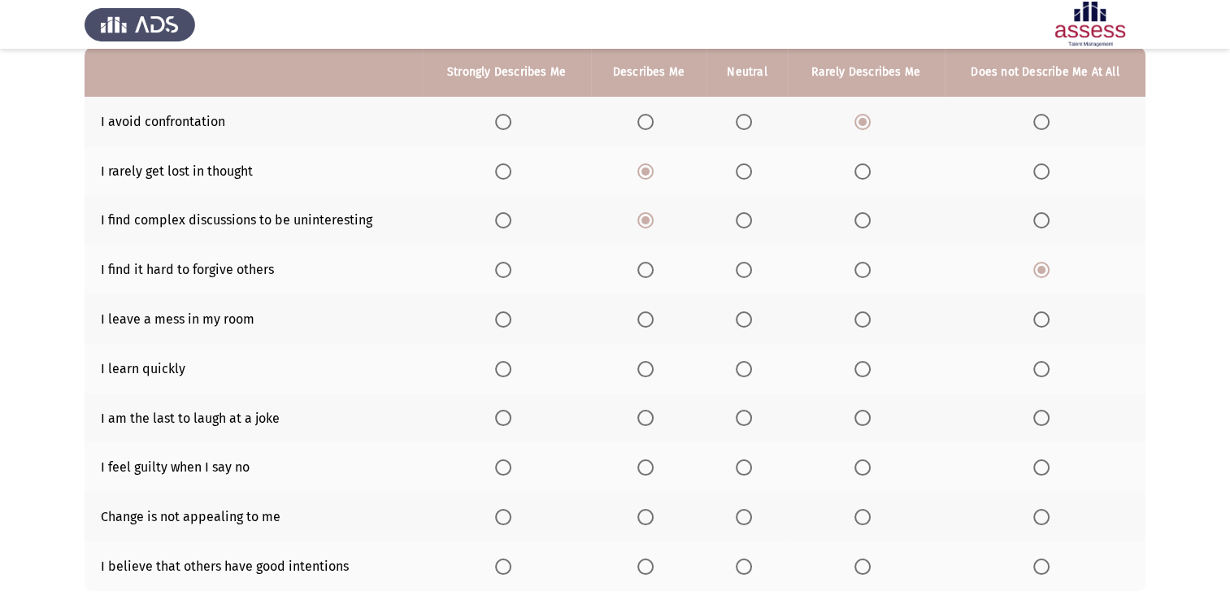
scroll to position [163, 0]
click at [859, 324] on span "Select an option" at bounding box center [863, 319] width 16 height 16
click at [859, 324] on input "Select an option" at bounding box center [863, 319] width 16 height 16
click at [1040, 363] on span "Select an option" at bounding box center [1042, 368] width 16 height 16
click at [1040, 363] on input "Select an option" at bounding box center [1042, 368] width 16 height 16
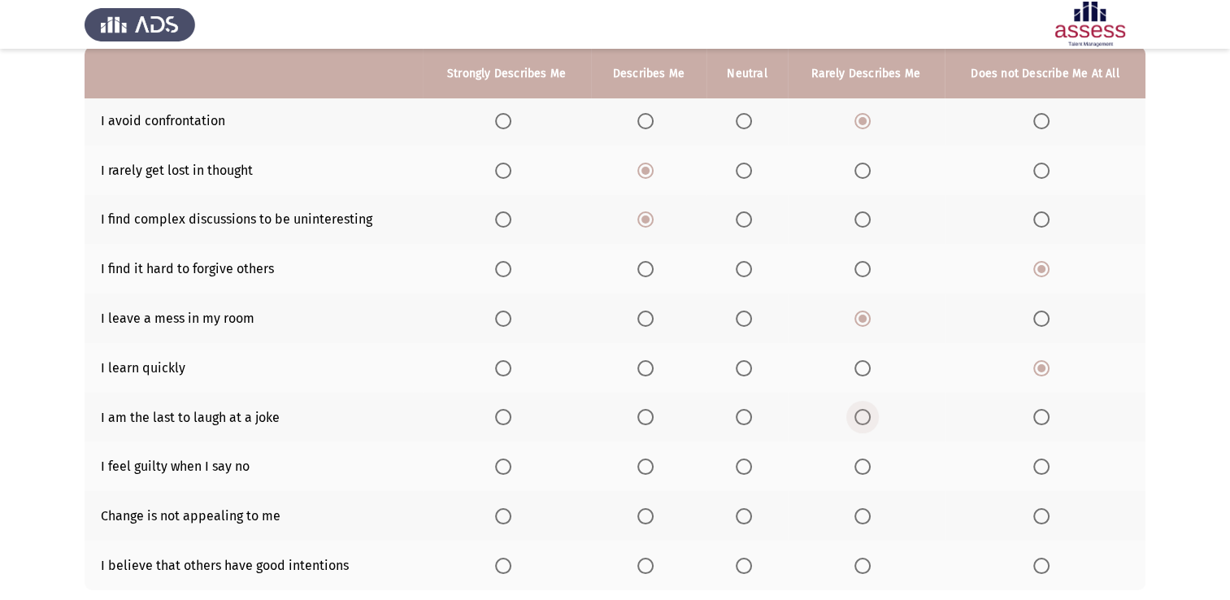
click at [862, 415] on span "Select an option" at bounding box center [863, 417] width 16 height 16
click at [862, 415] on input "Select an option" at bounding box center [863, 417] width 16 height 16
click at [1039, 470] on span "Select an option" at bounding box center [1042, 467] width 16 height 16
click at [1039, 470] on input "Select an option" at bounding box center [1042, 467] width 16 height 16
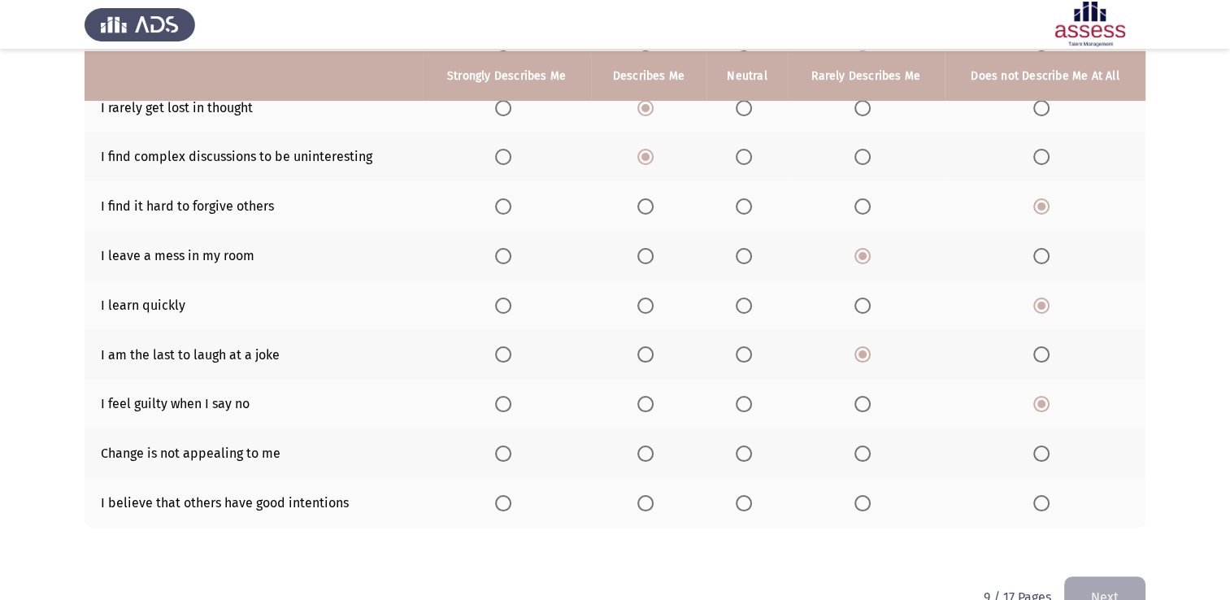
scroll to position [228, 0]
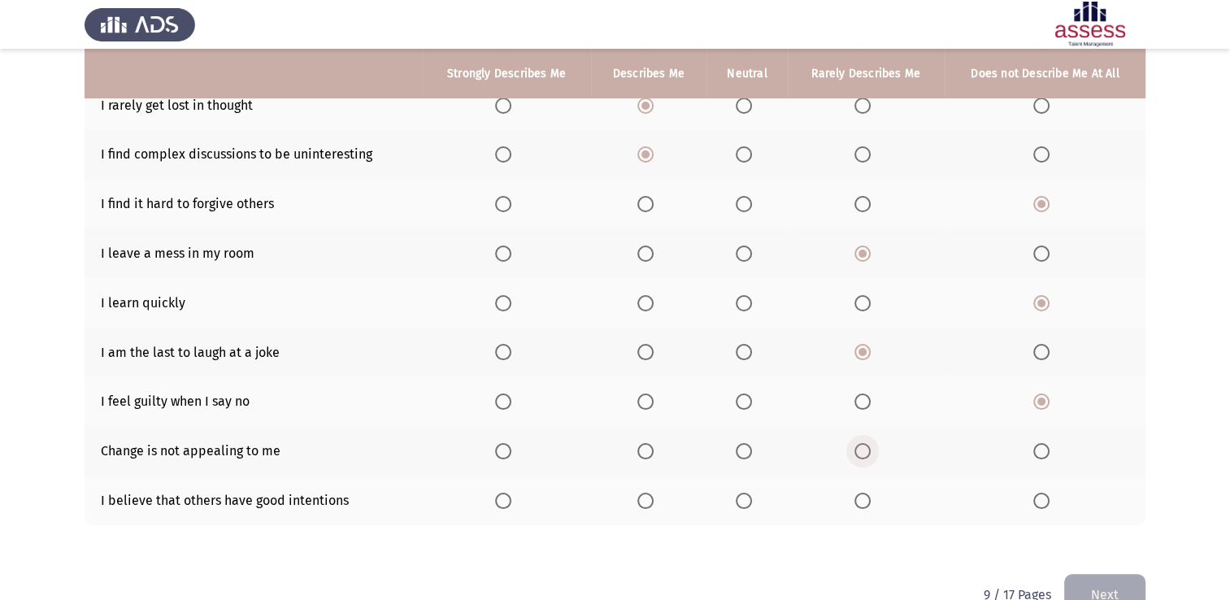
click at [863, 454] on span "Select an option" at bounding box center [863, 451] width 16 height 16
click at [863, 454] on input "Select an option" at bounding box center [863, 451] width 16 height 16
click at [1037, 499] on span "Select an option" at bounding box center [1042, 501] width 16 height 16
click at [1037, 499] on input "Select an option" at bounding box center [1042, 501] width 16 height 16
click at [1098, 584] on button "Next" at bounding box center [1105, 594] width 81 height 41
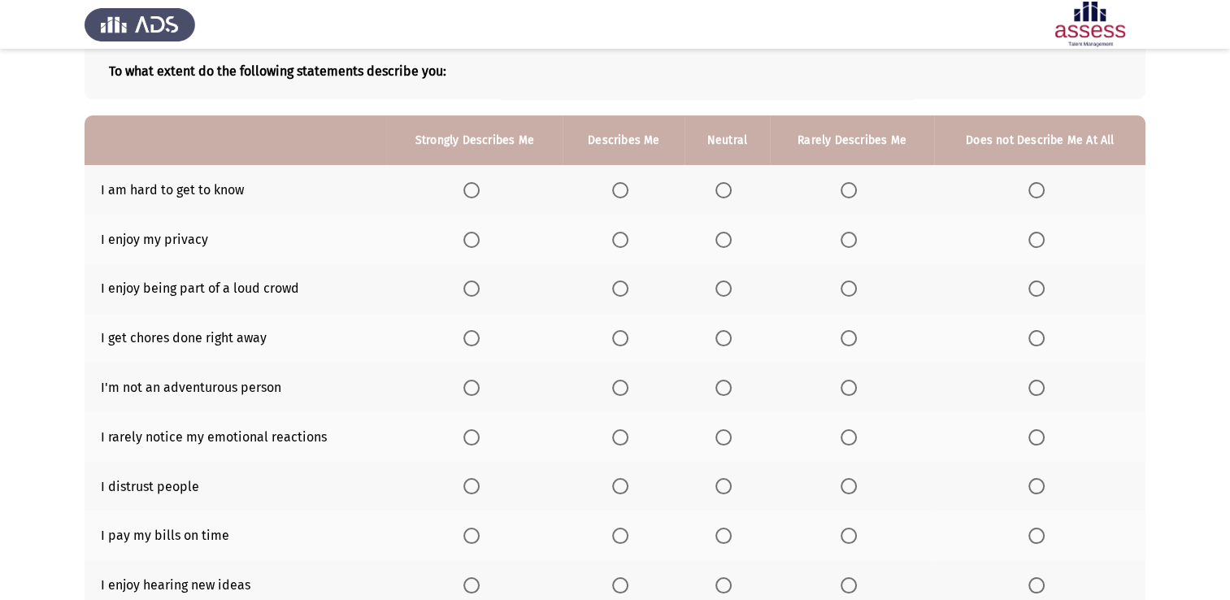
scroll to position [98, 0]
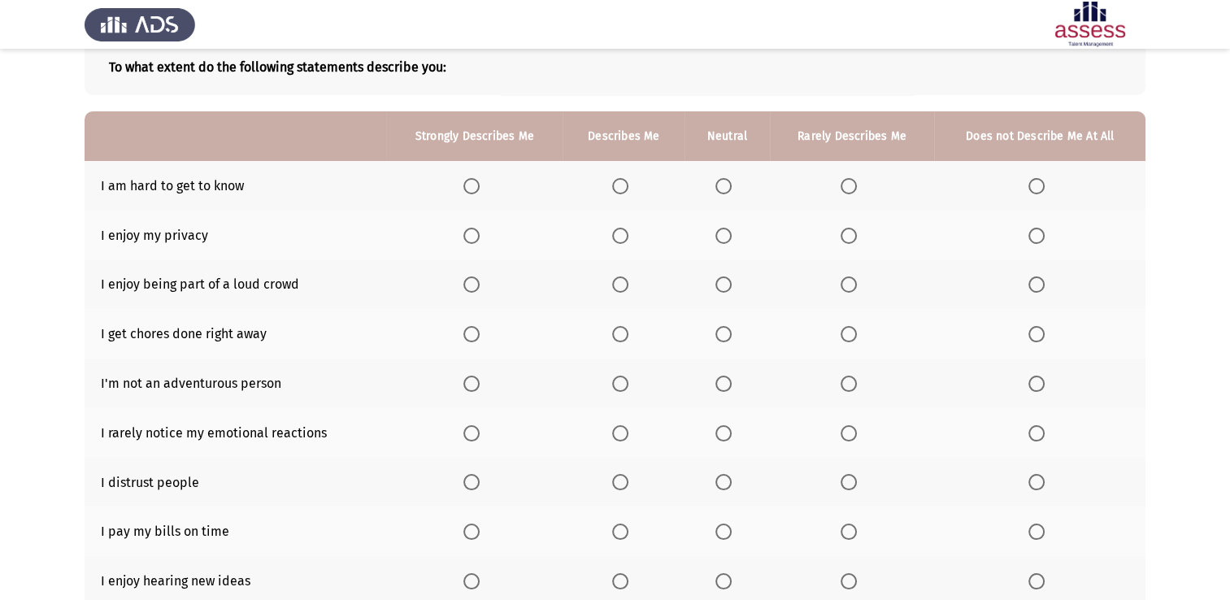
click at [844, 183] on span "Select an option" at bounding box center [849, 186] width 16 height 16
click at [844, 183] on input "Select an option" at bounding box center [849, 186] width 16 height 16
click at [851, 236] on span "Select an option" at bounding box center [849, 236] width 16 height 16
click at [851, 236] on input "Select an option" at bounding box center [849, 236] width 16 height 16
click at [1037, 280] on span "Select an option" at bounding box center [1037, 285] width 16 height 16
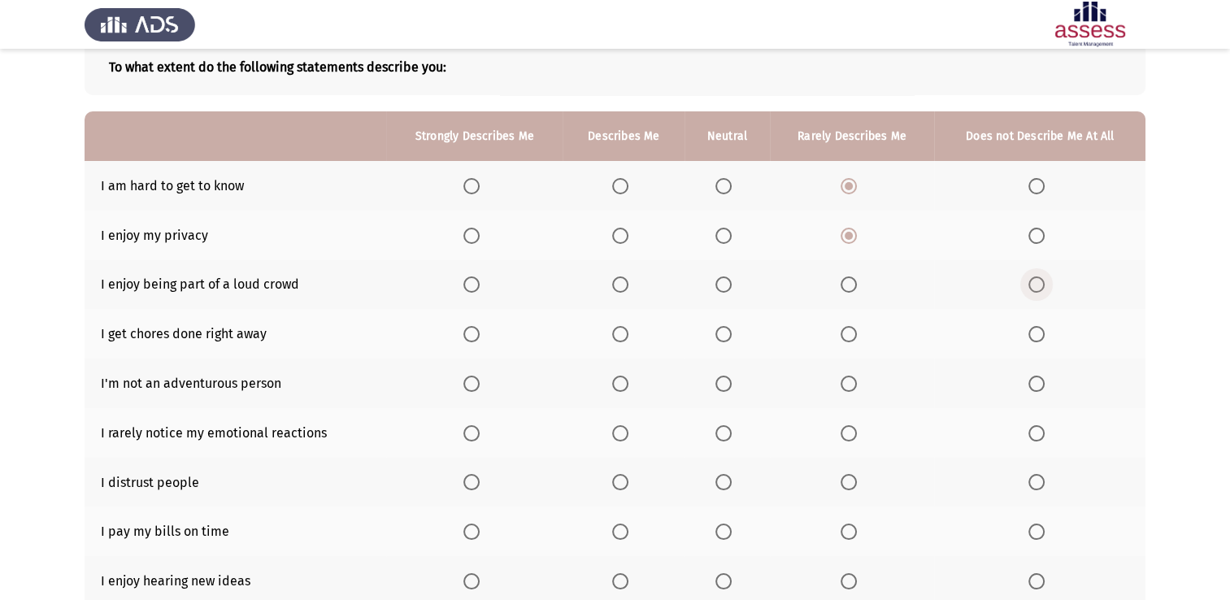
click at [1037, 280] on input "Select an option" at bounding box center [1037, 285] width 16 height 16
click at [716, 329] on th at bounding box center [727, 334] width 85 height 50
click at [618, 336] on span "Select an option" at bounding box center [620, 334] width 16 height 16
click at [618, 336] on input "Select an option" at bounding box center [620, 334] width 16 height 16
click at [1031, 379] on span "Select an option" at bounding box center [1037, 384] width 16 height 16
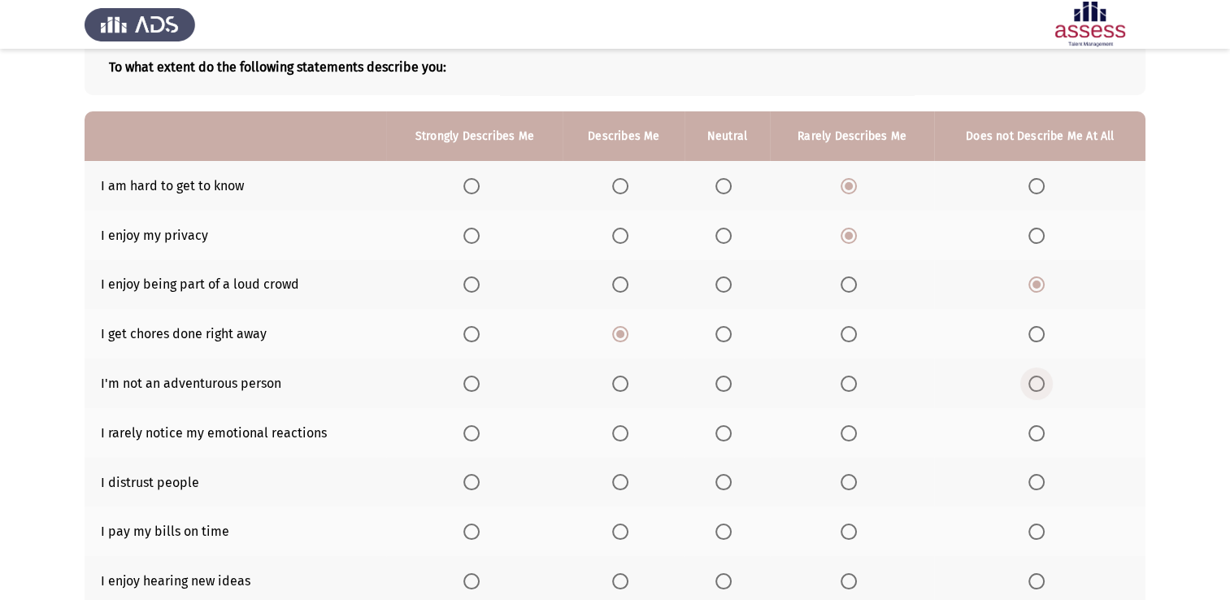
click at [1031, 379] on input "Select an option" at bounding box center [1037, 384] width 16 height 16
click at [719, 438] on span "Select an option" at bounding box center [724, 433] width 16 height 16
click at [719, 438] on input "Select an option" at bounding box center [724, 433] width 16 height 16
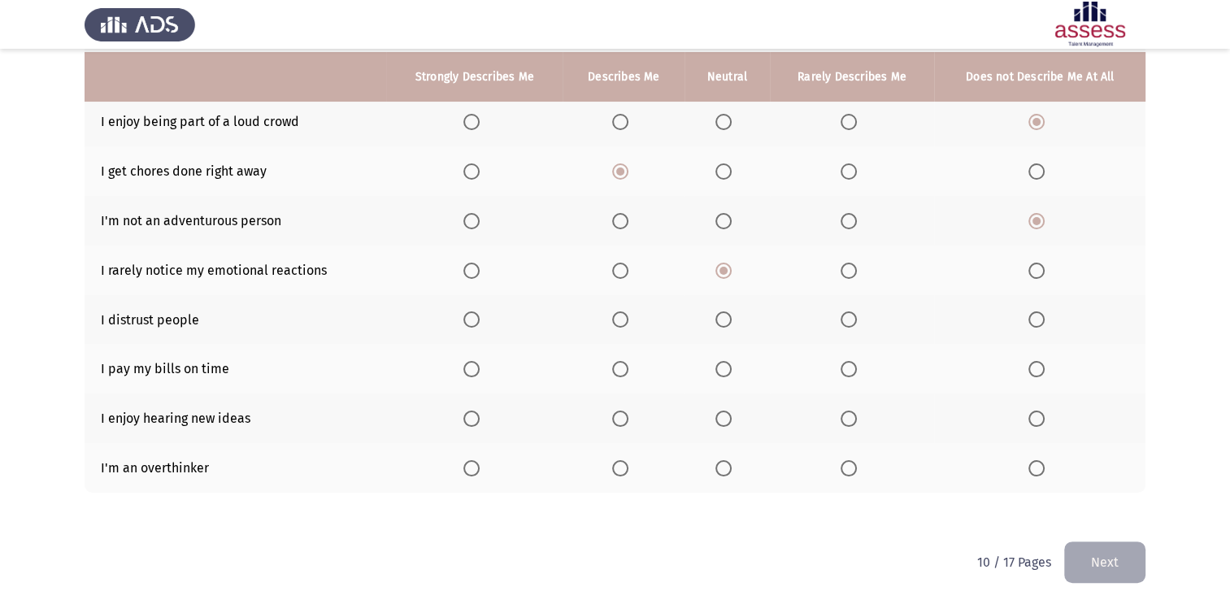
scroll to position [268, 0]
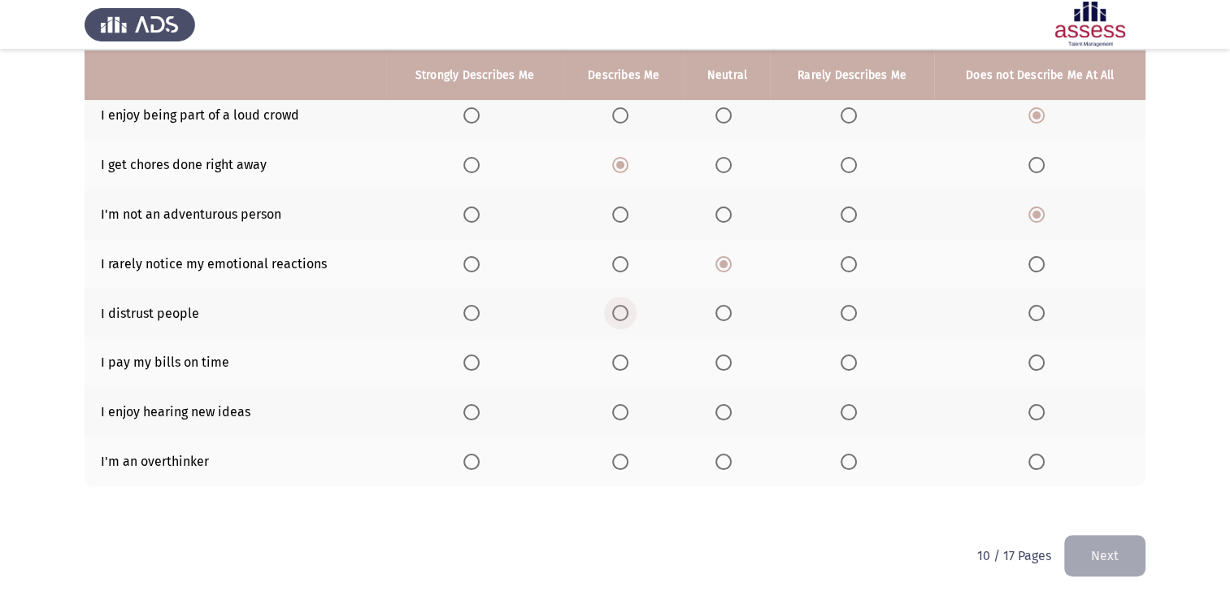
click at [616, 317] on span "Select an option" at bounding box center [620, 313] width 16 height 16
click at [616, 317] on input "Select an option" at bounding box center [620, 313] width 16 height 16
click at [850, 369] on span "Select an option" at bounding box center [849, 363] width 16 height 16
click at [850, 369] on input "Select an option" at bounding box center [849, 363] width 16 height 16
click at [1030, 407] on span "Select an option" at bounding box center [1037, 412] width 16 height 16
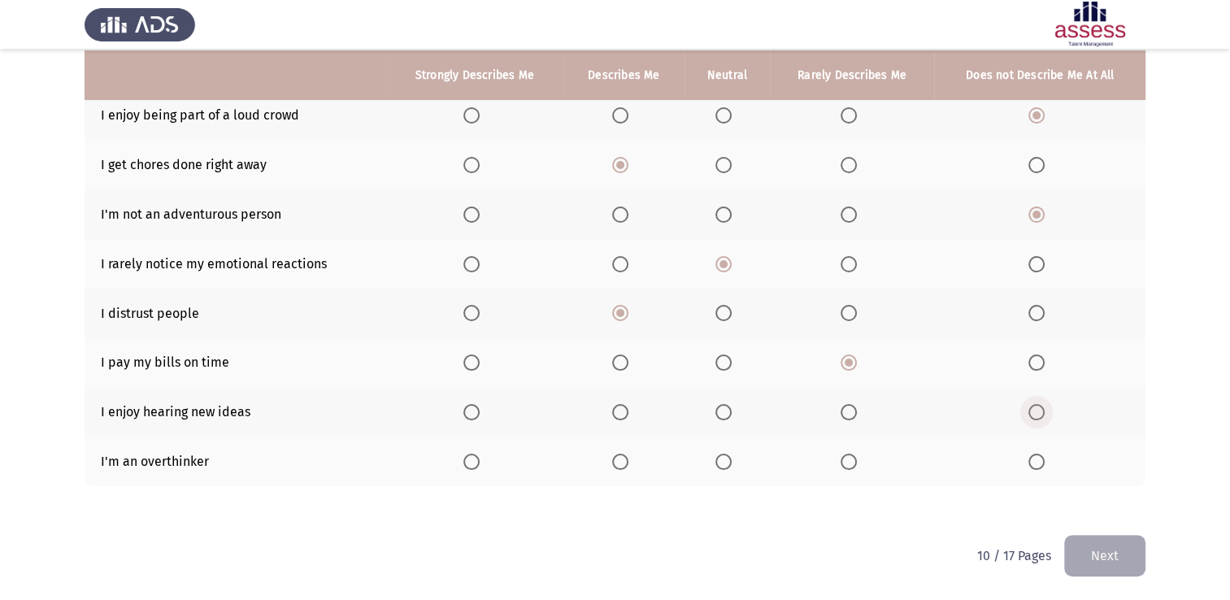
click at [1030, 407] on input "Select an option" at bounding box center [1037, 412] width 16 height 16
click at [839, 463] on th at bounding box center [852, 462] width 165 height 50
click at [852, 457] on span "Select an option" at bounding box center [849, 462] width 16 height 16
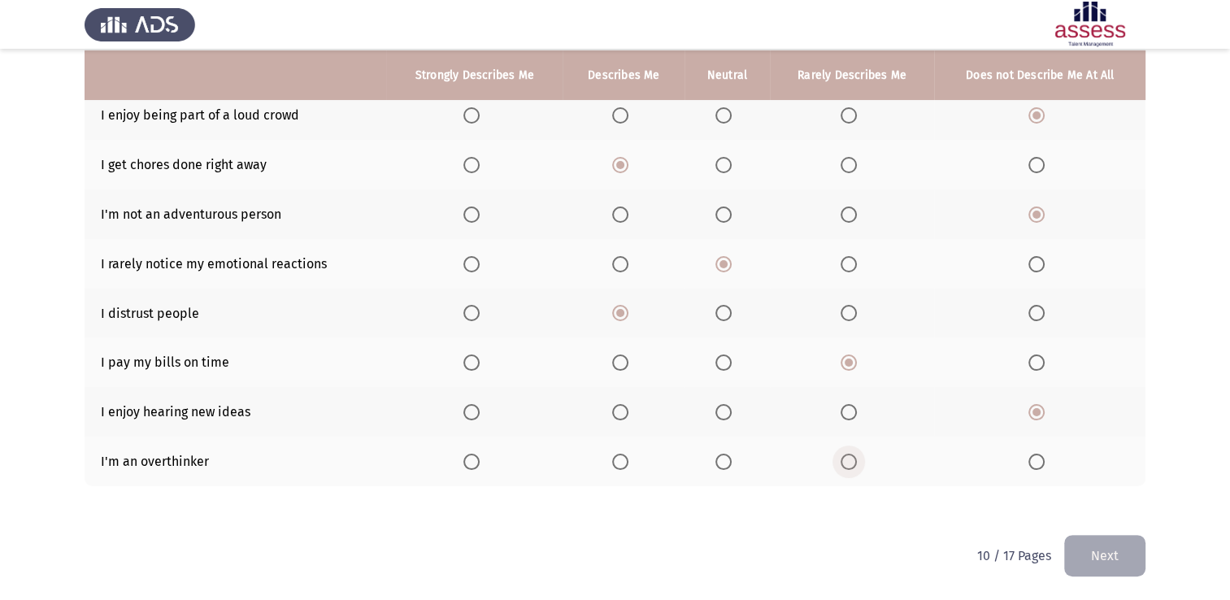
click at [852, 457] on input "Select an option" at bounding box center [849, 462] width 16 height 16
click at [1109, 552] on button "Next" at bounding box center [1105, 555] width 81 height 41
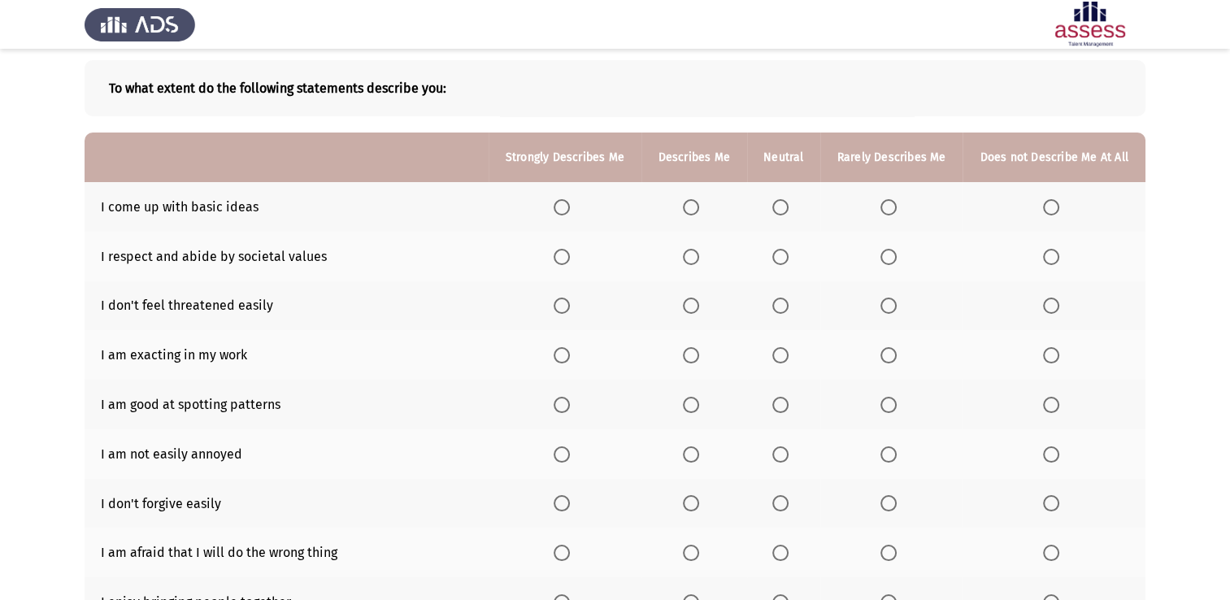
scroll to position [98, 0]
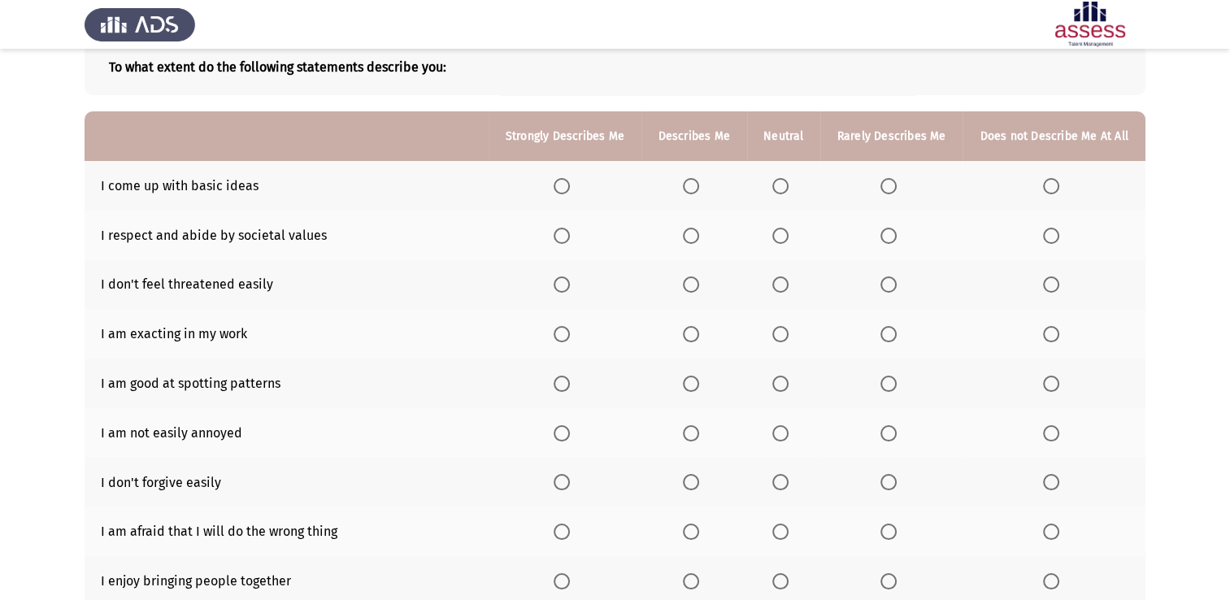
click at [890, 180] on mat-radio-button "Select an option" at bounding box center [892, 185] width 23 height 17
click at [890, 180] on span "Select an option" at bounding box center [889, 186] width 16 height 16
click at [890, 180] on input "Select an option" at bounding box center [889, 186] width 16 height 16
click at [1048, 239] on span "Select an option" at bounding box center [1051, 236] width 16 height 16
click at [1048, 239] on input "Select an option" at bounding box center [1051, 236] width 16 height 16
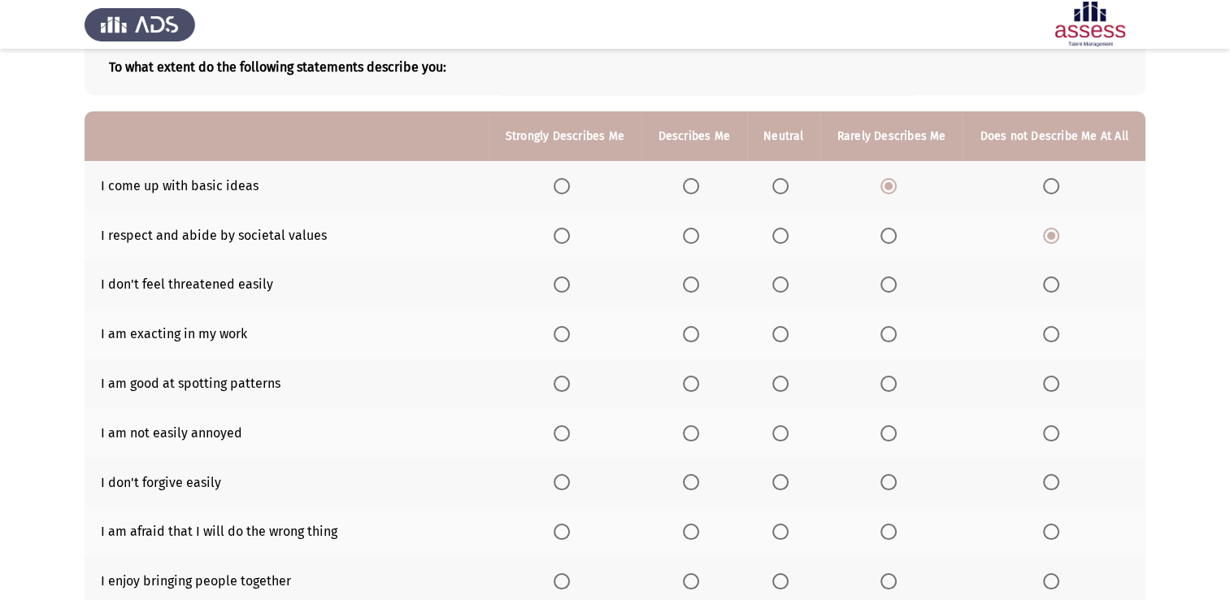
drag, startPoint x: 691, startPoint y: 290, endPoint x: 894, endPoint y: 333, distance: 207.0
click at [894, 333] on tbody "I come up with basic ideas I respect and abide by societal values I don't feel …" at bounding box center [615, 408] width 1061 height 494
click at [894, 333] on span "Select an option" at bounding box center [889, 334] width 16 height 16
click at [894, 333] on input "Select an option" at bounding box center [889, 334] width 16 height 16
click at [682, 291] on th at bounding box center [695, 285] width 106 height 50
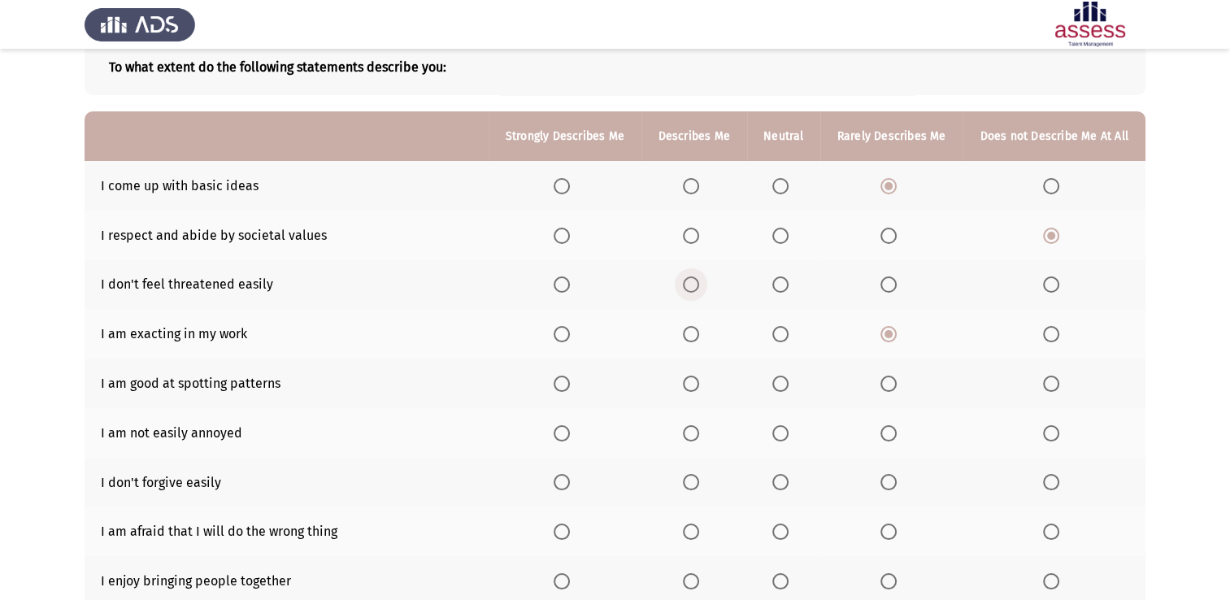
click at [689, 282] on span "Select an option" at bounding box center [691, 285] width 16 height 16
click at [689, 282] on input "Select an option" at bounding box center [691, 285] width 16 height 16
click at [1047, 381] on span "Select an option" at bounding box center [1051, 384] width 16 height 16
click at [1047, 381] on input "Select an option" at bounding box center [1051, 384] width 16 height 16
click at [1052, 428] on span "Select an option" at bounding box center [1051, 433] width 16 height 16
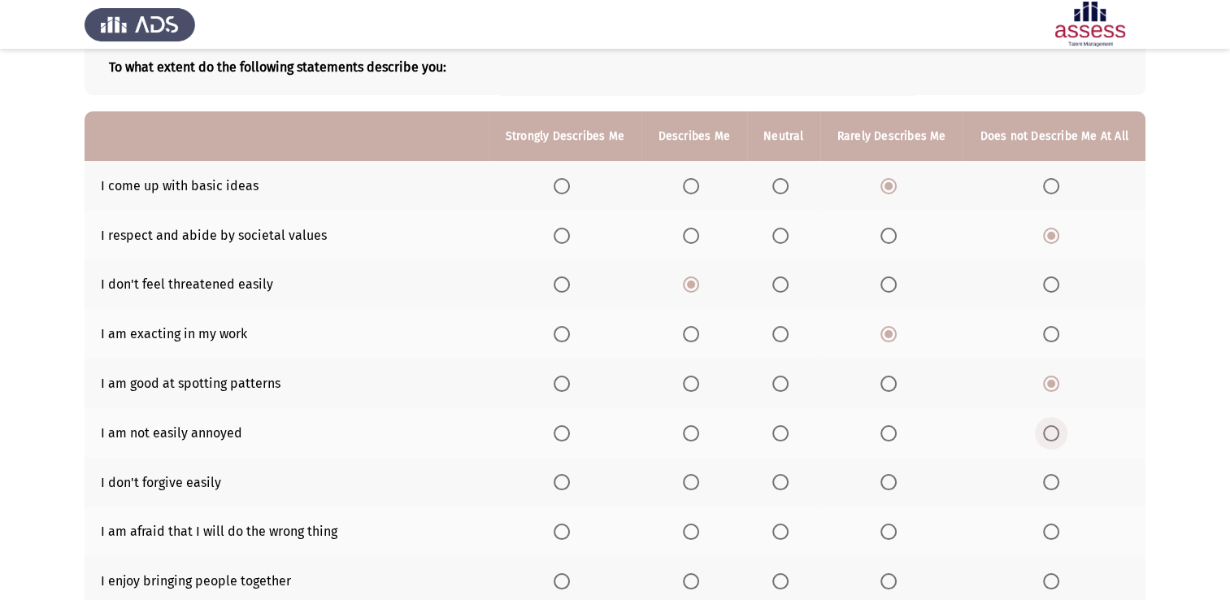
click at [1052, 428] on input "Select an option" at bounding box center [1051, 433] width 16 height 16
click at [888, 472] on th at bounding box center [892, 483] width 143 height 50
click at [888, 475] on span "Select an option" at bounding box center [889, 482] width 16 height 16
click at [888, 475] on input "Select an option" at bounding box center [889, 482] width 16 height 16
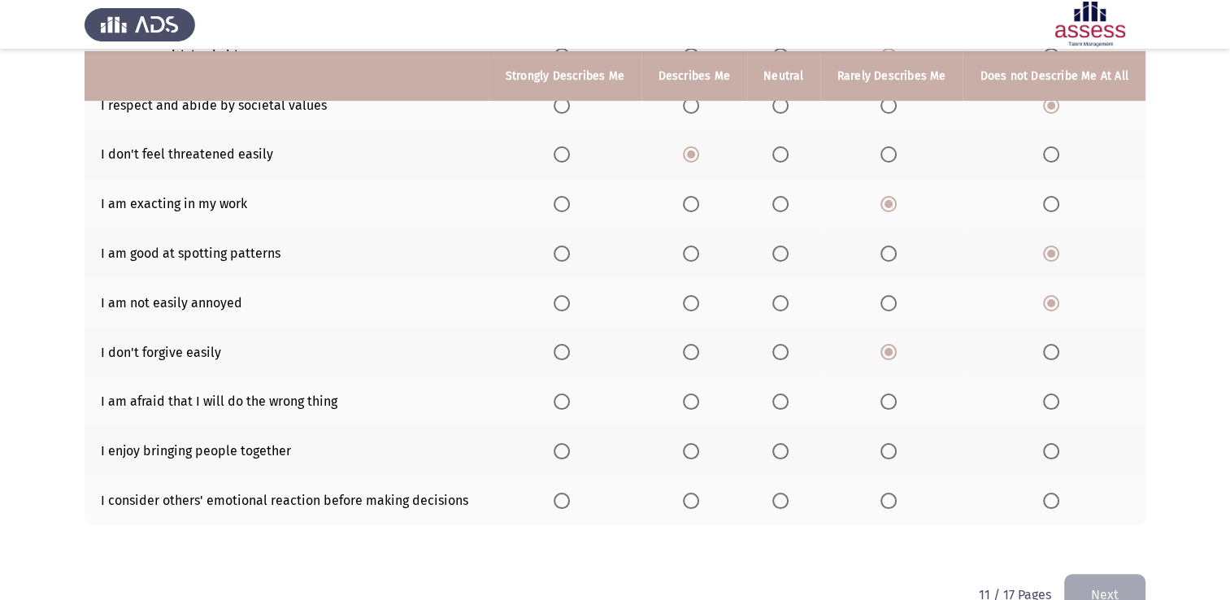
scroll to position [260, 0]
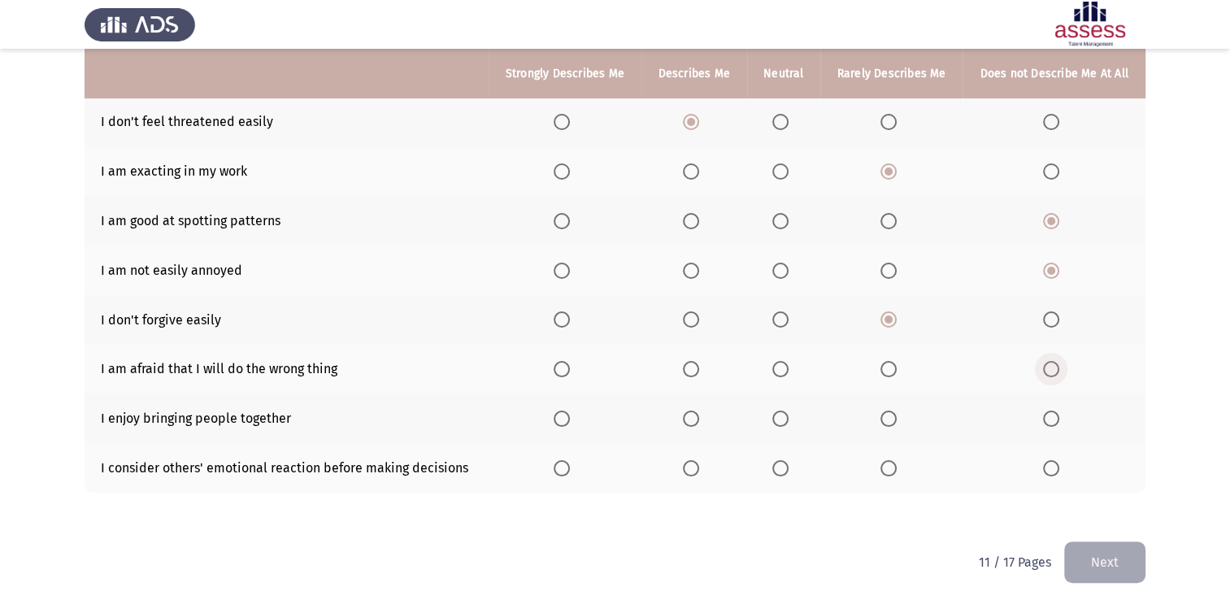
click at [1054, 373] on span "Select an option" at bounding box center [1051, 369] width 16 height 16
click at [1054, 373] on input "Select an option" at bounding box center [1051, 369] width 16 height 16
click at [1053, 420] on span "Select an option" at bounding box center [1051, 419] width 16 height 16
click at [1053, 420] on input "Select an option" at bounding box center [1051, 419] width 16 height 16
click at [891, 427] on span "Select an option" at bounding box center [889, 419] width 16 height 16
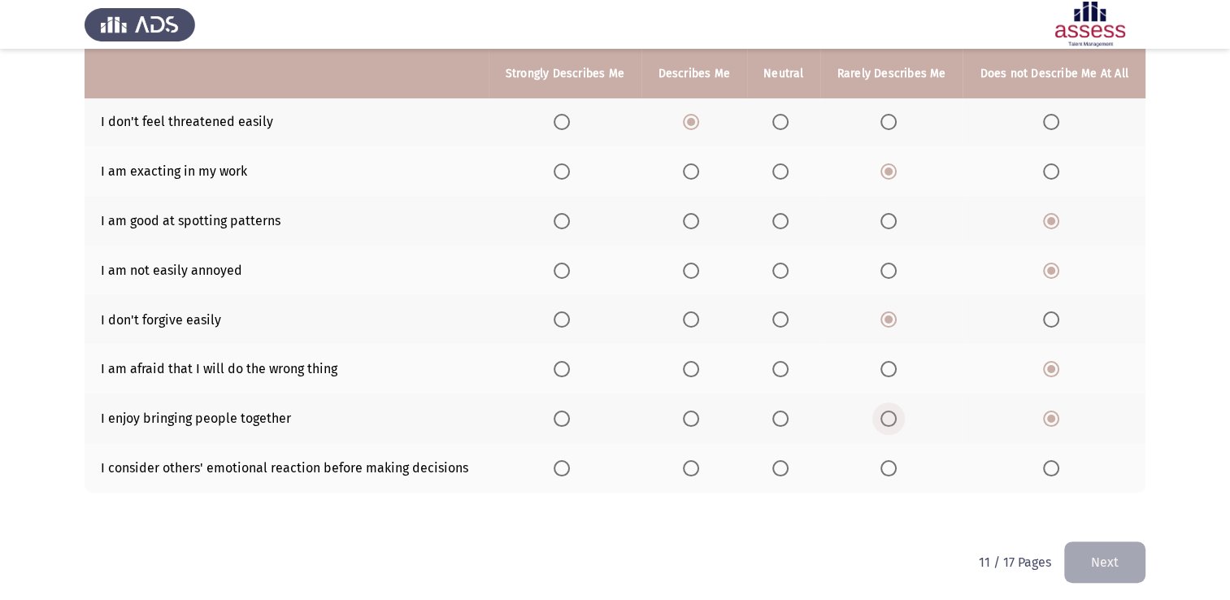
click at [891, 427] on input "Select an option" at bounding box center [889, 419] width 16 height 16
click at [1058, 468] on span "Select an option" at bounding box center [1051, 468] width 16 height 16
click at [1058, 468] on input "Select an option" at bounding box center [1051, 468] width 16 height 16
click at [1074, 553] on button "Next" at bounding box center [1105, 562] width 81 height 41
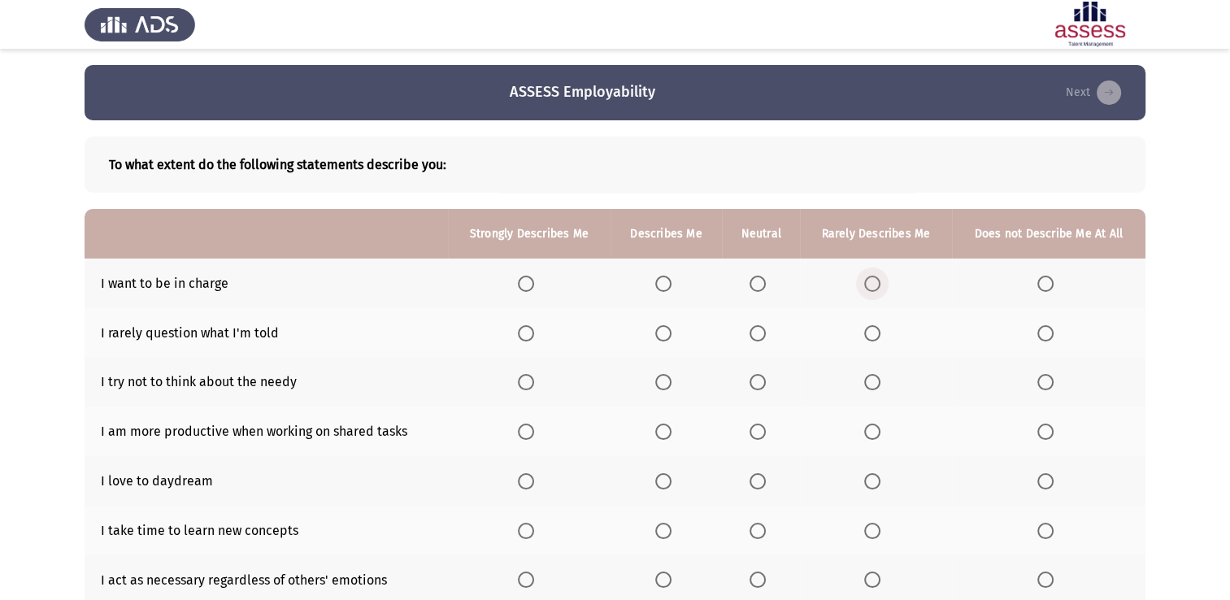
click at [875, 286] on span "Select an option" at bounding box center [872, 284] width 16 height 16
click at [875, 286] on input "Select an option" at bounding box center [872, 284] width 16 height 16
click at [1040, 329] on span "Select an option" at bounding box center [1046, 333] width 16 height 16
click at [1040, 329] on input "Select an option" at bounding box center [1046, 333] width 16 height 16
click at [871, 383] on span "Select an option" at bounding box center [872, 382] width 16 height 16
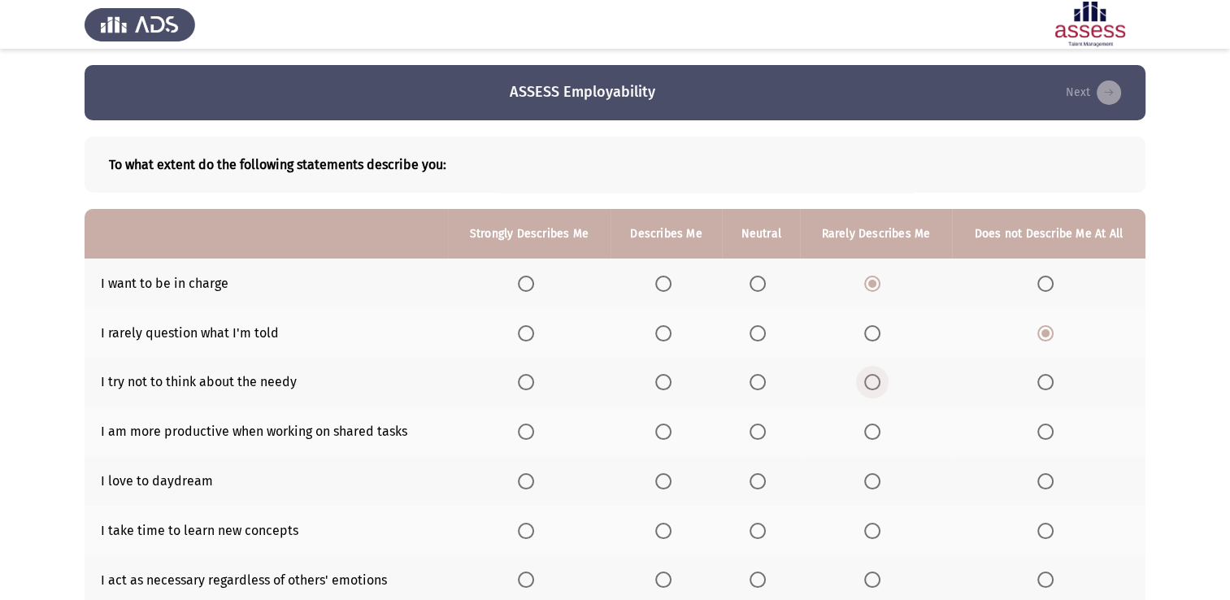
click at [871, 383] on input "Select an option" at bounding box center [872, 382] width 16 height 16
click at [756, 439] on span "Select an option" at bounding box center [758, 432] width 16 height 16
click at [756, 439] on input "Select an option" at bounding box center [758, 432] width 16 height 16
click at [875, 478] on span "Select an option" at bounding box center [872, 481] width 16 height 16
click at [875, 478] on input "Select an option" at bounding box center [872, 481] width 16 height 16
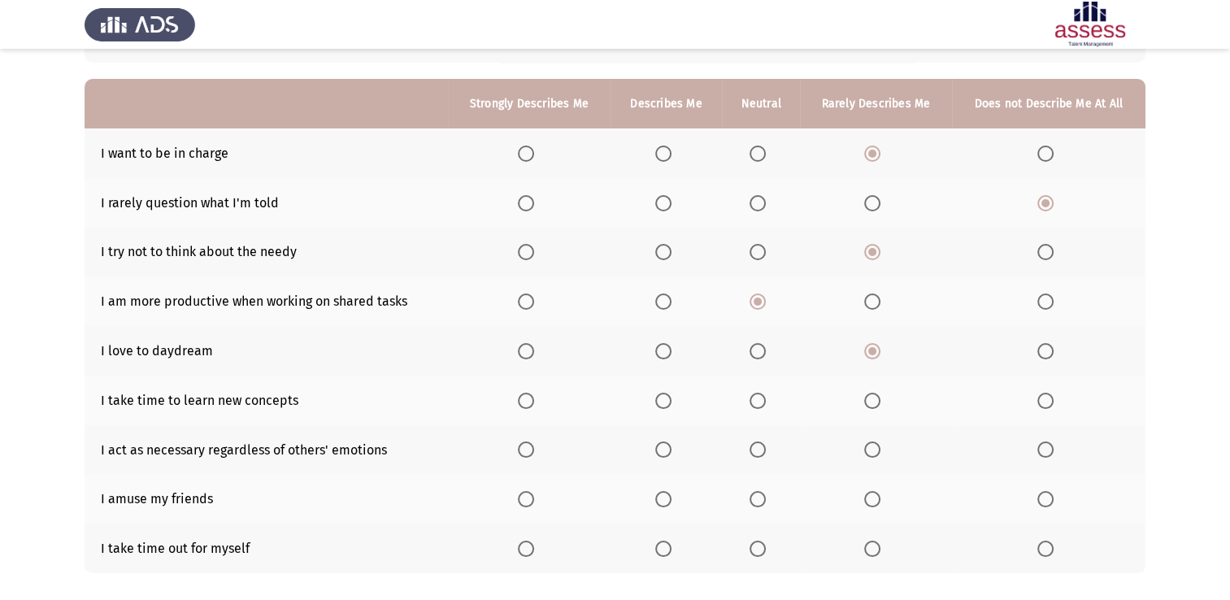
scroll to position [163, 0]
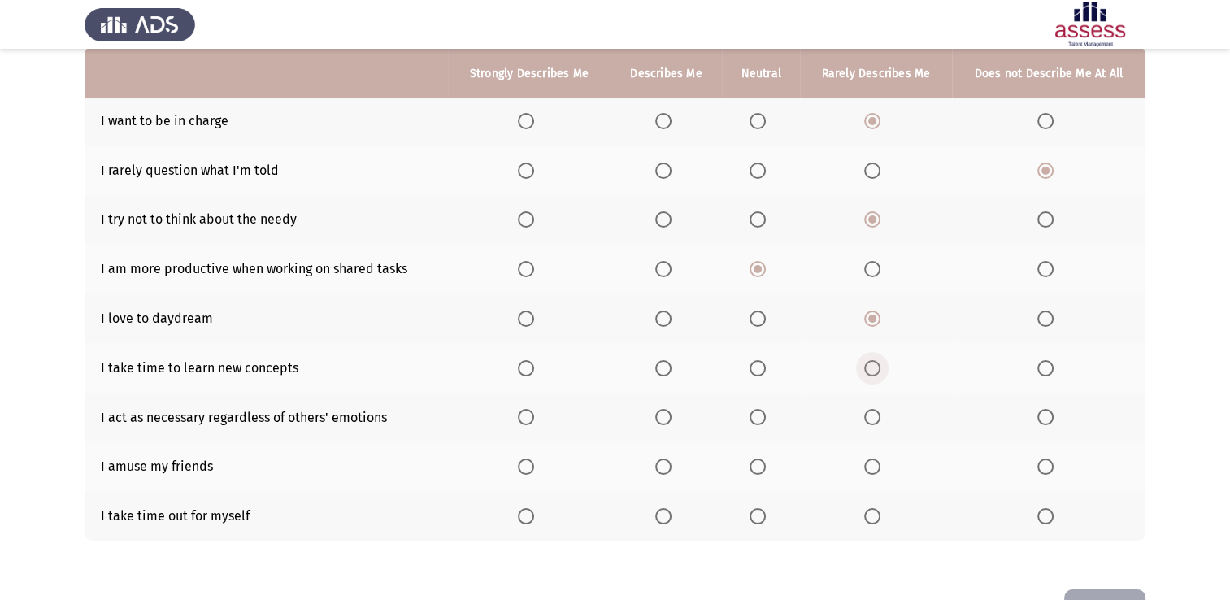
click at [871, 366] on span "Select an option" at bounding box center [872, 368] width 16 height 16
click at [871, 366] on input "Select an option" at bounding box center [872, 368] width 16 height 16
click at [1047, 413] on span "Select an option" at bounding box center [1046, 417] width 16 height 16
click at [1047, 413] on input "Select an option" at bounding box center [1046, 417] width 16 height 16
click at [872, 466] on span "Select an option" at bounding box center [872, 467] width 16 height 16
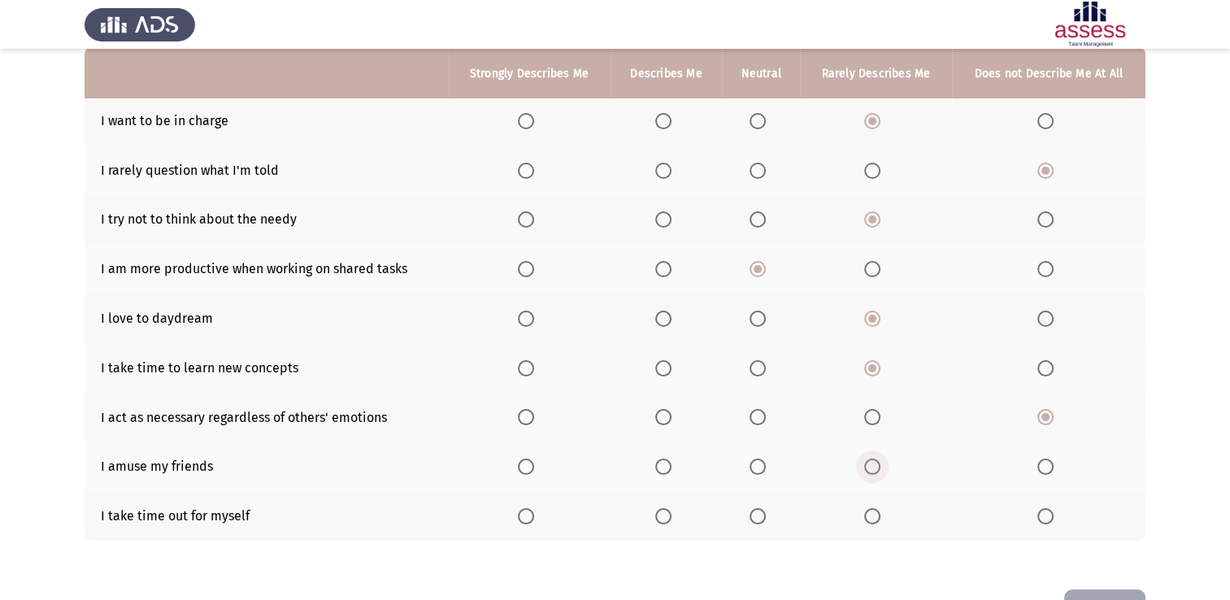
click at [872, 466] on input "Select an option" at bounding box center [872, 467] width 16 height 16
click at [1054, 513] on label "Select an option" at bounding box center [1049, 516] width 23 height 16
click at [1054, 513] on input "Select an option" at bounding box center [1046, 516] width 16 height 16
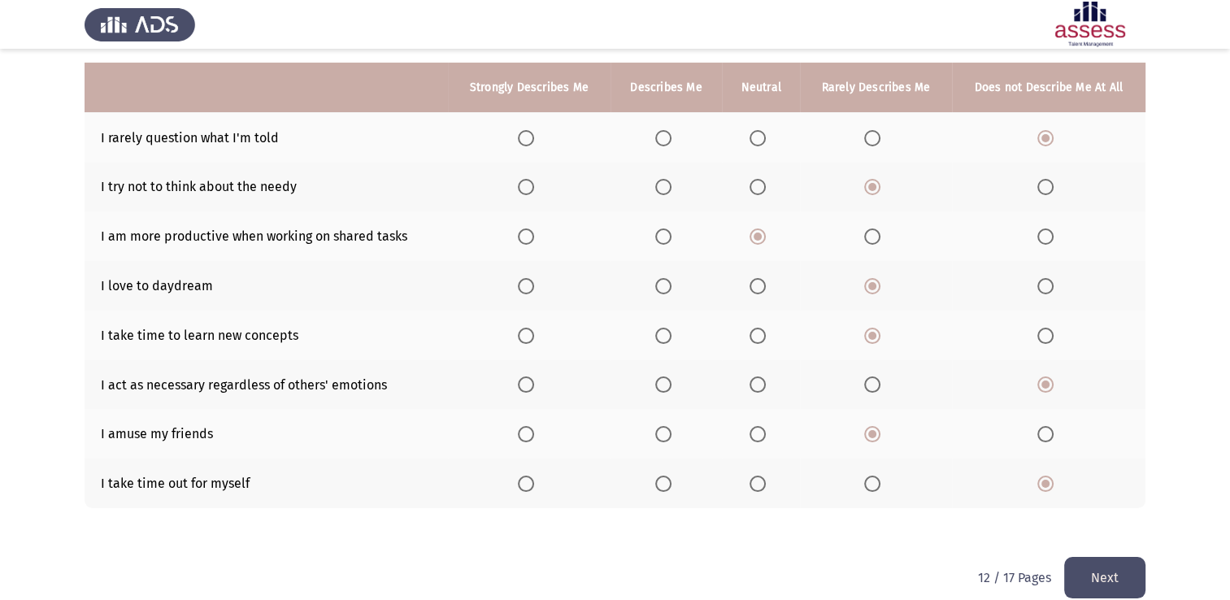
scroll to position [218, 0]
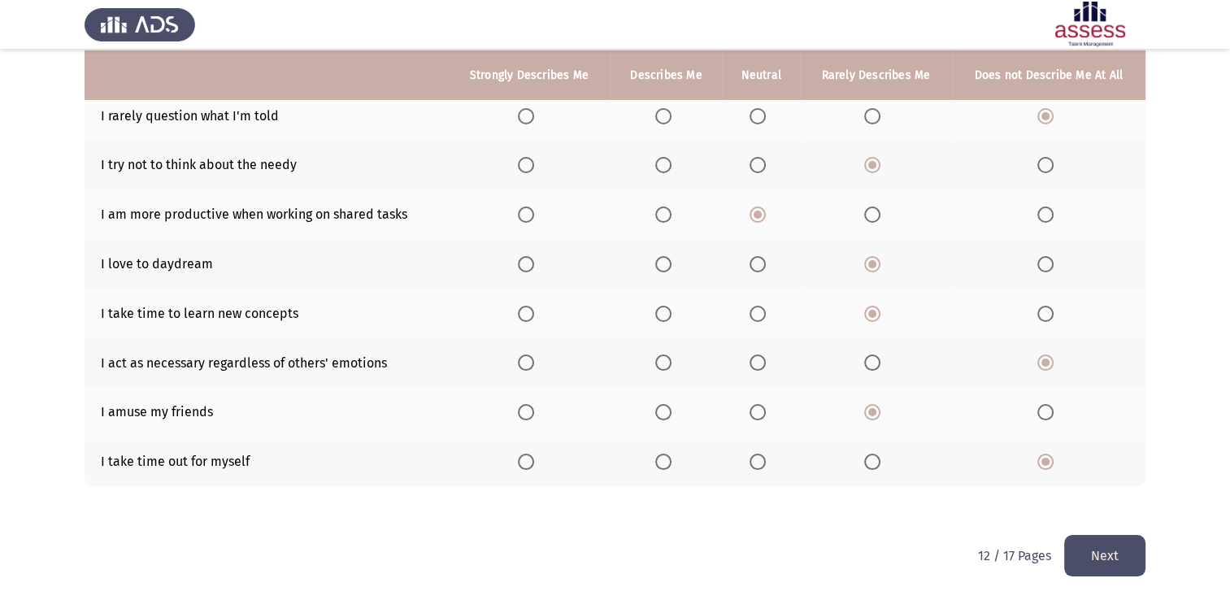
click at [1113, 542] on button "Next" at bounding box center [1105, 555] width 81 height 41
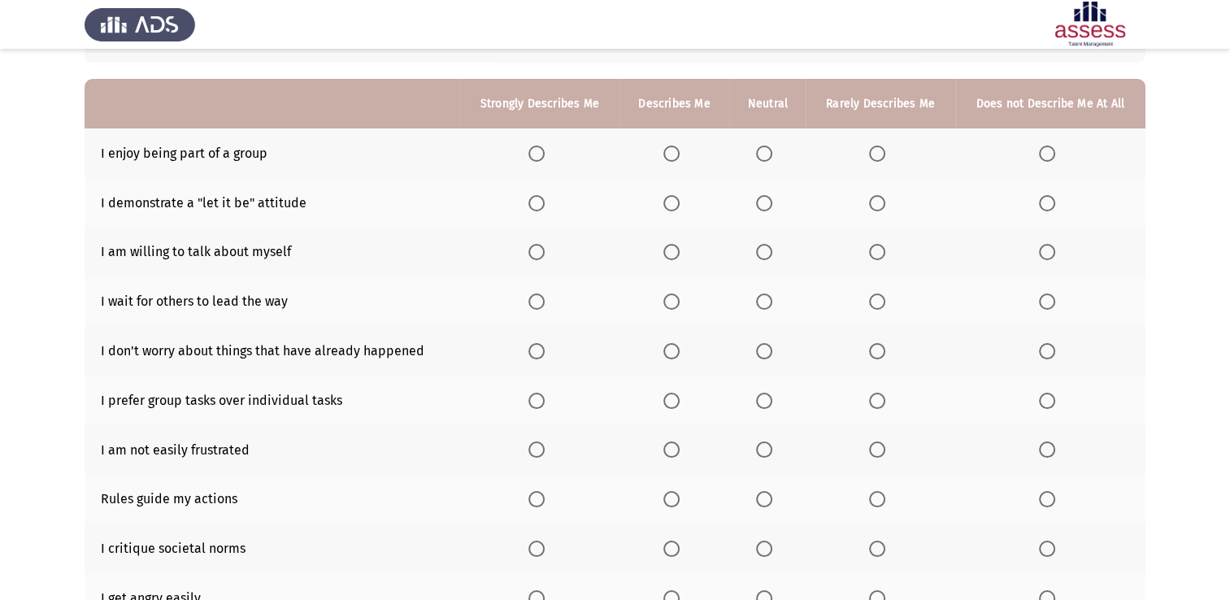
scroll to position [163, 0]
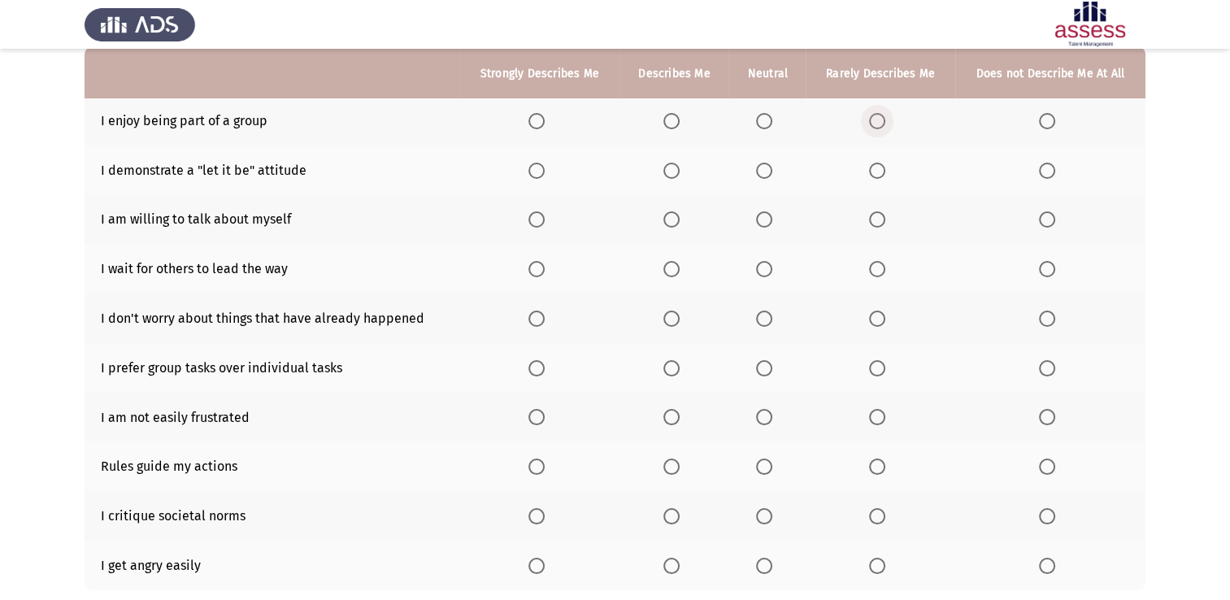
click at [875, 119] on span "Select an option" at bounding box center [877, 121] width 16 height 16
click at [875, 119] on input "Select an option" at bounding box center [877, 121] width 16 height 16
click at [1041, 163] on span "Select an option" at bounding box center [1047, 171] width 16 height 16
click at [1041, 163] on input "Select an option" at bounding box center [1047, 171] width 16 height 16
click at [877, 211] on mat-radio-button "Select an option" at bounding box center [880, 219] width 23 height 17
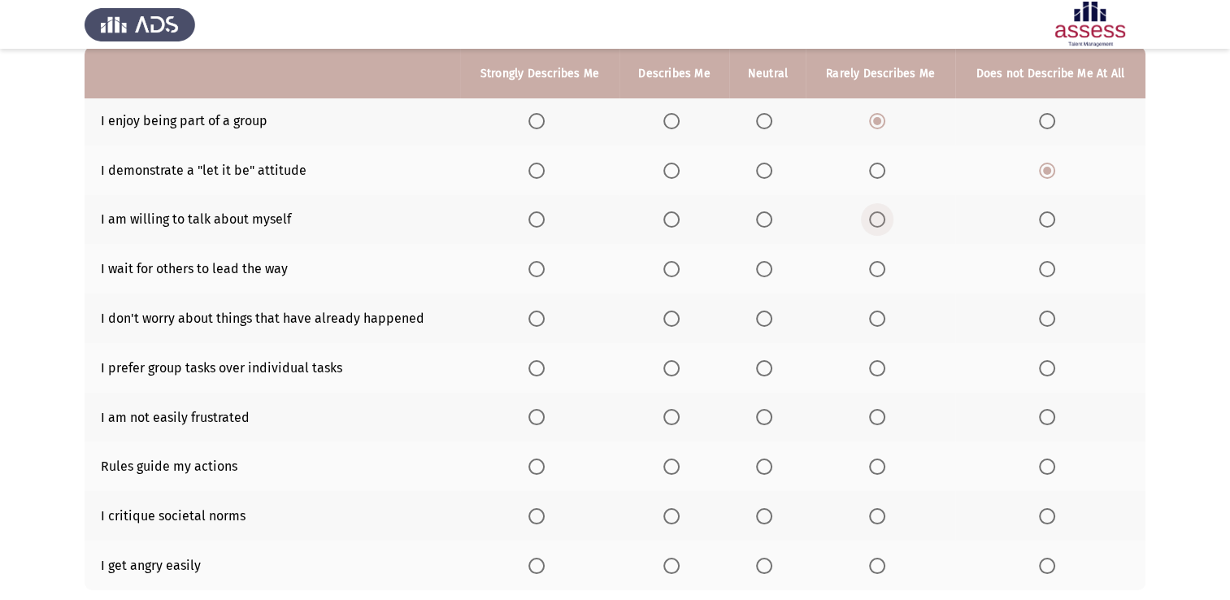
click at [877, 215] on span "Select an option" at bounding box center [877, 219] width 16 height 16
click at [877, 215] on input "Select an option" at bounding box center [877, 219] width 16 height 16
click at [880, 263] on span "Select an option" at bounding box center [877, 269] width 16 height 16
click at [880, 263] on input "Select an option" at bounding box center [877, 269] width 16 height 16
click at [1047, 311] on span "Select an option" at bounding box center [1047, 319] width 16 height 16
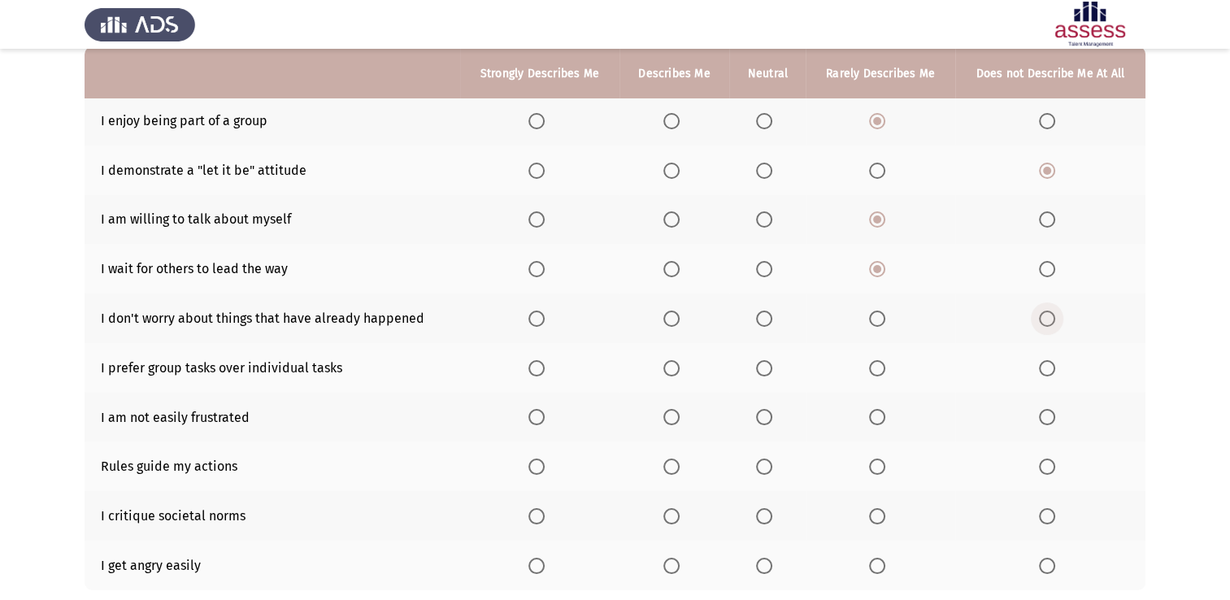
click at [1047, 311] on input "Select an option" at bounding box center [1047, 319] width 16 height 16
click at [540, 365] on span "Select an option" at bounding box center [537, 368] width 16 height 16
click at [540, 365] on input "Select an option" at bounding box center [537, 368] width 16 height 16
click at [538, 412] on span "Select an option" at bounding box center [537, 417] width 16 height 16
click at [538, 412] on input "Select an option" at bounding box center [537, 417] width 16 height 16
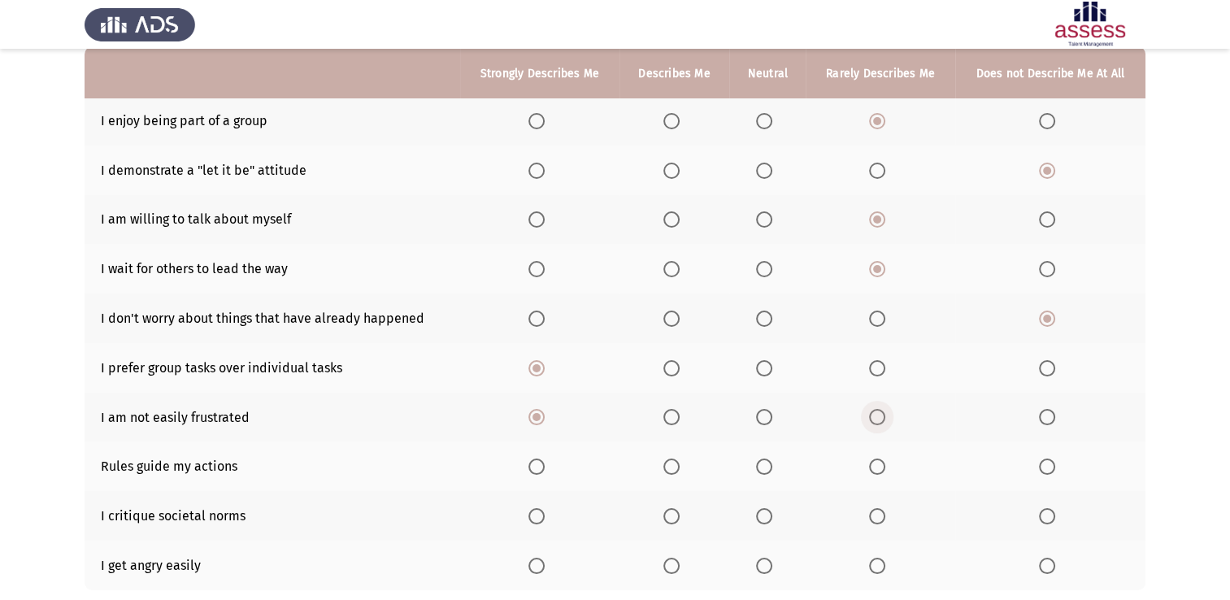
click at [886, 425] on span "Select an option" at bounding box center [877, 417] width 16 height 16
click at [886, 425] on input "Select an option" at bounding box center [877, 417] width 16 height 16
click at [1045, 470] on span "Select an option" at bounding box center [1047, 467] width 16 height 16
click at [1045, 470] on input "Select an option" at bounding box center [1047, 467] width 16 height 16
click at [872, 473] on span "Select an option" at bounding box center [877, 467] width 16 height 16
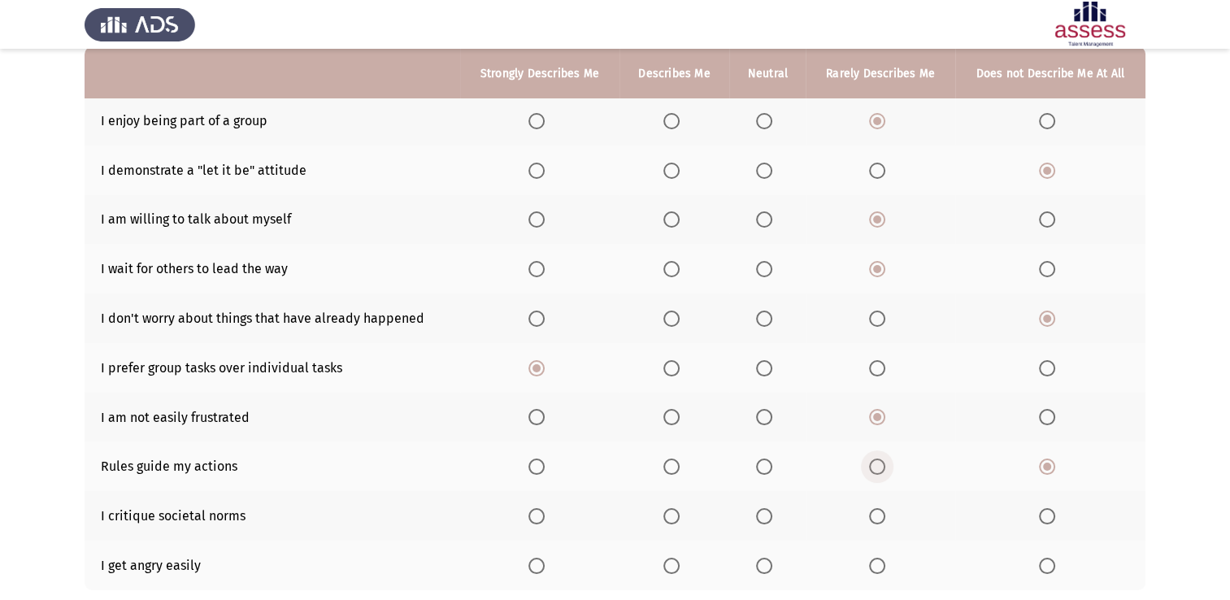
click at [872, 473] on input "Select an option" at bounding box center [877, 467] width 16 height 16
click at [538, 507] on th at bounding box center [539, 516] width 159 height 50
click at [538, 508] on th at bounding box center [539, 516] width 159 height 50
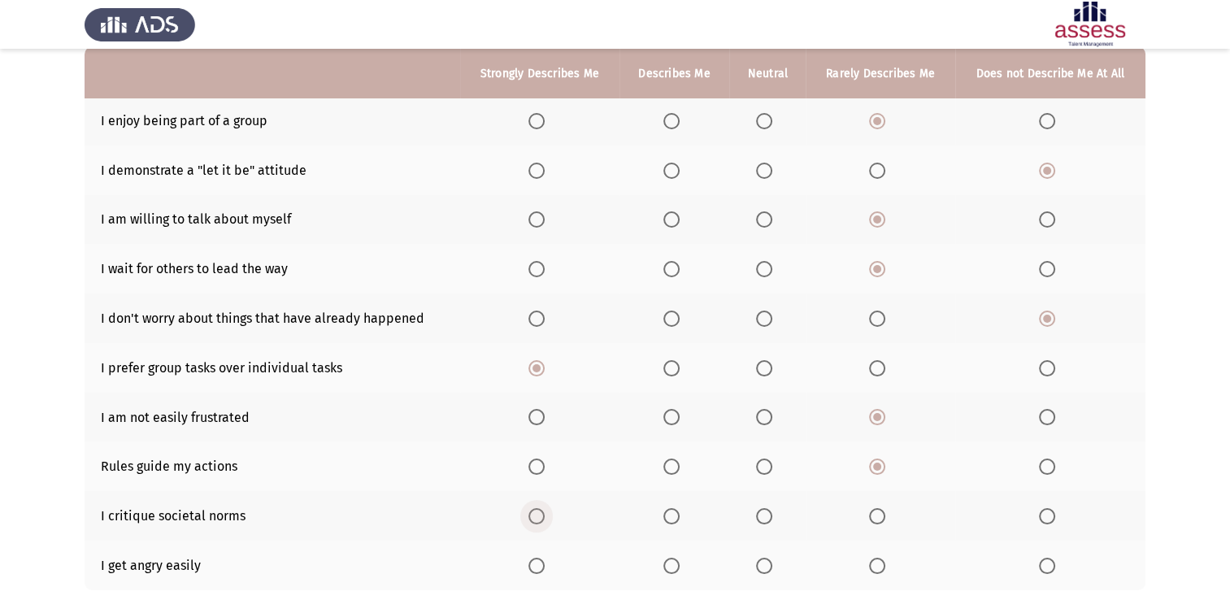
click at [538, 512] on span "Select an option" at bounding box center [537, 516] width 16 height 16
click at [538, 512] on input "Select an option" at bounding box center [537, 516] width 16 height 16
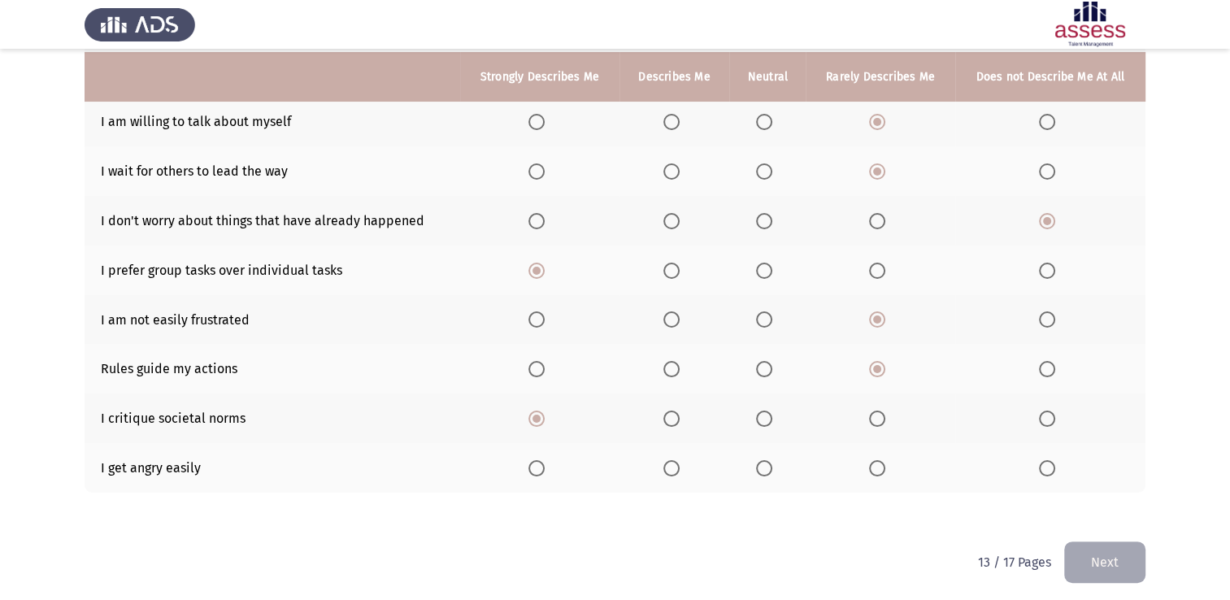
scroll to position [268, 0]
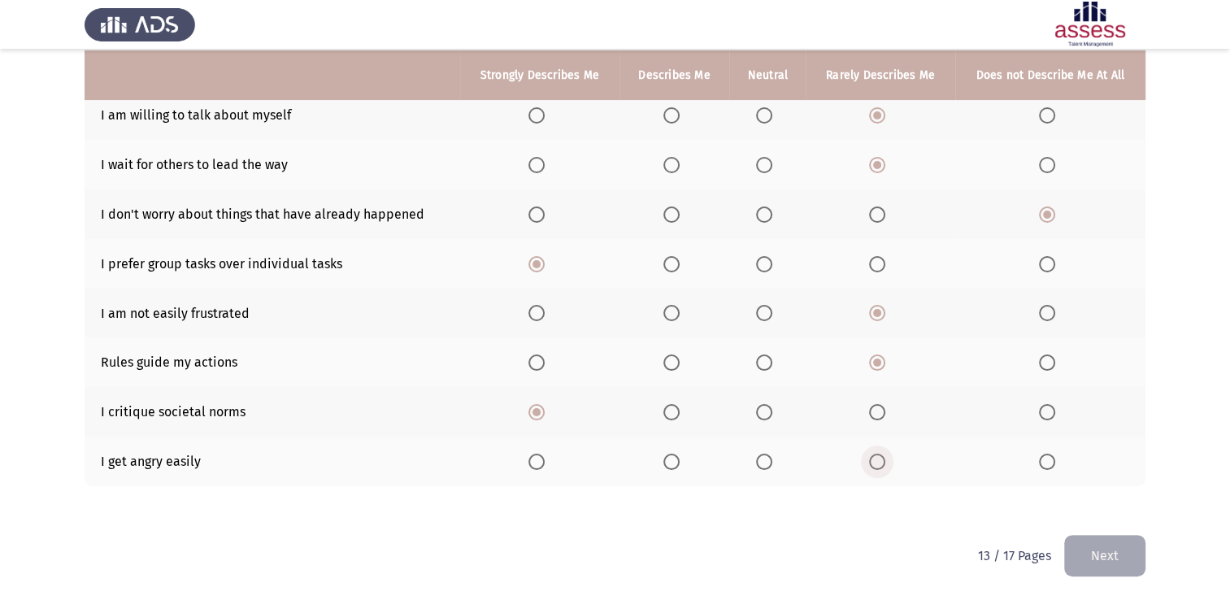
click at [878, 459] on span "Select an option" at bounding box center [877, 462] width 16 height 16
click at [878, 459] on input "Select an option" at bounding box center [877, 462] width 16 height 16
click at [1089, 561] on button "Next" at bounding box center [1105, 555] width 81 height 41
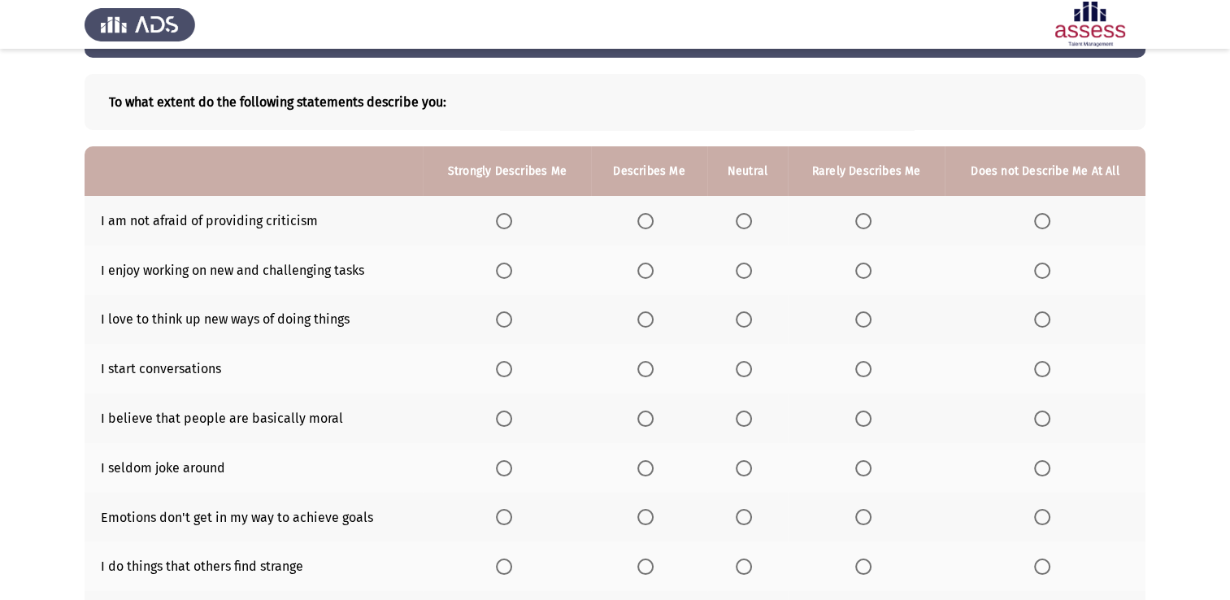
scroll to position [65, 0]
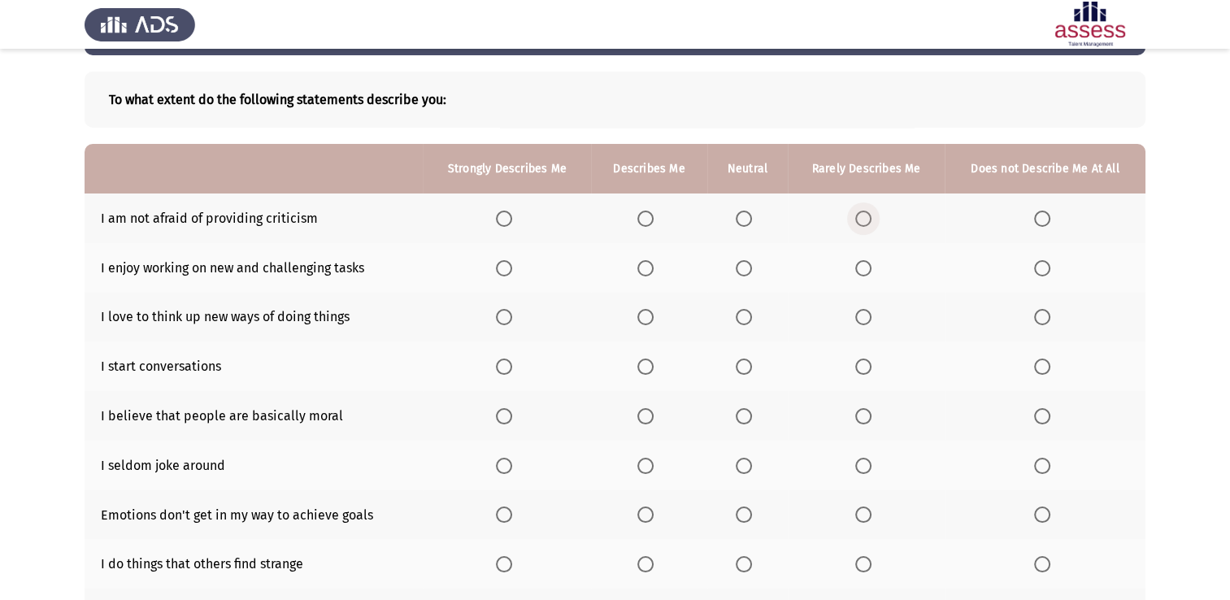
click at [867, 213] on span "Select an option" at bounding box center [864, 219] width 16 height 16
click at [867, 213] on input "Select an option" at bounding box center [864, 219] width 16 height 16
click at [1035, 263] on span "Select an option" at bounding box center [1042, 268] width 16 height 16
click at [1035, 263] on input "Select an option" at bounding box center [1042, 268] width 16 height 16
click at [857, 313] on span "Select an option" at bounding box center [864, 317] width 16 height 16
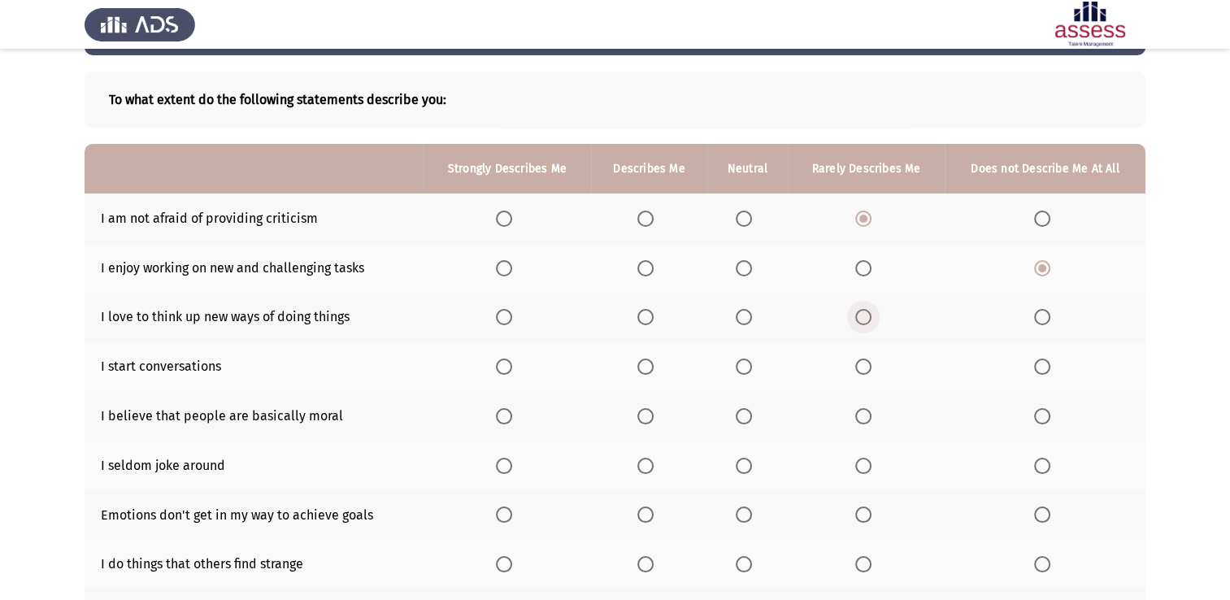
click at [857, 313] on input "Select an option" at bounding box center [864, 317] width 16 height 16
click at [1043, 366] on span "Select an option" at bounding box center [1042, 367] width 16 height 16
click at [1043, 366] on input "Select an option" at bounding box center [1042, 367] width 16 height 16
click at [862, 423] on span "Select an option" at bounding box center [864, 416] width 16 height 16
click at [862, 423] on input "Select an option" at bounding box center [864, 416] width 16 height 16
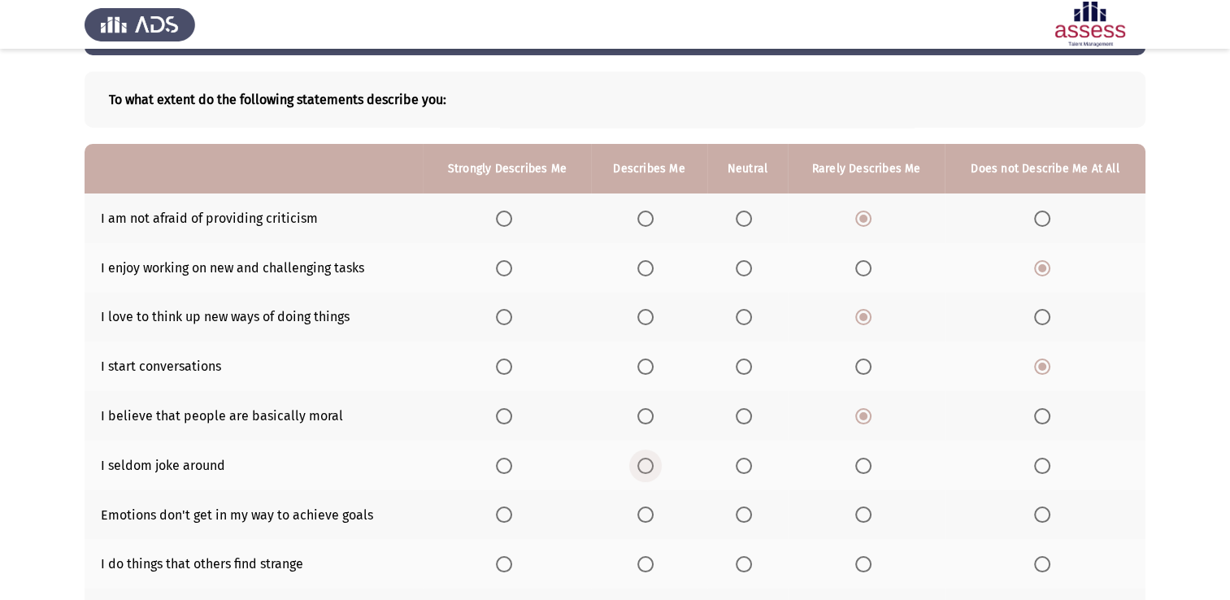
click at [649, 459] on span "Select an option" at bounding box center [646, 466] width 16 height 16
click at [649, 459] on input "Select an option" at bounding box center [646, 466] width 16 height 16
click at [863, 512] on span "Select an option" at bounding box center [864, 515] width 16 height 16
click at [863, 512] on input "Select an option" at bounding box center [864, 515] width 16 height 16
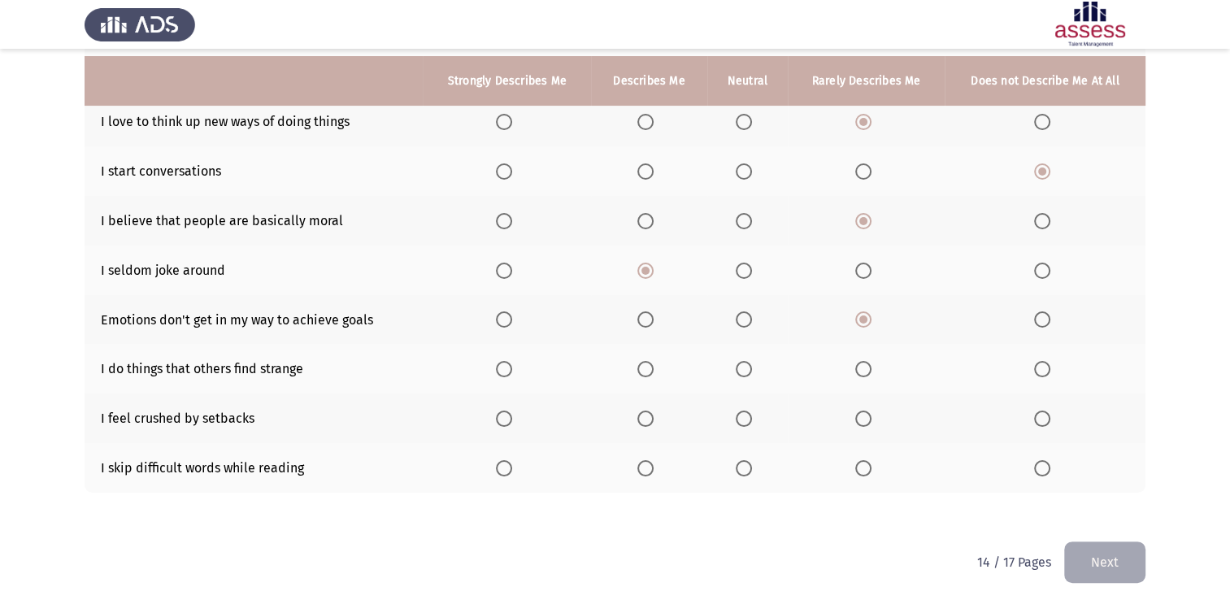
scroll to position [268, 0]
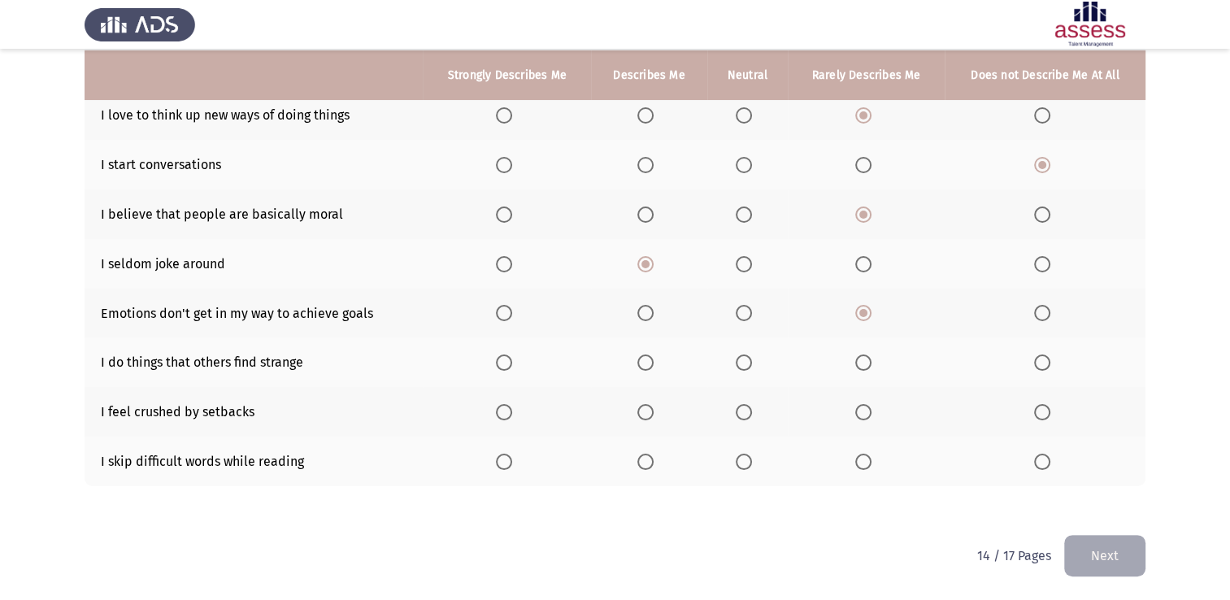
click at [651, 366] on span "Select an option" at bounding box center [646, 363] width 16 height 16
click at [651, 366] on input "Select an option" at bounding box center [646, 363] width 16 height 16
click at [1043, 408] on span "Select an option" at bounding box center [1042, 412] width 16 height 16
click at [1043, 408] on input "Select an option" at bounding box center [1042, 412] width 16 height 16
click at [861, 467] on span "Select an option" at bounding box center [864, 462] width 16 height 16
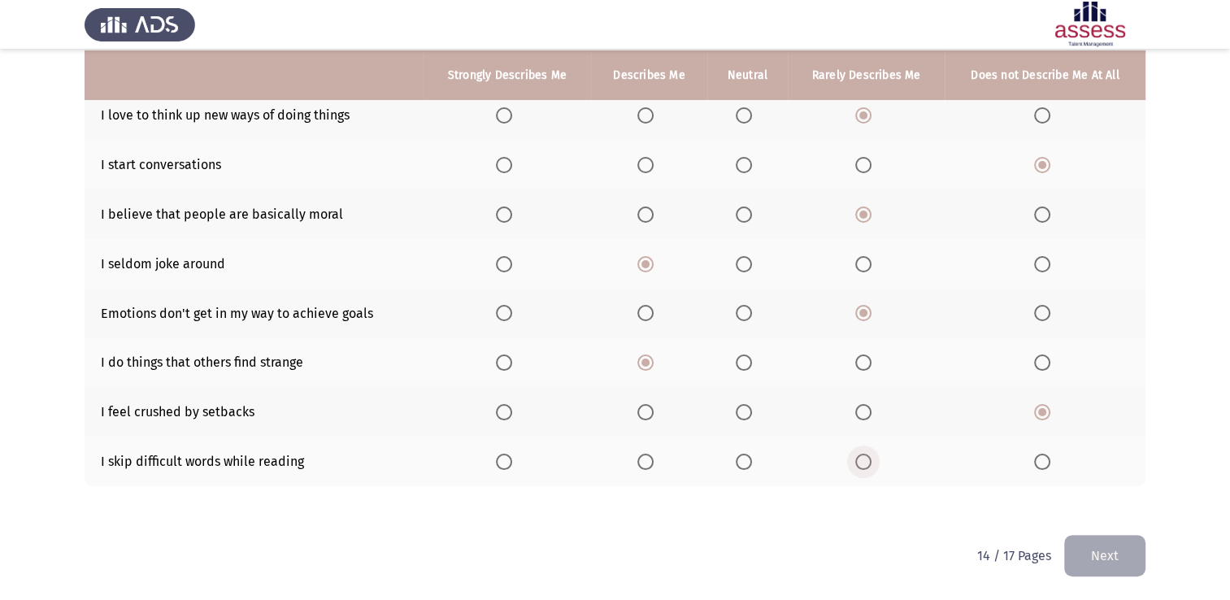
click at [861, 467] on input "Select an option" at bounding box center [864, 462] width 16 height 16
click at [1096, 558] on button "Next" at bounding box center [1105, 555] width 81 height 41
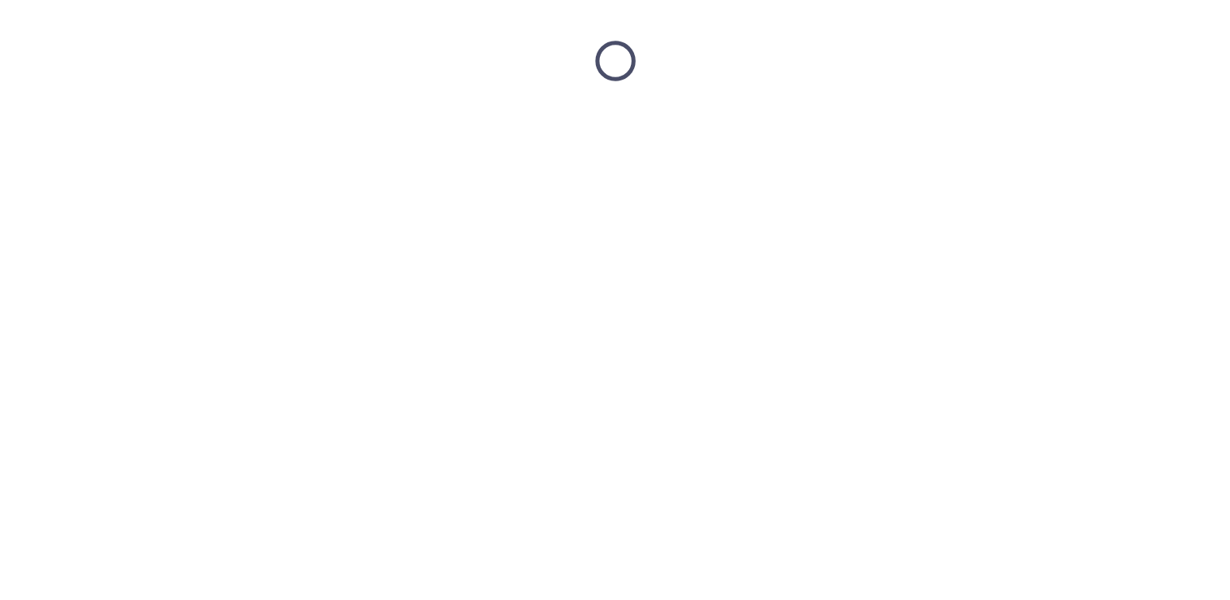
scroll to position [0, 0]
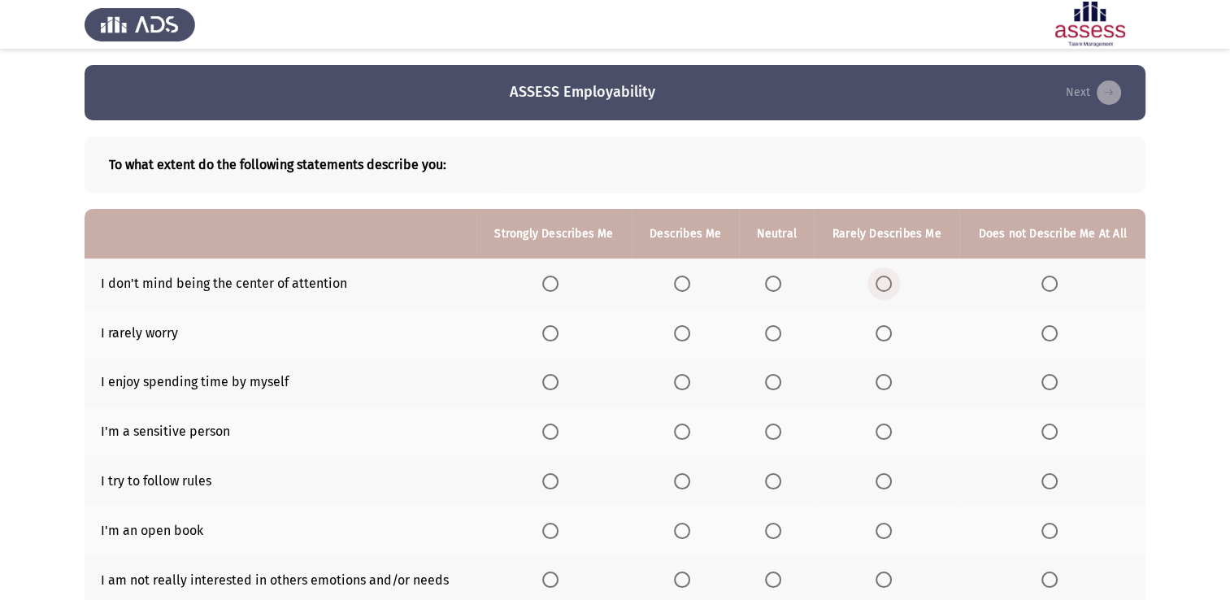
click at [883, 287] on span "Select an option" at bounding box center [884, 284] width 16 height 16
click at [883, 287] on input "Select an option" at bounding box center [884, 284] width 16 height 16
drag, startPoint x: 895, startPoint y: 324, endPoint x: 882, endPoint y: 329, distance: 13.9
click at [882, 329] on mat-radio-button "Select an option" at bounding box center [887, 332] width 23 height 17
click at [882, 329] on span "Select an option" at bounding box center [884, 333] width 16 height 16
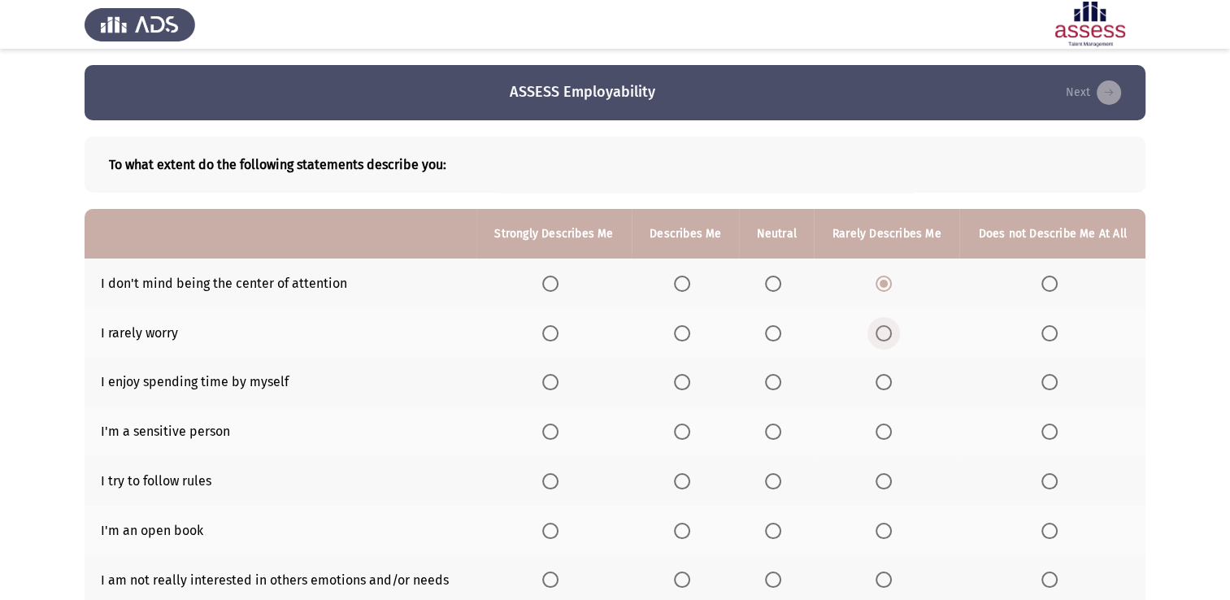
click at [882, 329] on input "Select an option" at bounding box center [884, 333] width 16 height 16
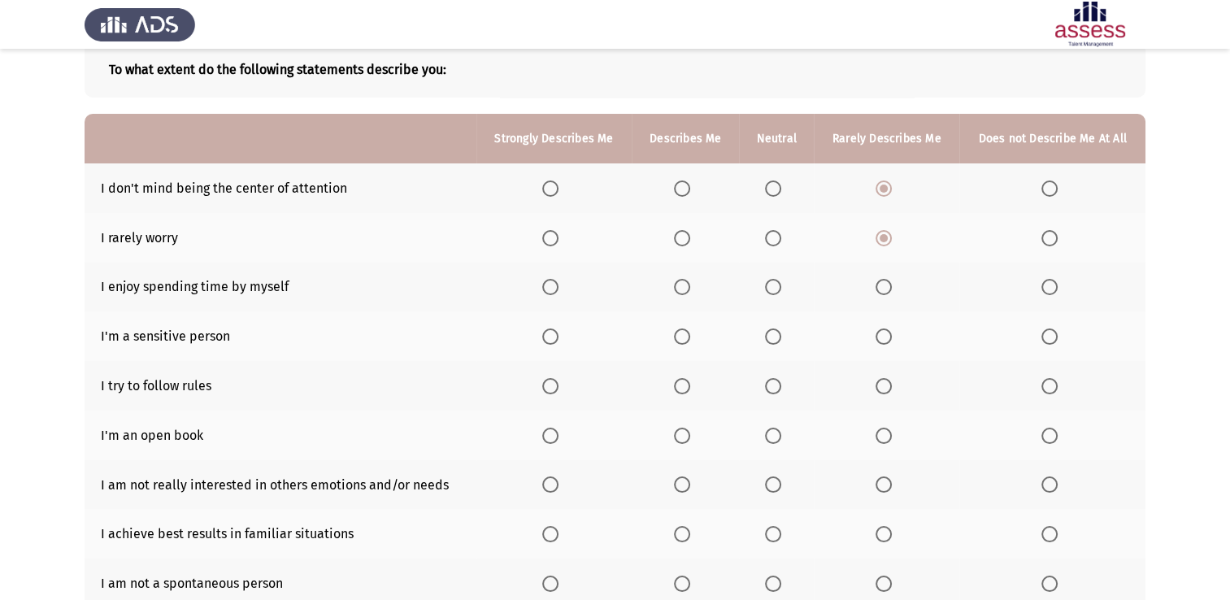
scroll to position [98, 0]
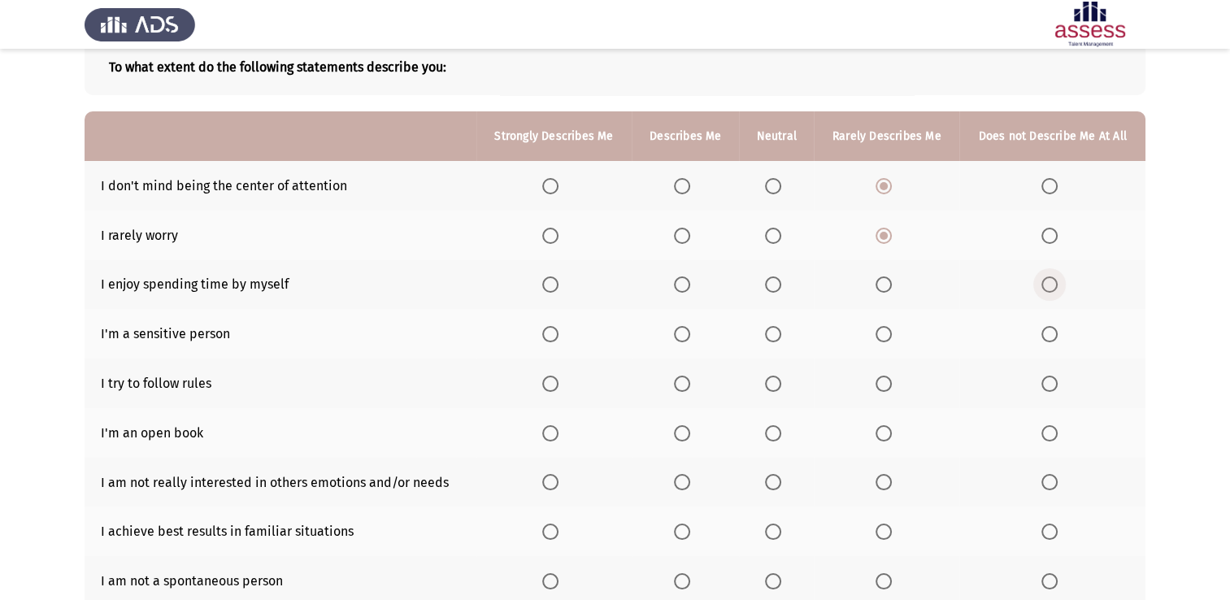
click at [1047, 290] on span "Select an option" at bounding box center [1050, 285] width 16 height 16
click at [1047, 290] on input "Select an option" at bounding box center [1050, 285] width 16 height 16
click at [889, 291] on span "Select an option" at bounding box center [884, 285] width 16 height 16
click at [889, 291] on input "Select an option" at bounding box center [884, 285] width 16 height 16
click at [1042, 336] on span "Select an option" at bounding box center [1050, 334] width 16 height 16
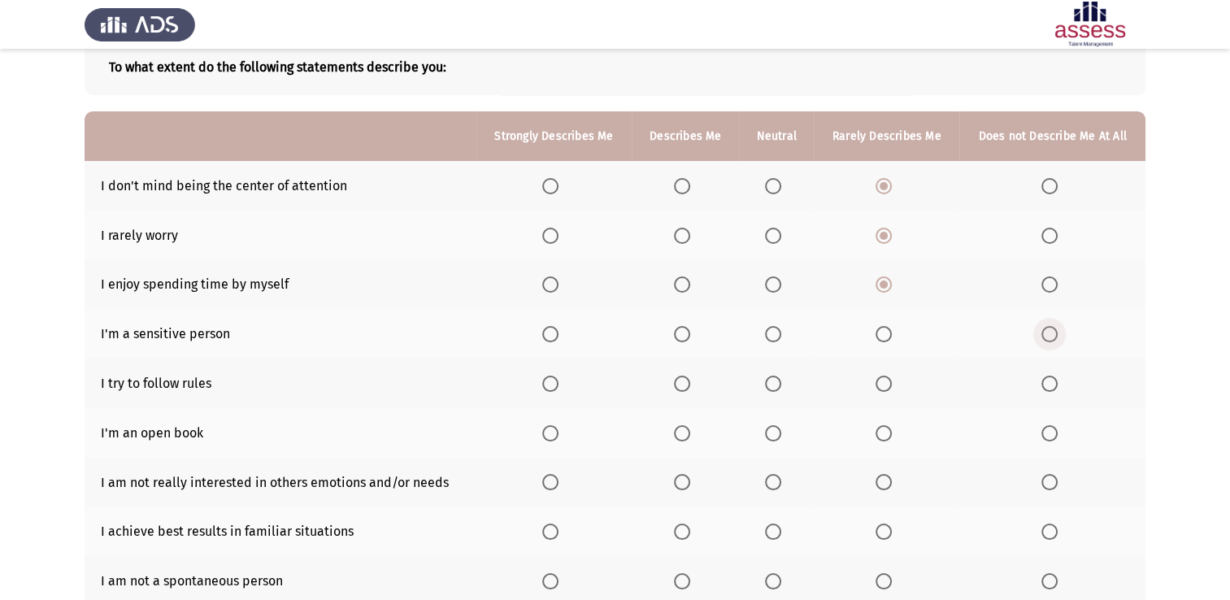
click at [1042, 336] on input "Select an option" at bounding box center [1050, 334] width 16 height 16
click at [558, 385] on span "Select an option" at bounding box center [550, 384] width 16 height 16
click at [558, 385] on input "Select an option" at bounding box center [550, 384] width 16 height 16
click at [889, 431] on span "Select an option" at bounding box center [884, 433] width 16 height 16
click at [889, 431] on input "Select an option" at bounding box center [884, 433] width 16 height 16
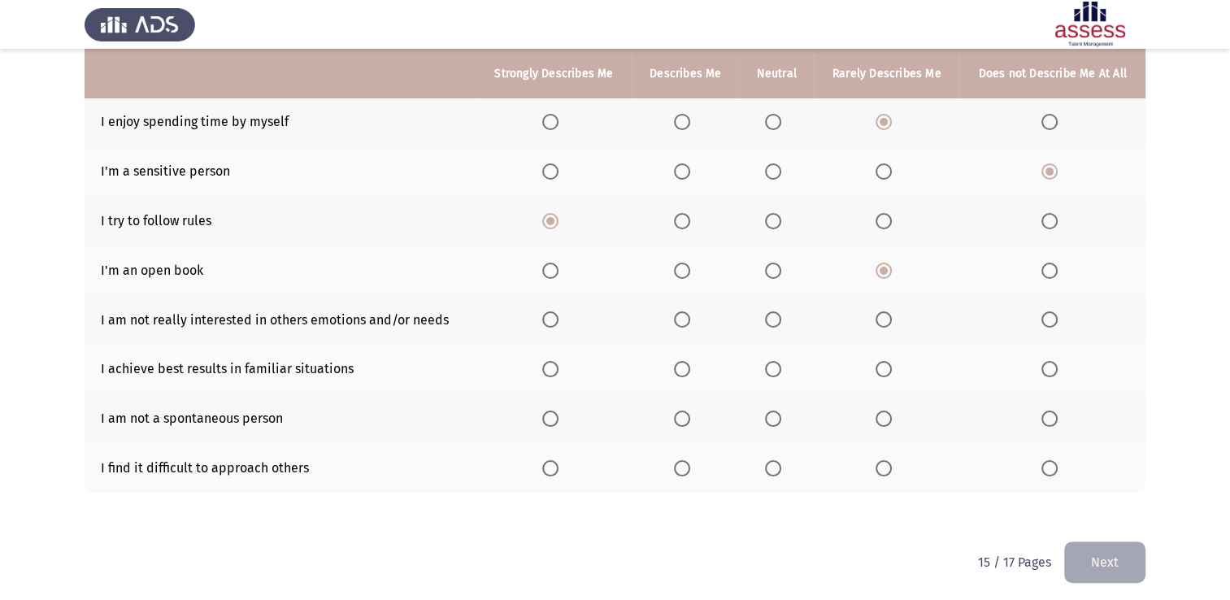
scroll to position [268, 0]
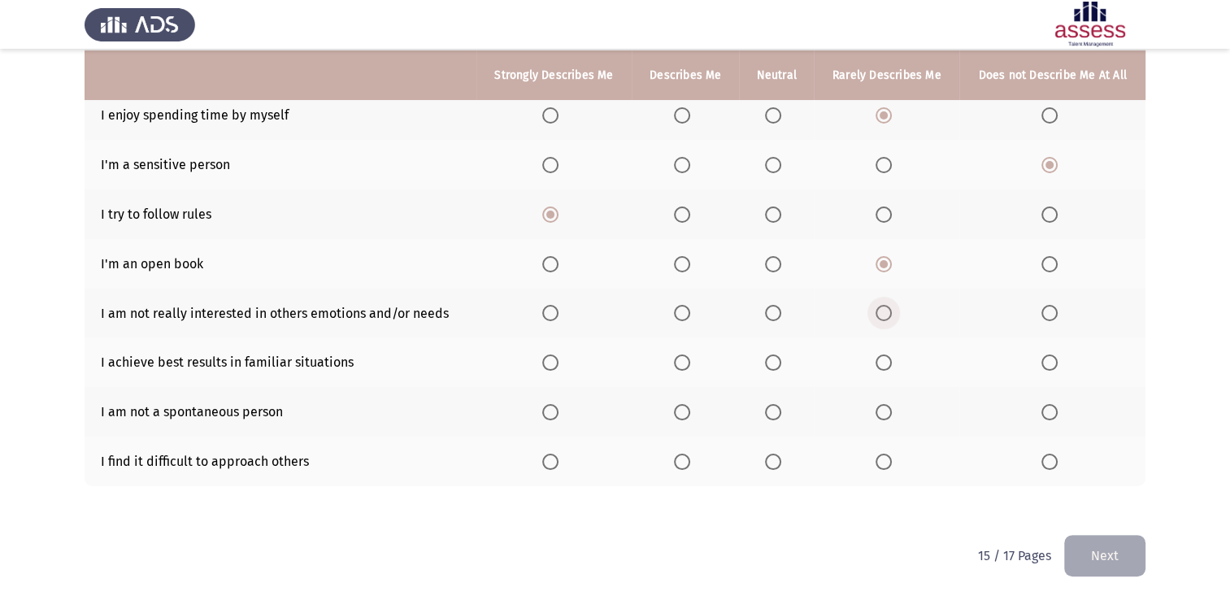
click at [881, 320] on span "Select an option" at bounding box center [884, 313] width 16 height 16
click at [881, 320] on input "Select an option" at bounding box center [884, 313] width 16 height 16
click at [1052, 354] on mat-radio-button "Select an option" at bounding box center [1053, 362] width 23 height 17
click at [1051, 359] on span "Select an option" at bounding box center [1050, 363] width 16 height 16
click at [1051, 359] on input "Select an option" at bounding box center [1050, 363] width 16 height 16
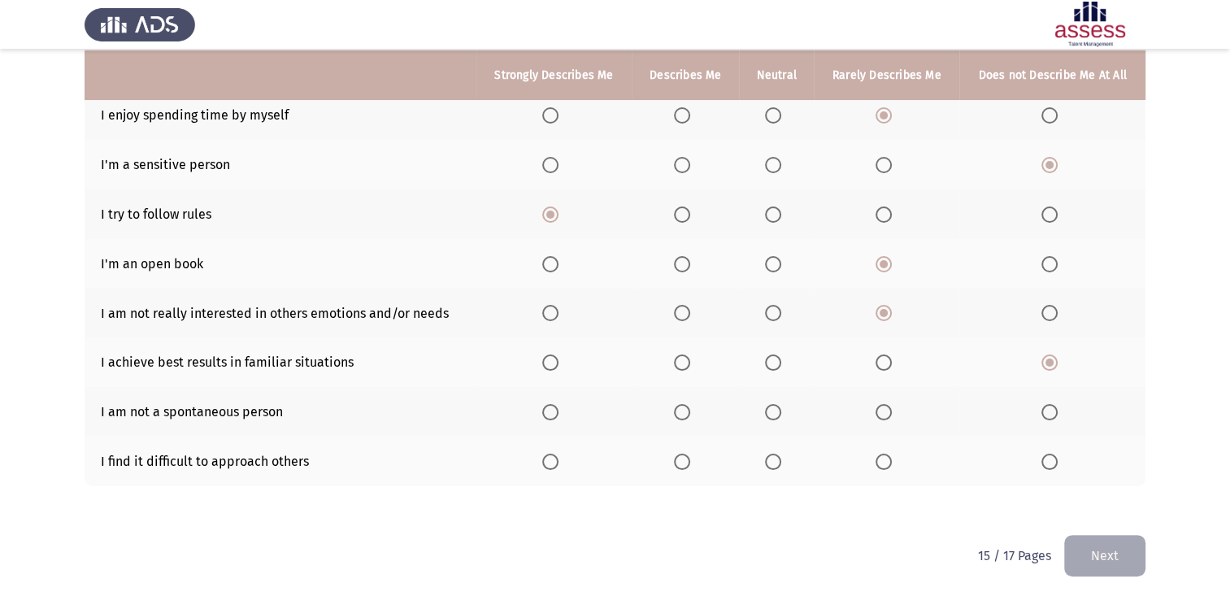
click at [875, 415] on th at bounding box center [887, 412] width 146 height 50
click at [885, 416] on span "Select an option" at bounding box center [884, 412] width 16 height 16
click at [885, 416] on input "Select an option" at bounding box center [884, 412] width 16 height 16
click at [890, 454] on span "Select an option" at bounding box center [884, 462] width 16 height 16
click at [890, 454] on input "Select an option" at bounding box center [884, 462] width 16 height 16
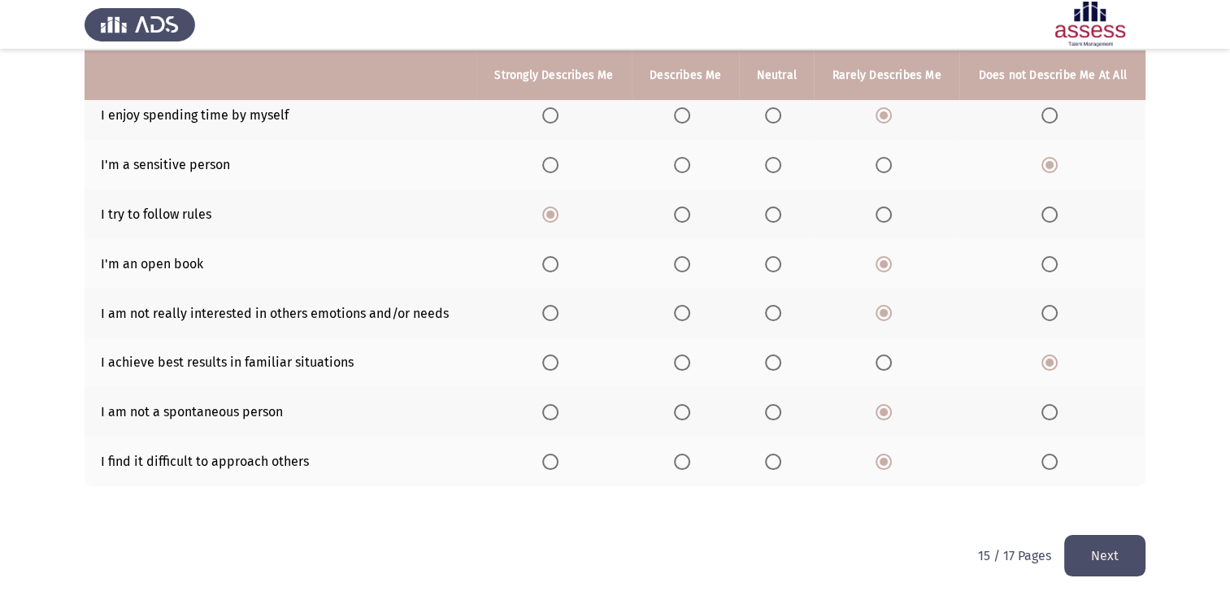
click at [1090, 542] on button "Next" at bounding box center [1105, 555] width 81 height 41
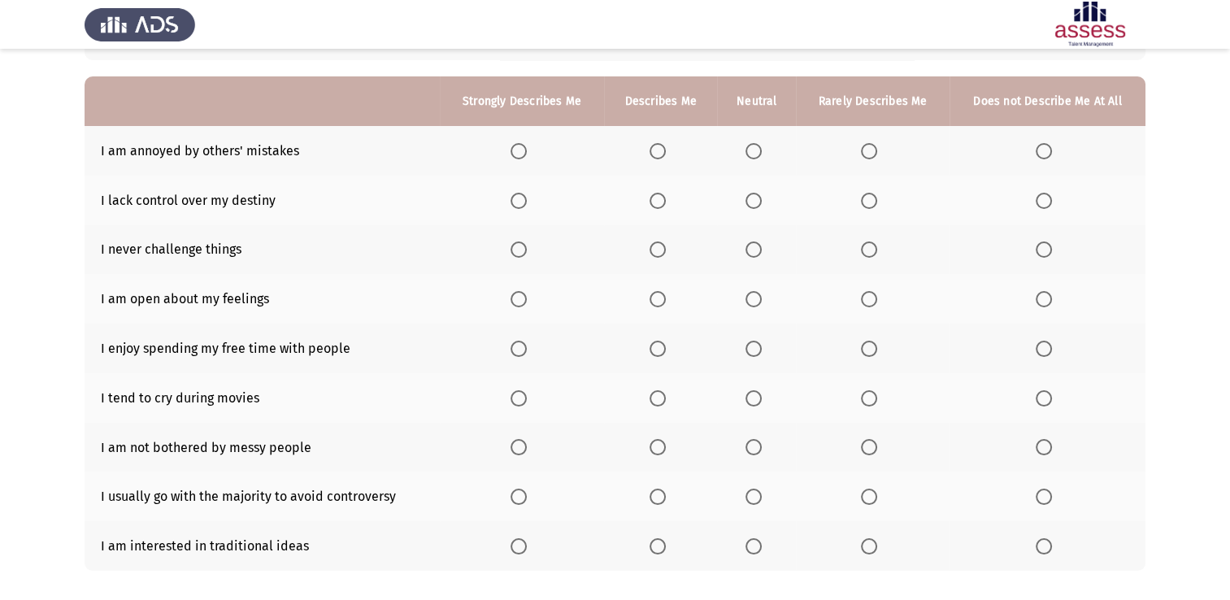
scroll to position [130, 0]
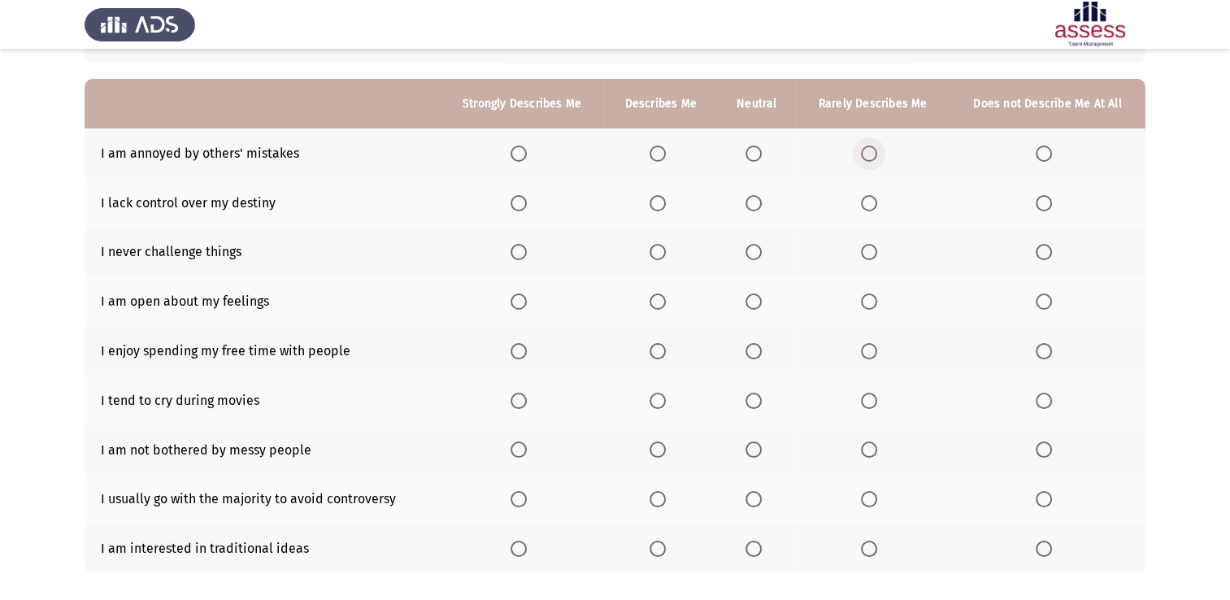
click at [871, 158] on span "Select an option" at bounding box center [869, 154] width 16 height 16
click at [871, 158] on input "Select an option" at bounding box center [869, 154] width 16 height 16
click at [1041, 196] on span "Select an option" at bounding box center [1044, 203] width 16 height 16
click at [1041, 196] on input "Select an option" at bounding box center [1044, 203] width 16 height 16
click at [873, 249] on span "Select an option" at bounding box center [869, 252] width 16 height 16
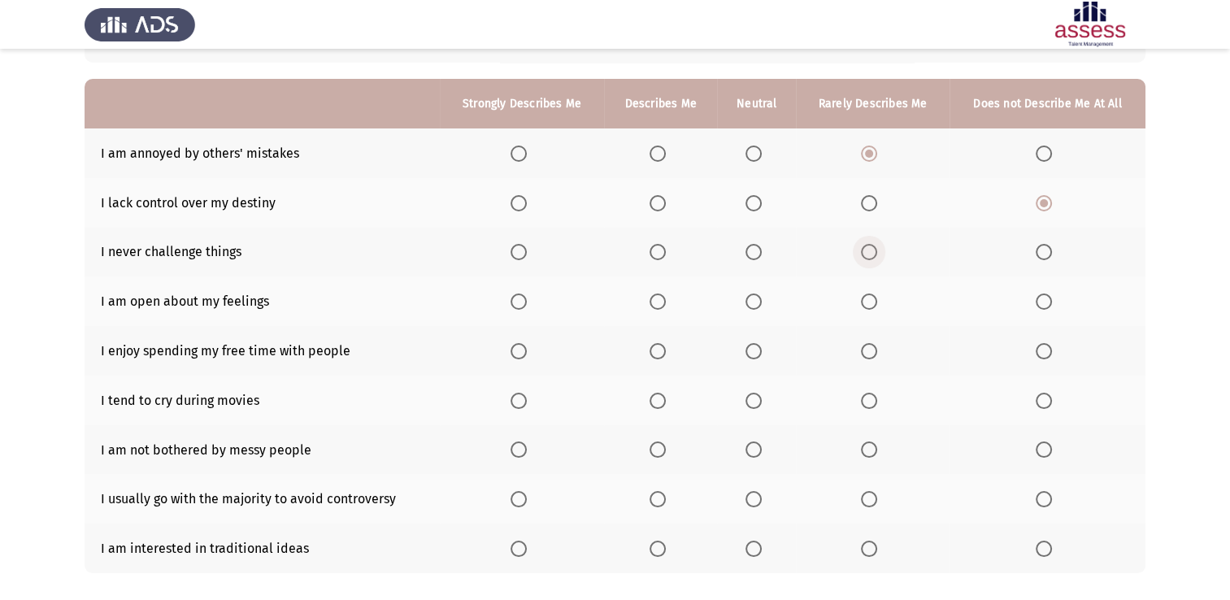
click at [873, 249] on input "Select an option" at bounding box center [869, 252] width 16 height 16
click at [877, 302] on span "Select an option" at bounding box center [869, 302] width 16 height 16
click at [877, 302] on input "Select an option" at bounding box center [869, 302] width 16 height 16
click at [871, 352] on span "Select an option" at bounding box center [869, 351] width 16 height 16
click at [871, 352] on input "Select an option" at bounding box center [869, 351] width 16 height 16
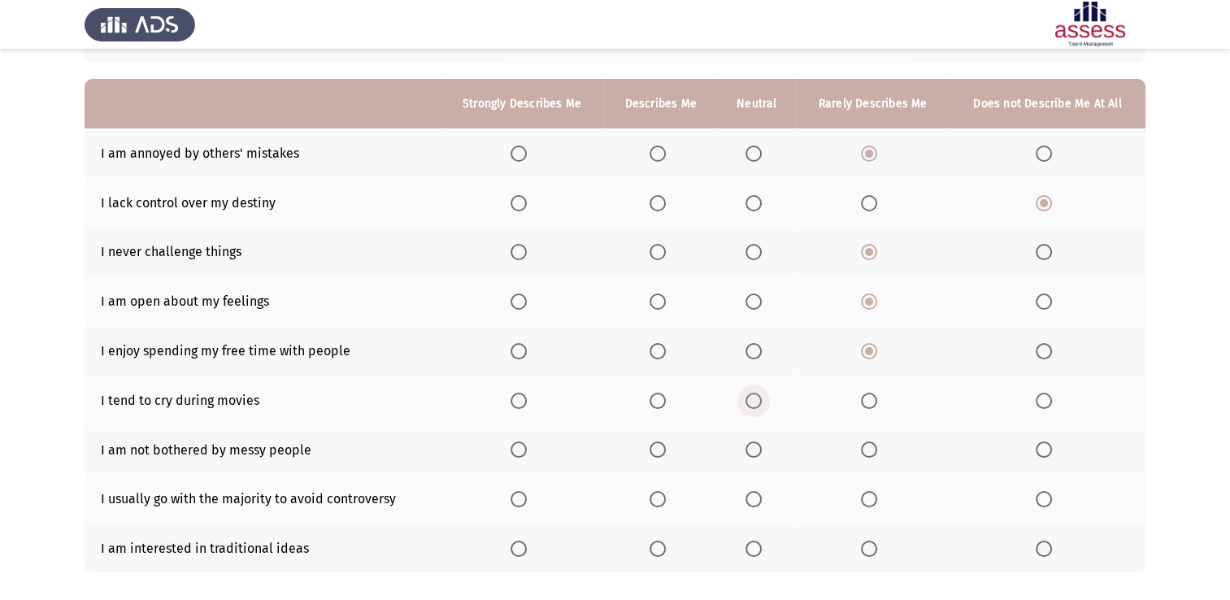
click at [754, 395] on span "Select an option" at bounding box center [754, 401] width 16 height 16
click at [754, 395] on input "Select an option" at bounding box center [754, 401] width 16 height 16
click at [1044, 450] on span "Select an option" at bounding box center [1044, 450] width 16 height 16
click at [1044, 450] on input "Select an option" at bounding box center [1044, 450] width 16 height 16
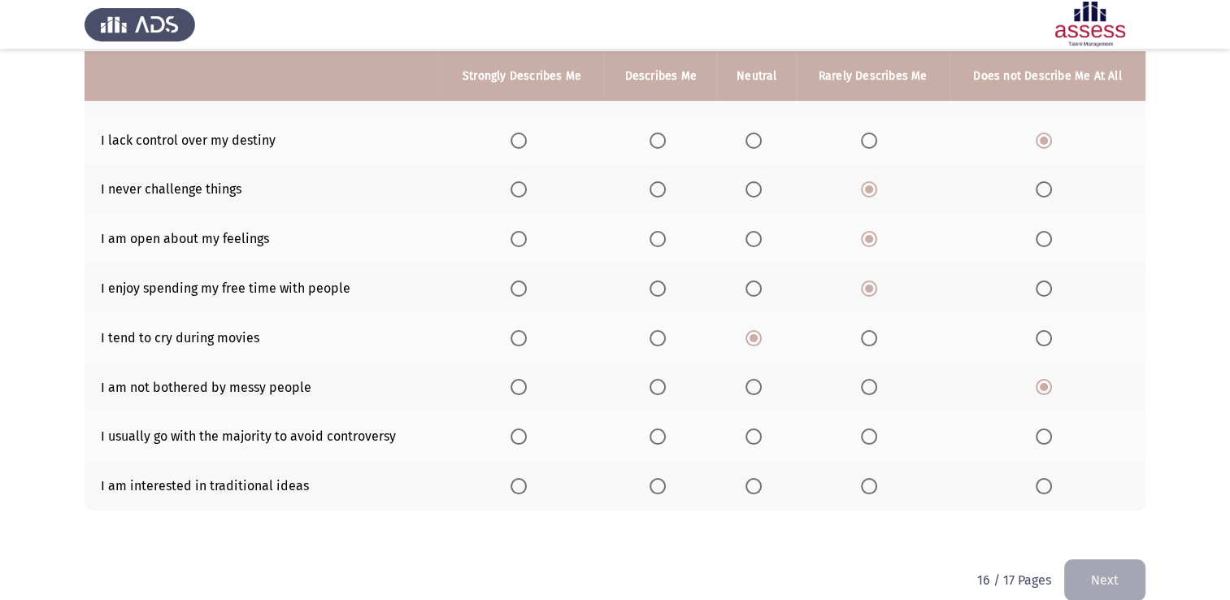
scroll to position [195, 0]
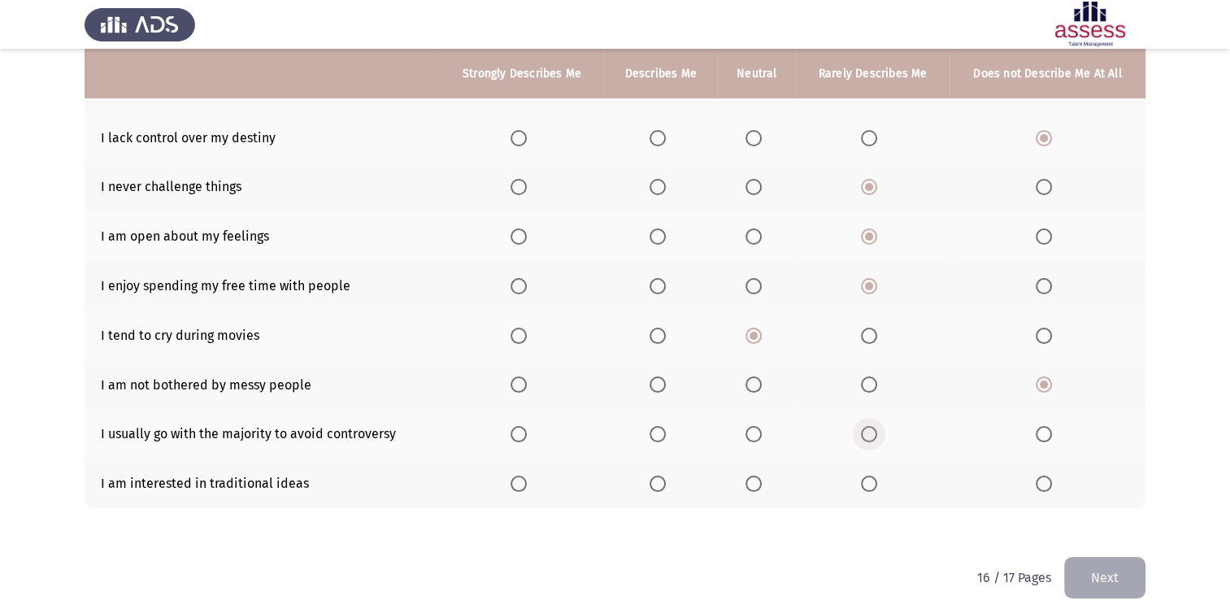
click at [869, 442] on span "Select an option" at bounding box center [869, 434] width 16 height 16
click at [869, 442] on input "Select an option" at bounding box center [869, 434] width 16 height 16
click at [1049, 483] on span "Select an option" at bounding box center [1044, 484] width 16 height 16
click at [1049, 483] on input "Select an option" at bounding box center [1044, 484] width 16 height 16
click at [1129, 587] on button "Next" at bounding box center [1105, 577] width 81 height 41
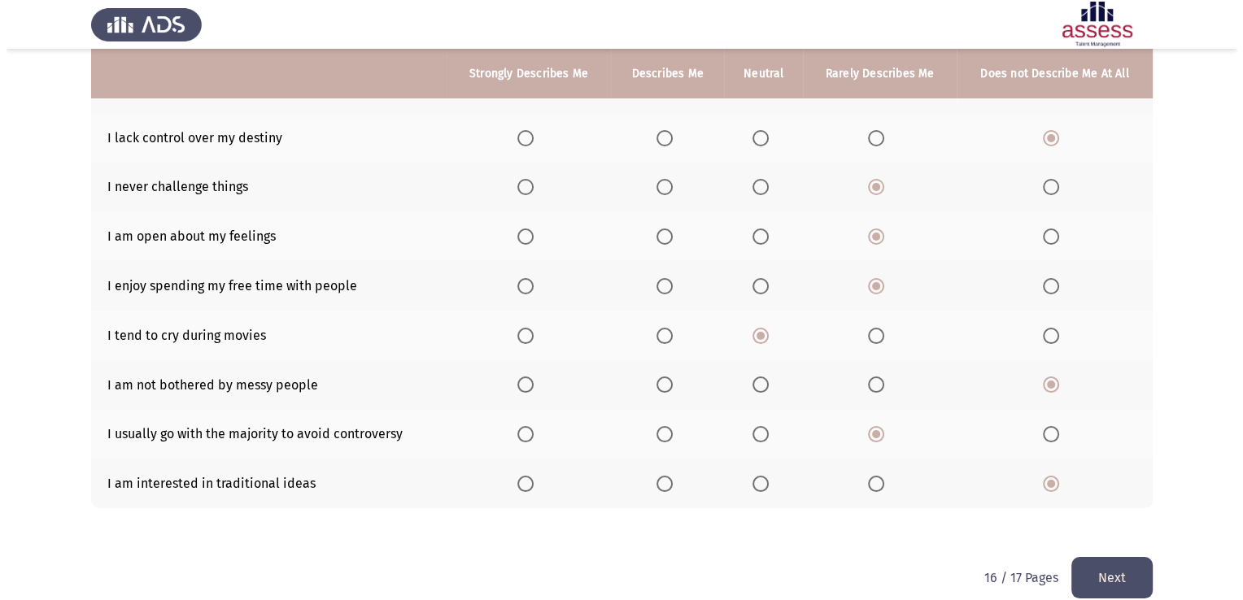
scroll to position [0, 0]
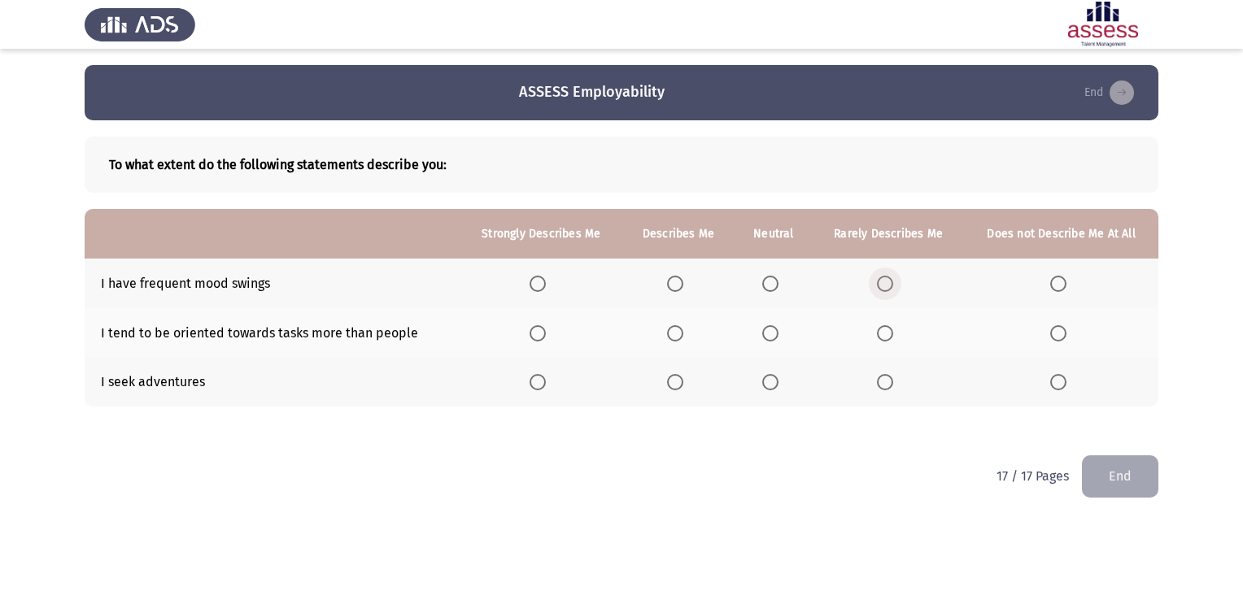
click at [877, 280] on span "Select an option" at bounding box center [885, 284] width 16 height 16
click at [877, 280] on input "Select an option" at bounding box center [885, 284] width 16 height 16
click at [885, 333] on span "Select an option" at bounding box center [885, 333] width 16 height 16
click at [885, 333] on input "Select an option" at bounding box center [885, 333] width 16 height 16
click at [891, 377] on span "Select an option" at bounding box center [885, 382] width 16 height 16
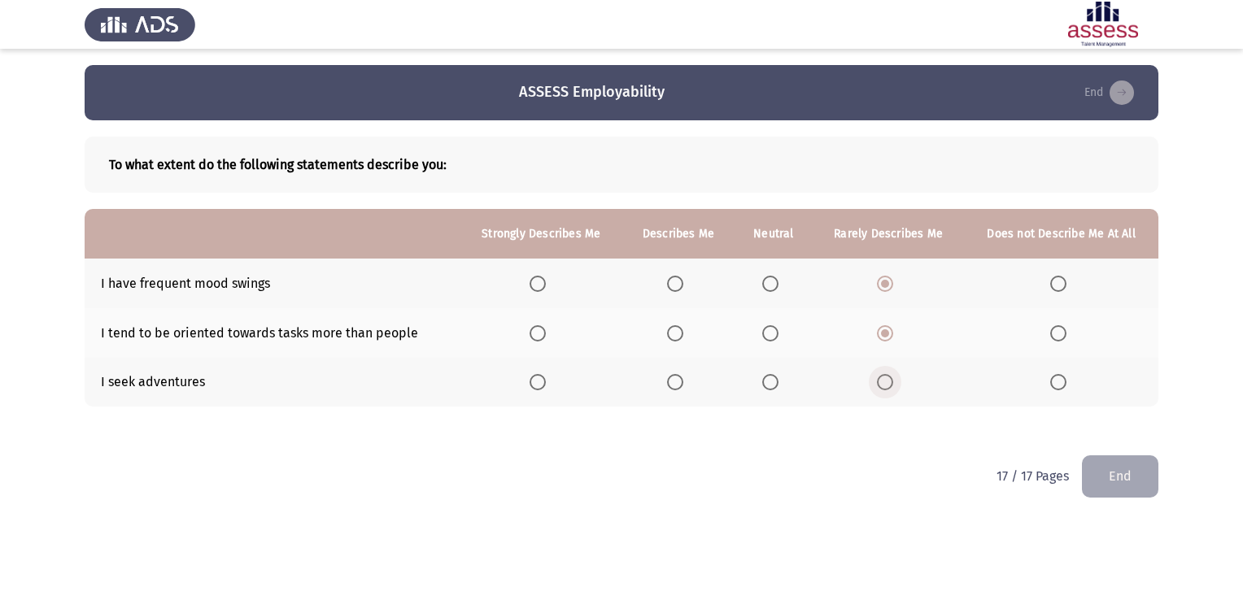
click at [891, 377] on input "Select an option" at bounding box center [885, 382] width 16 height 16
click at [1126, 473] on button "End" at bounding box center [1120, 475] width 76 height 41
